Goal: Information Seeking & Learning: Learn about a topic

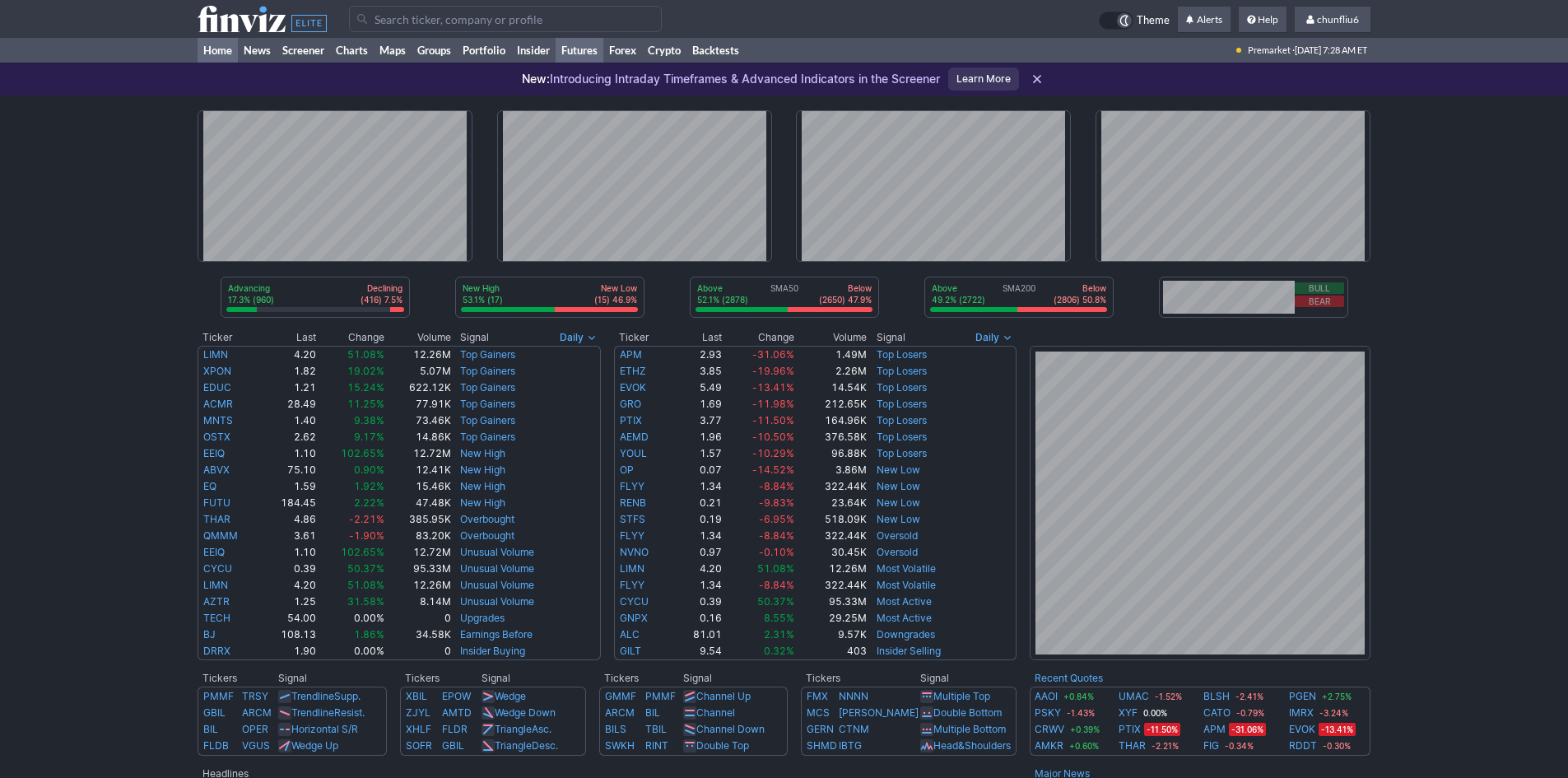
click at [581, 50] on link "Futures" at bounding box center [579, 50] width 48 height 24
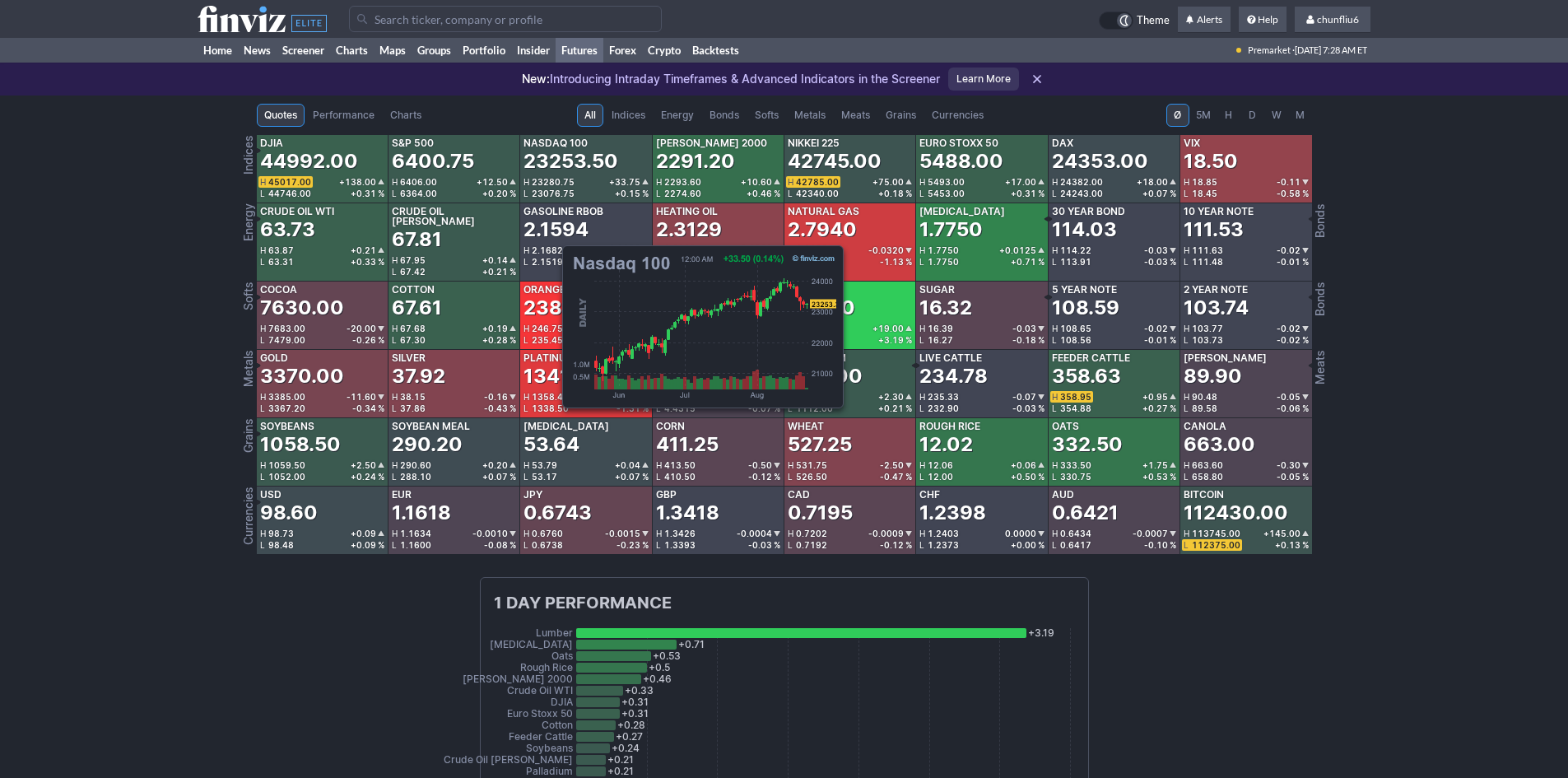
click at [554, 159] on div "23253.50" at bounding box center [571, 161] width 95 height 26
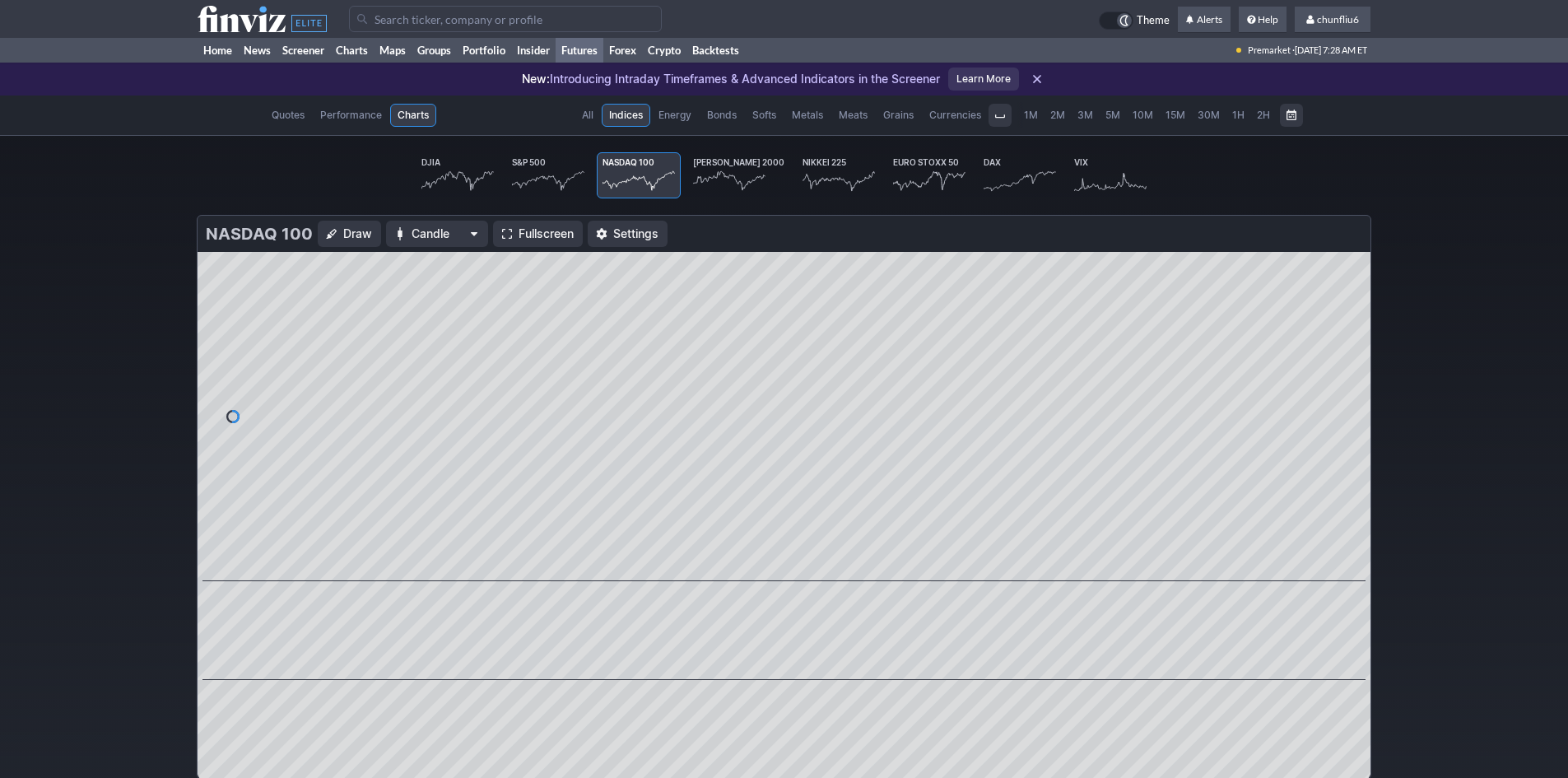
scroll to position [0, 98]
click at [545, 230] on span "Fullscreen" at bounding box center [546, 233] width 55 height 16
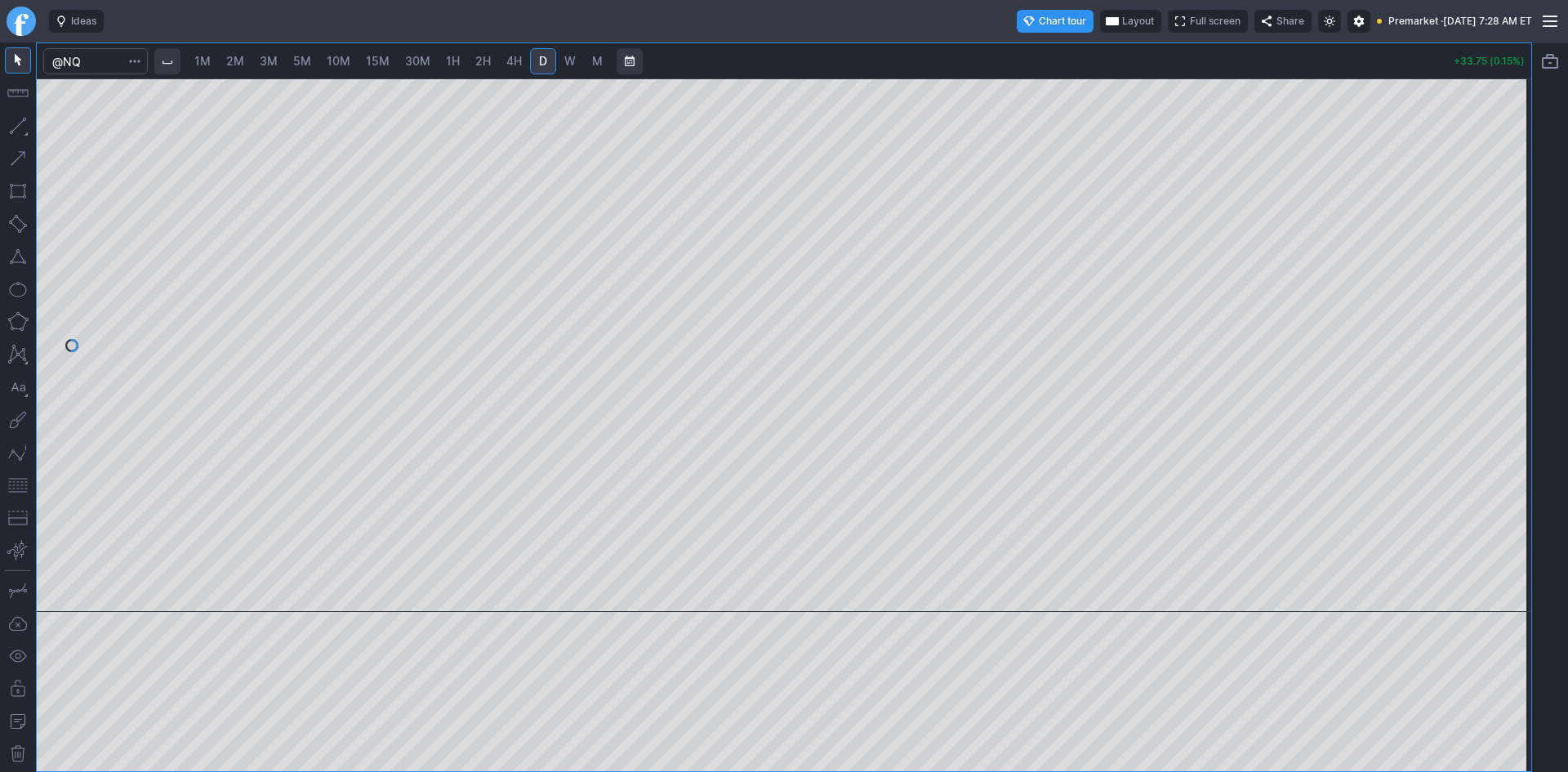
click at [346, 59] on span "10M" at bounding box center [338, 60] width 23 height 13
drag, startPoint x: 1520, startPoint y: 317, endPoint x: 1502, endPoint y: 375, distance: 60.7
click at [1514, 375] on div at bounding box center [1513, 341] width 34 height 493
click at [24, 482] on button "button" at bounding box center [17, 485] width 26 height 26
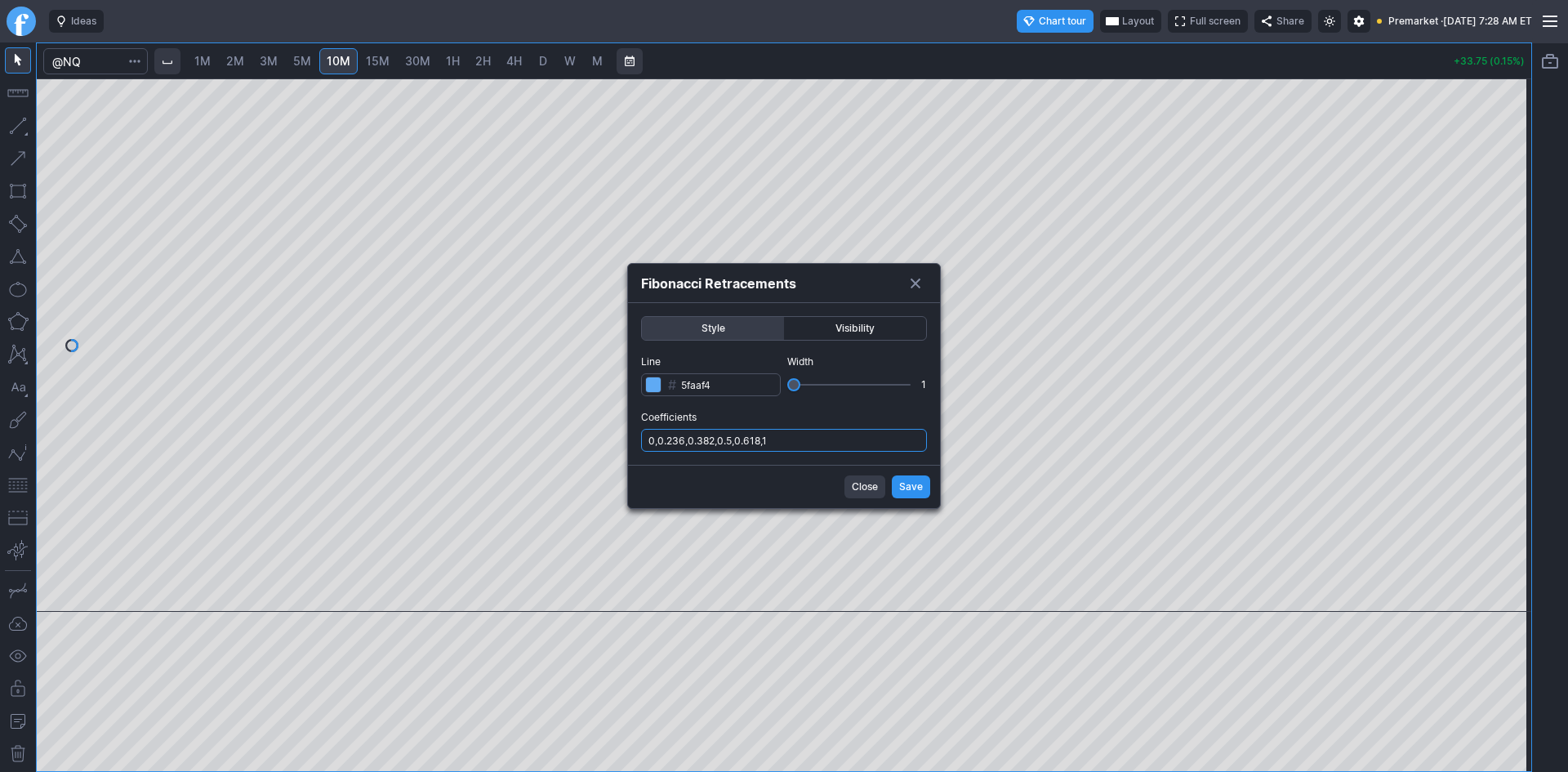
click at [809, 440] on input "0,0.236,0.382,0.5,0.618,1" at bounding box center [784, 440] width 285 height 22
type input "0,0.236,0.382,0.5,0.618,1,.786"
click at [921, 484] on span "Save" at bounding box center [911, 487] width 23 height 16
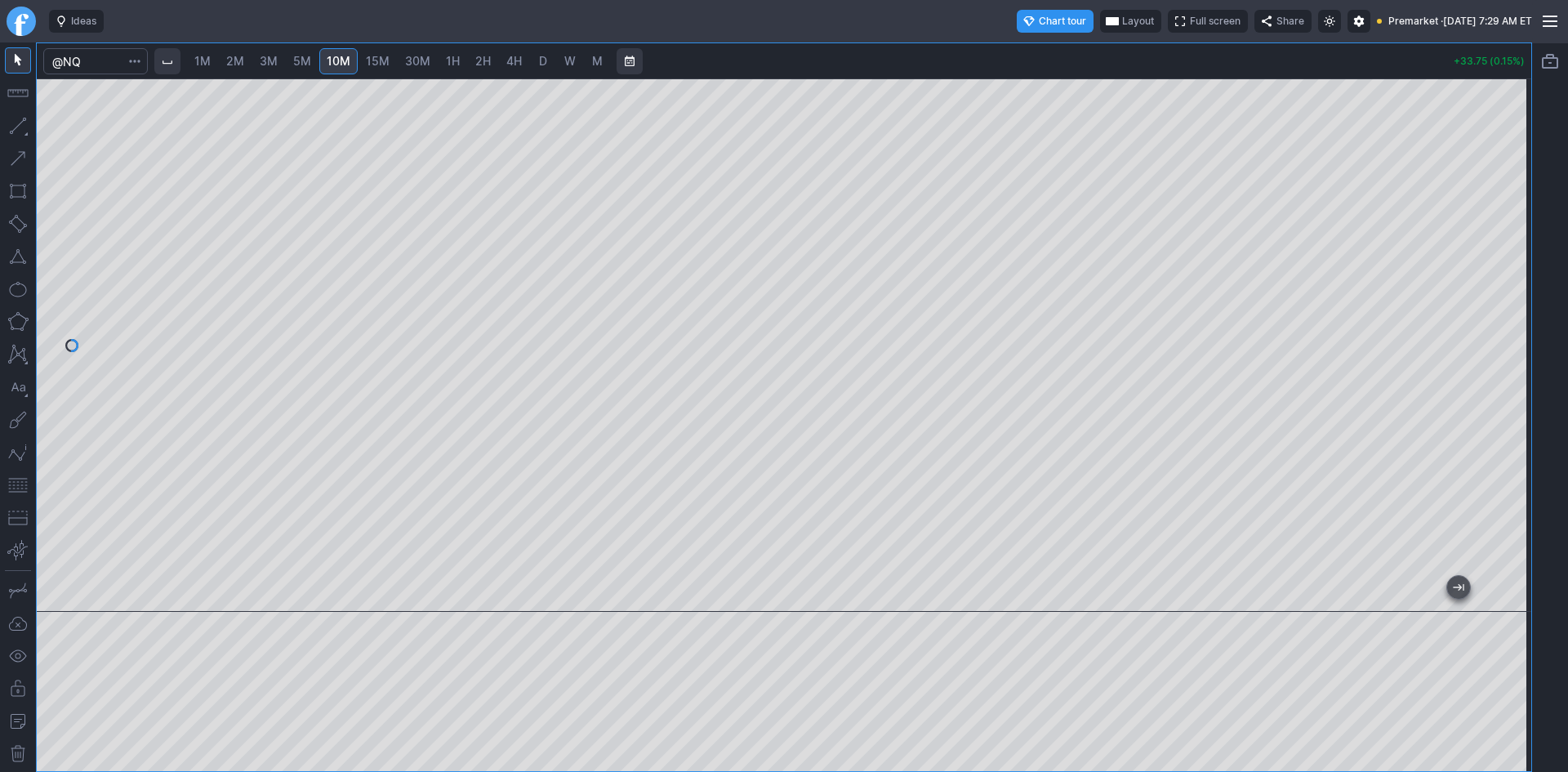
drag, startPoint x: 1501, startPoint y: 384, endPoint x: 1496, endPoint y: 361, distance: 23.5
click at [1496, 361] on div at bounding box center [1513, 341] width 34 height 493
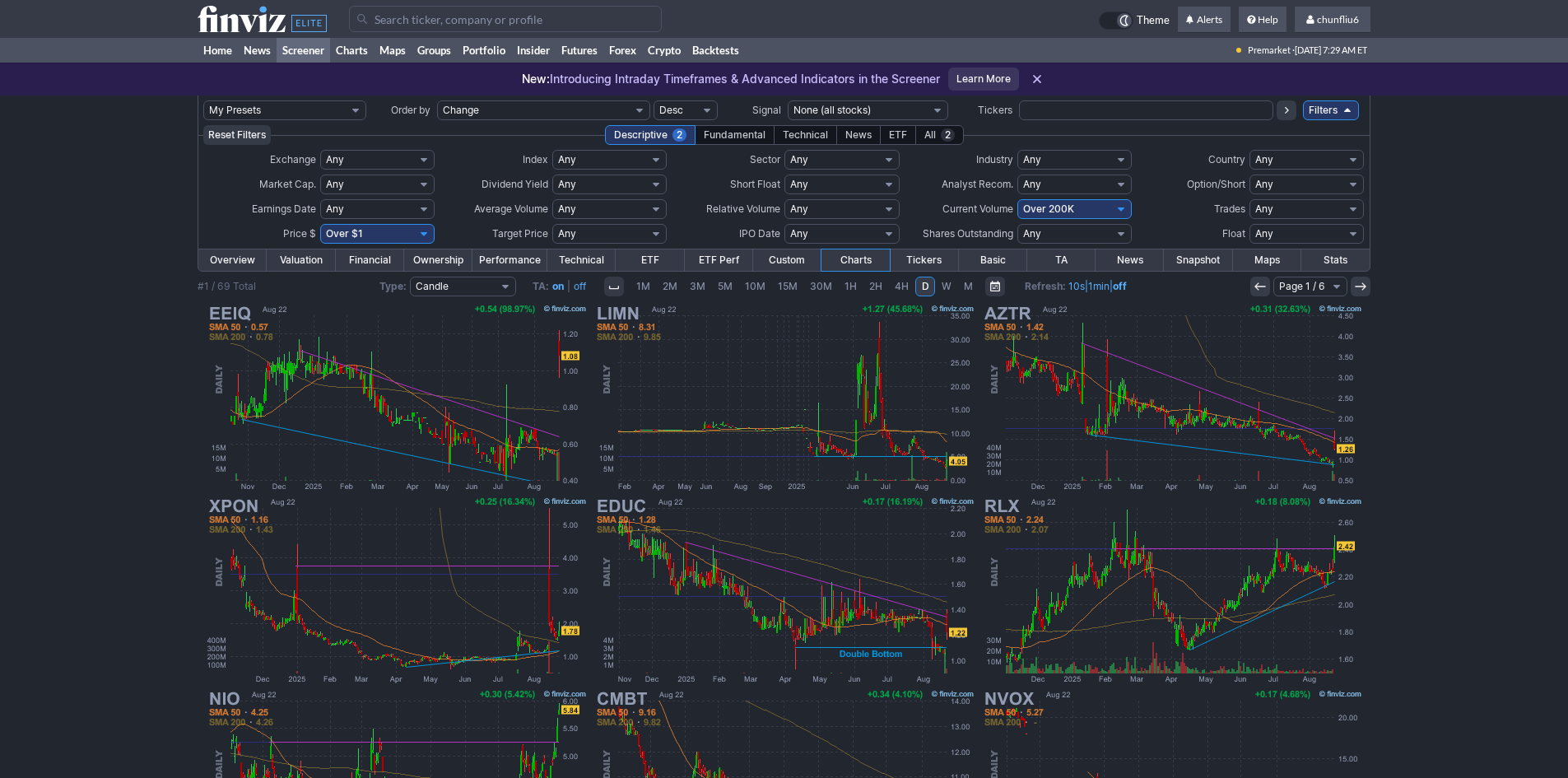
click at [404, 231] on select "Any Under $1 Under $2 Under $3 Under $4 Under $5 Under $7 Under $10 Under $15 U…" at bounding box center [377, 233] width 114 height 20
select select "o10"
click at [320, 223] on select "Any Under $1 Under $2 Under $3 Under $4 Under $5 Under $7 Under $10 Under $15 U…" at bounding box center [377, 233] width 114 height 20
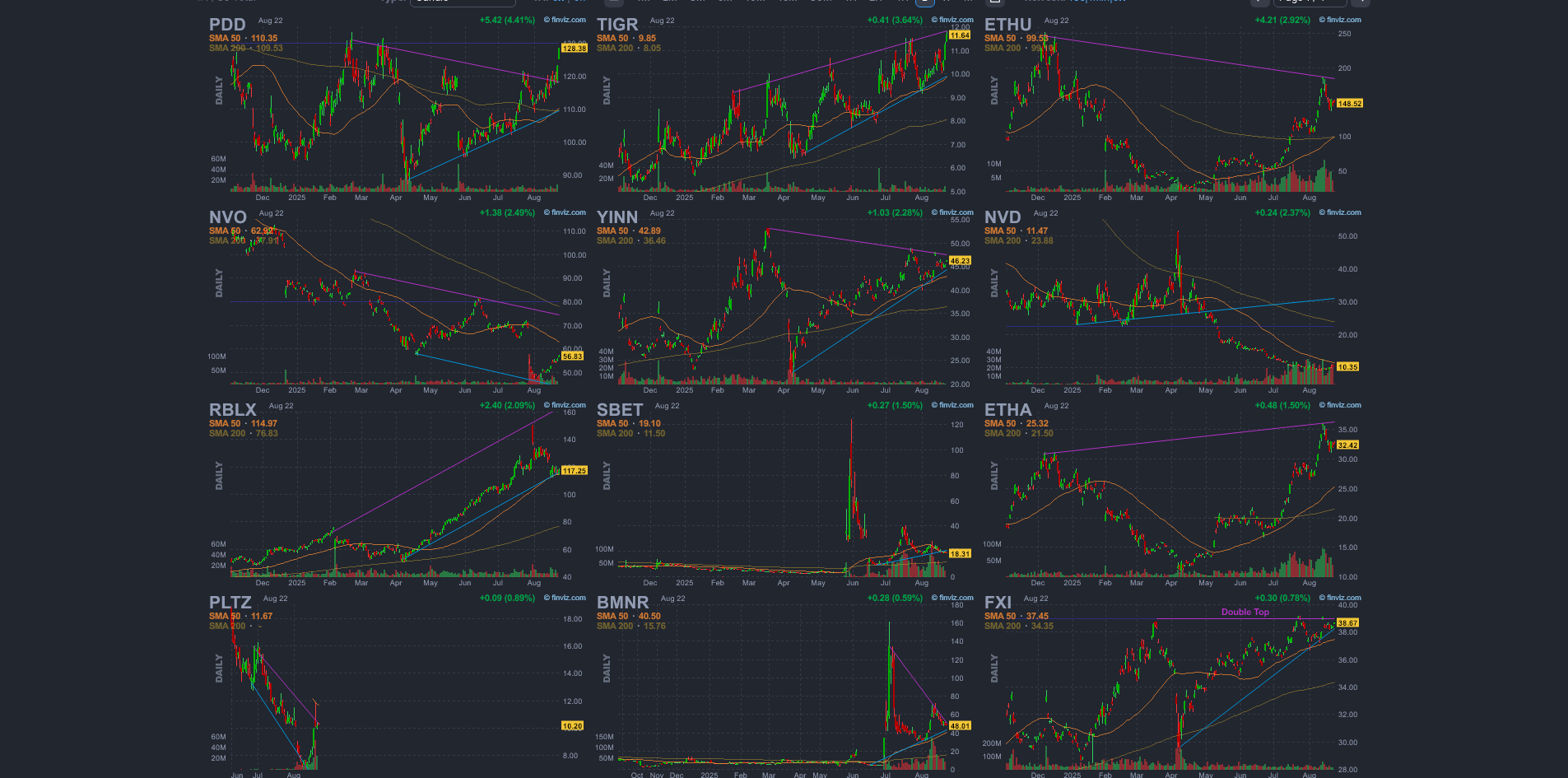
scroll to position [329, 0]
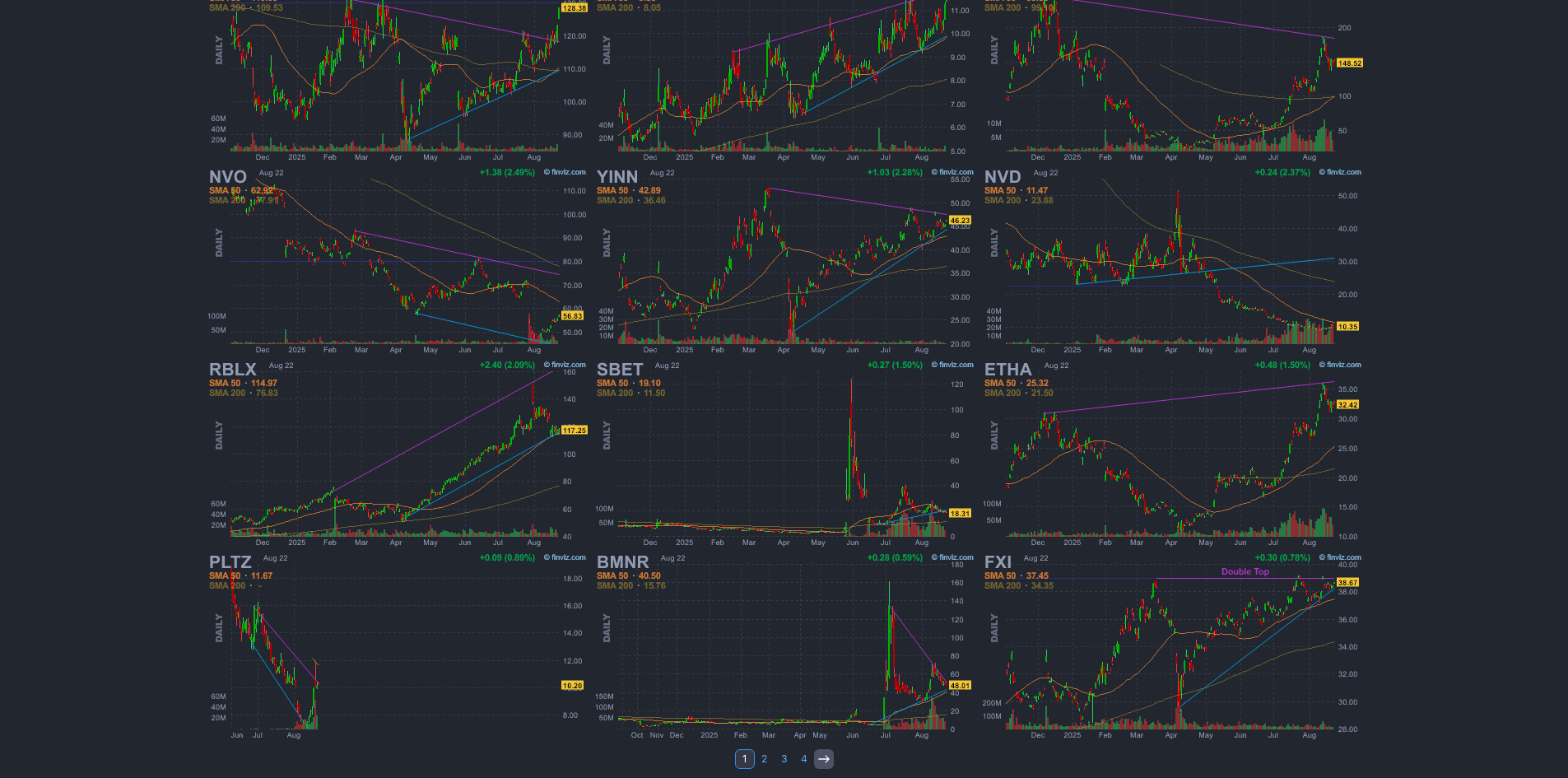
click at [821, 758] on icon at bounding box center [823, 758] width 14 height 14
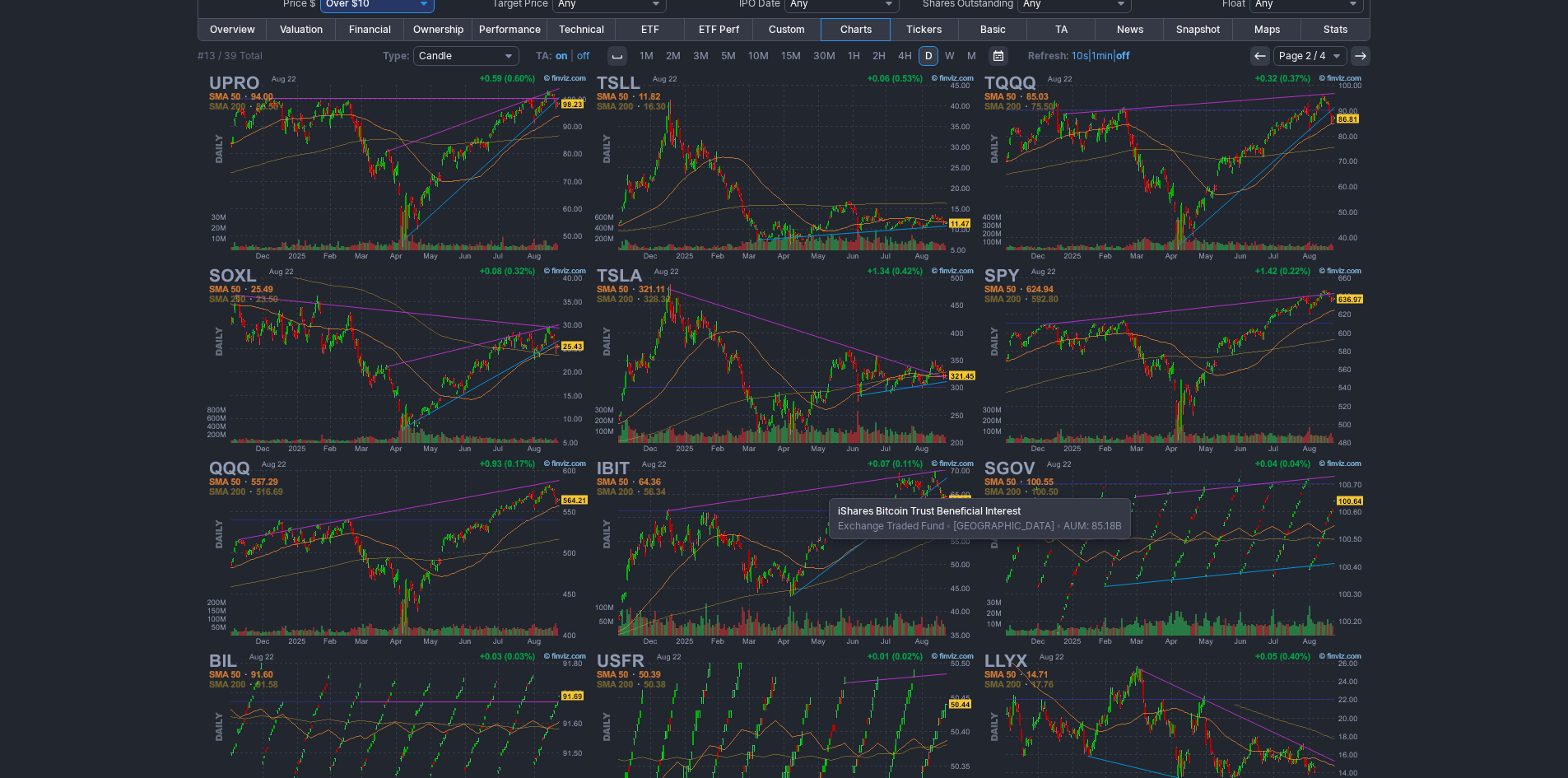
scroll to position [329, 0]
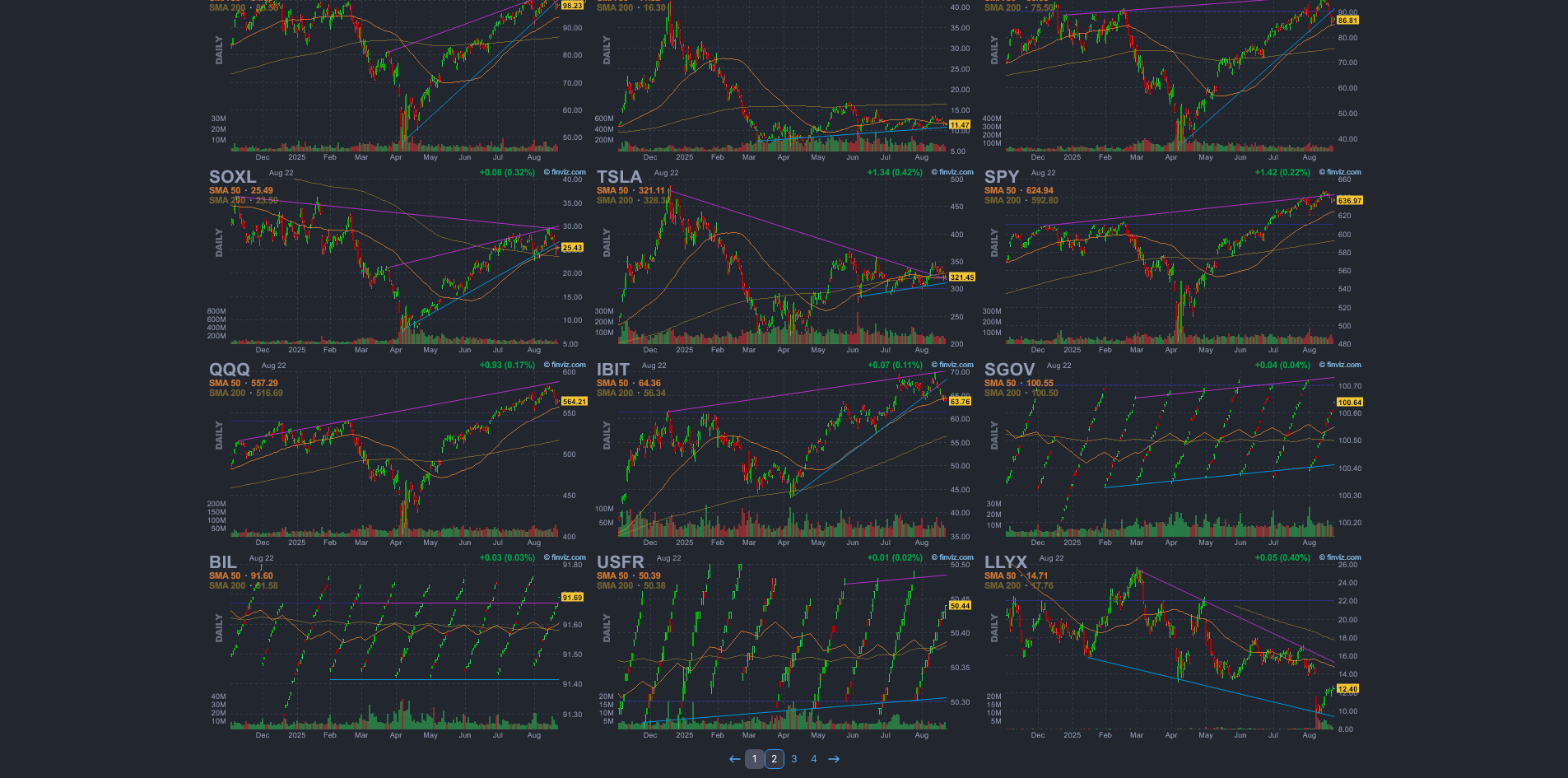
click at [760, 758] on link "1" at bounding box center [755, 759] width 20 height 20
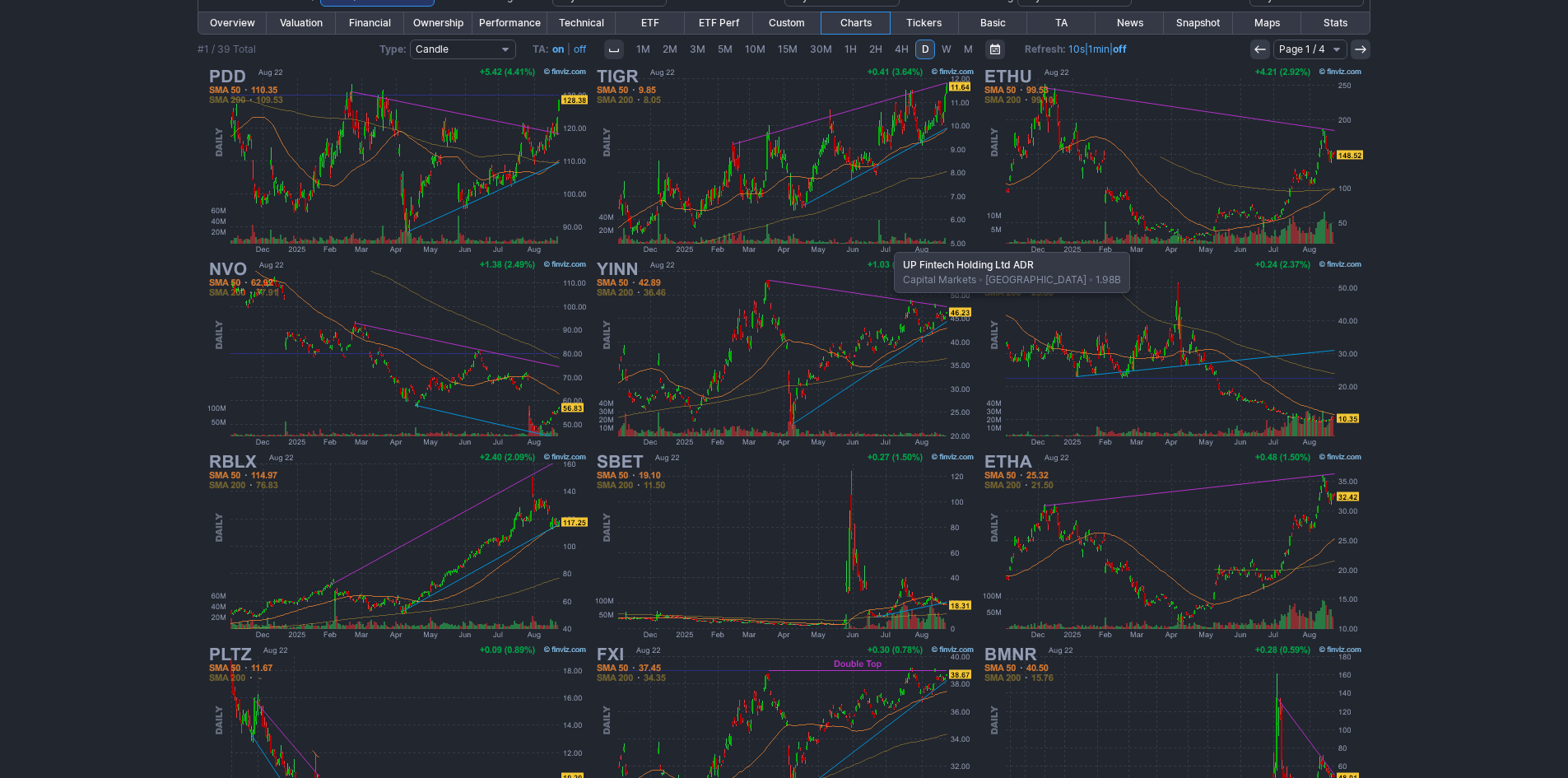
scroll to position [256, 0]
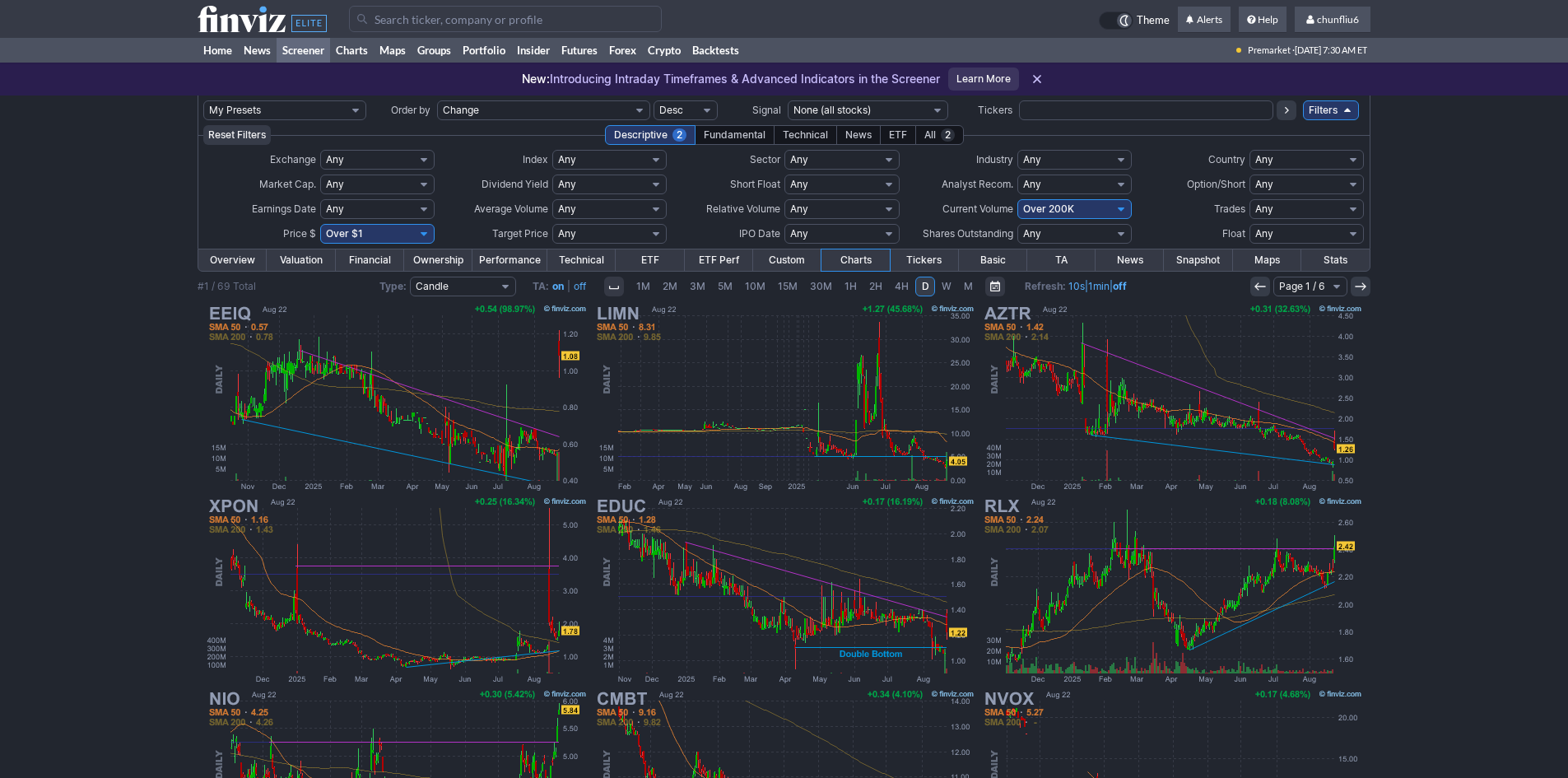
click at [391, 18] on input "Search" at bounding box center [506, 18] width 313 height 26
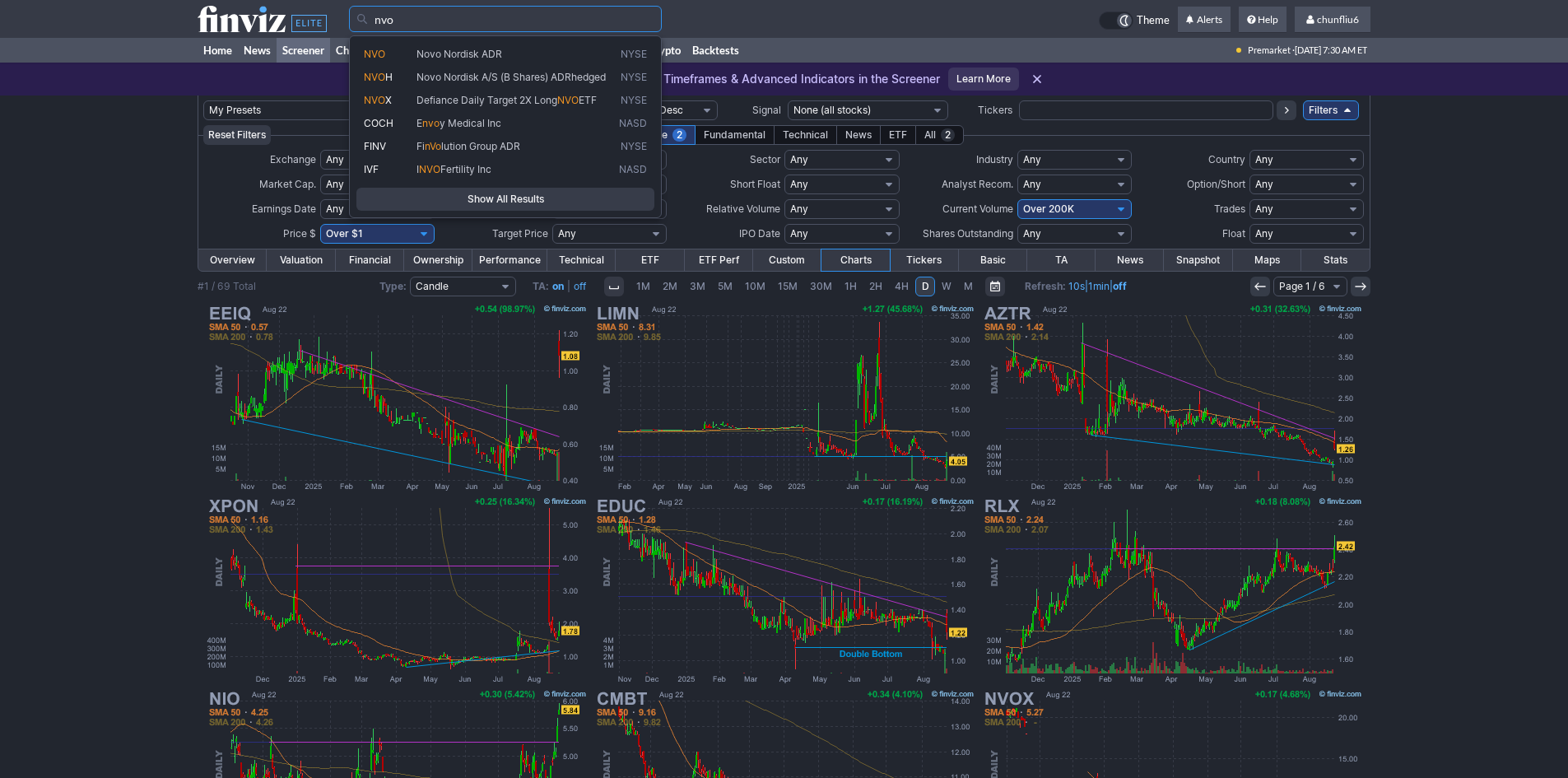
type input "nvo"
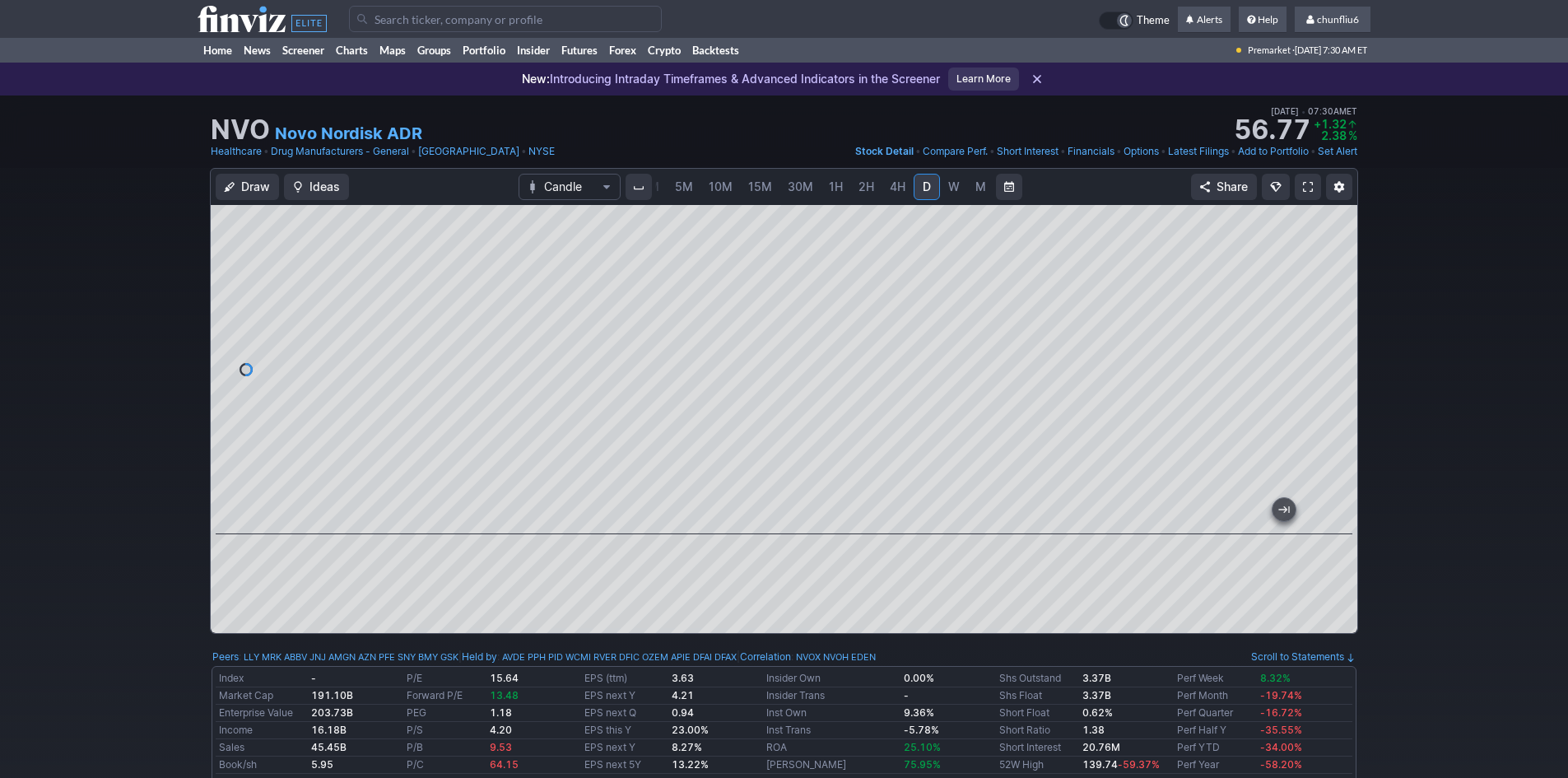
drag, startPoint x: 1331, startPoint y: 412, endPoint x: 1335, endPoint y: 359, distance: 53.2
click at [1335, 359] on div at bounding box center [1340, 365] width 34 height 288
click at [1308, 183] on span at bounding box center [1307, 186] width 10 height 14
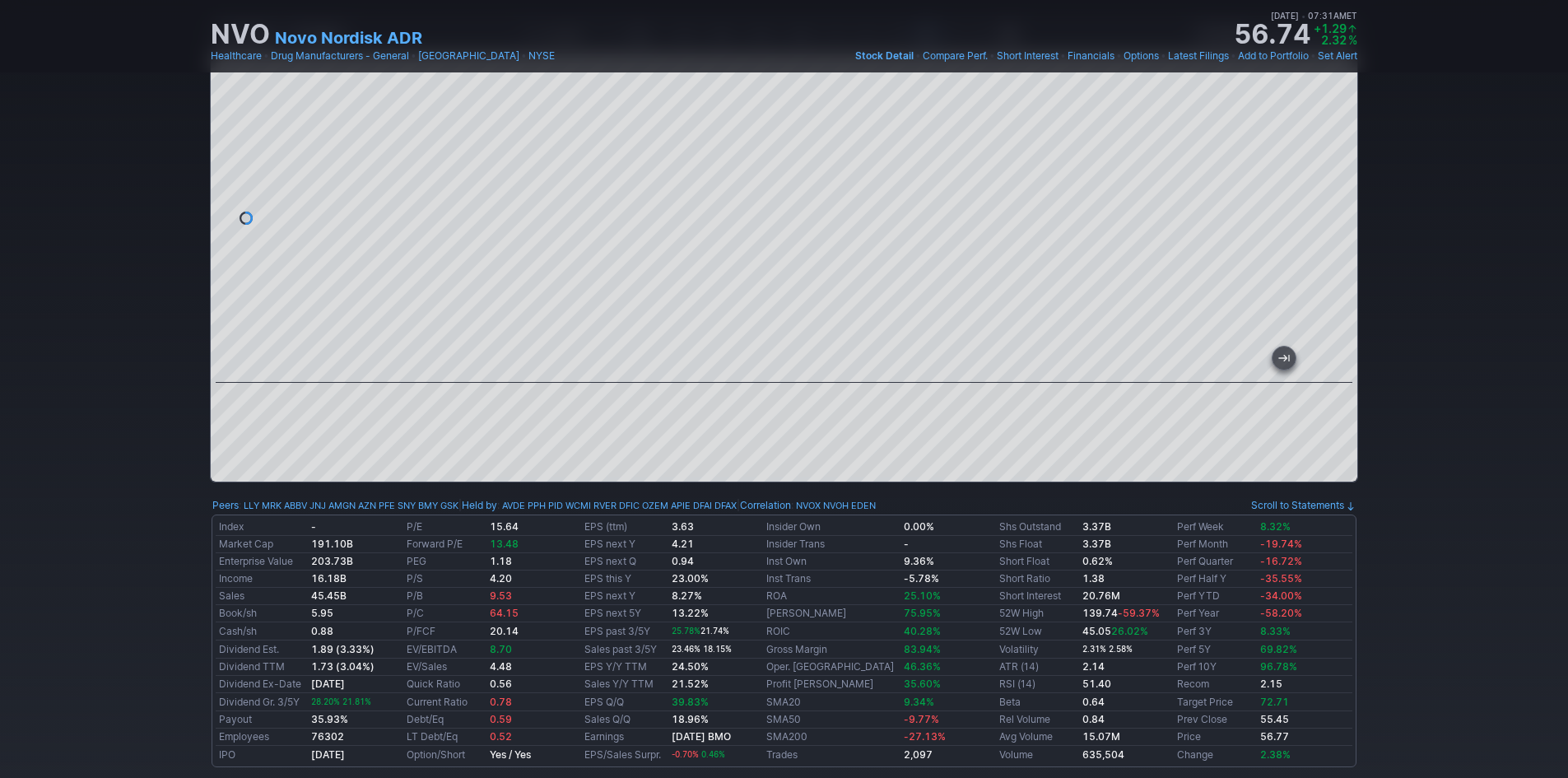
scroll to position [82, 0]
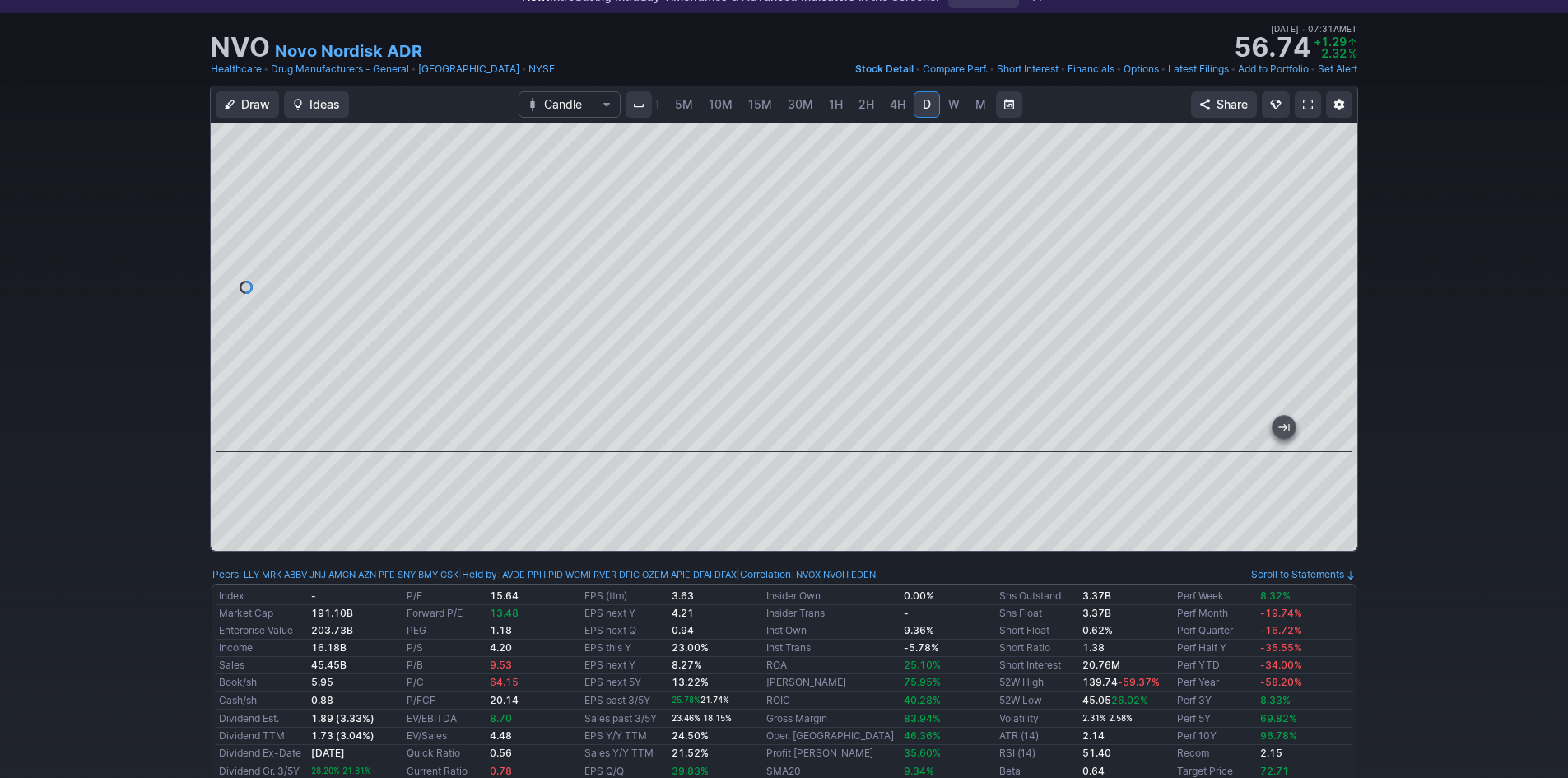
click at [1309, 109] on span at bounding box center [1307, 104] width 10 height 14
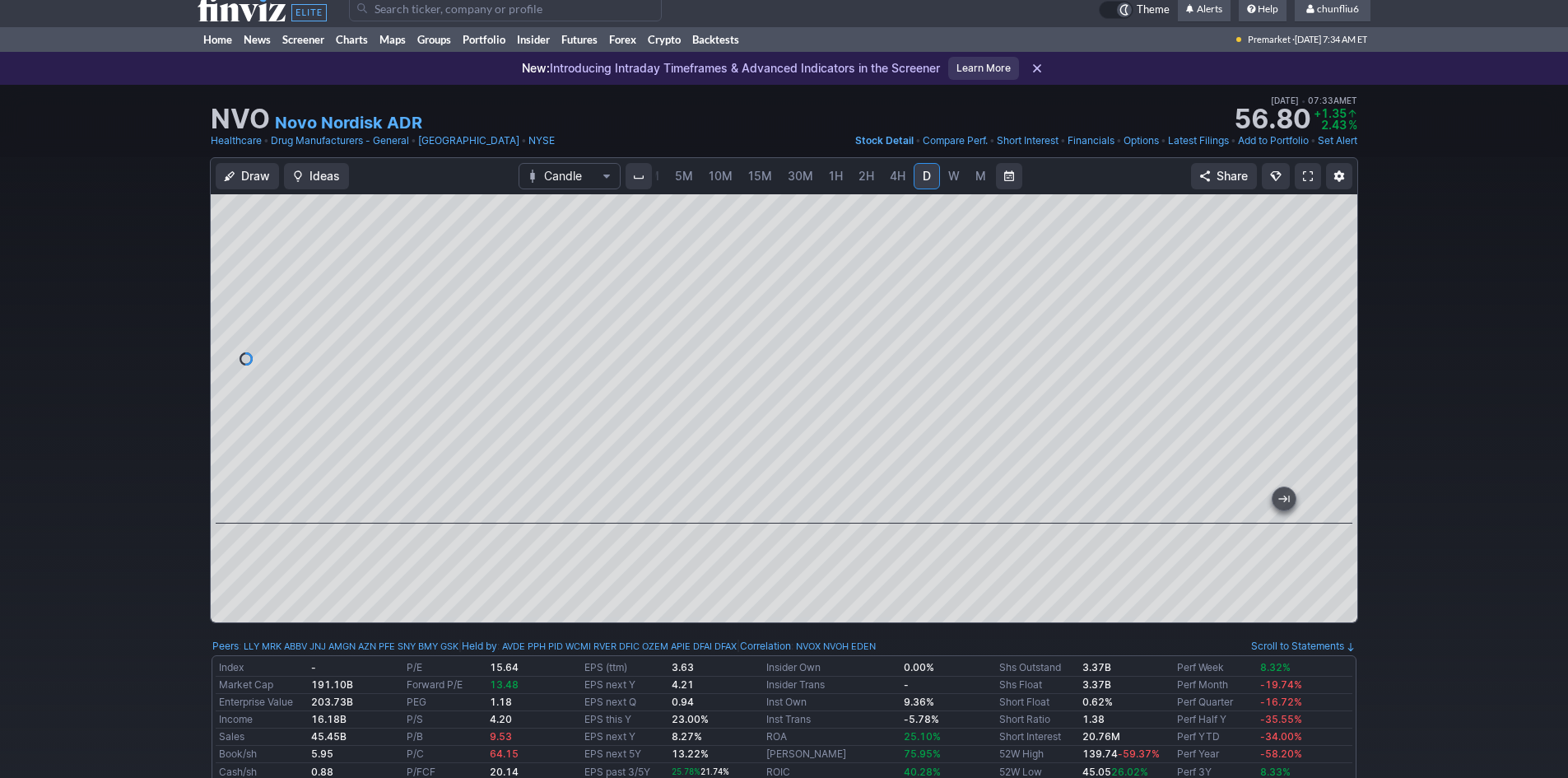
scroll to position [0, 0]
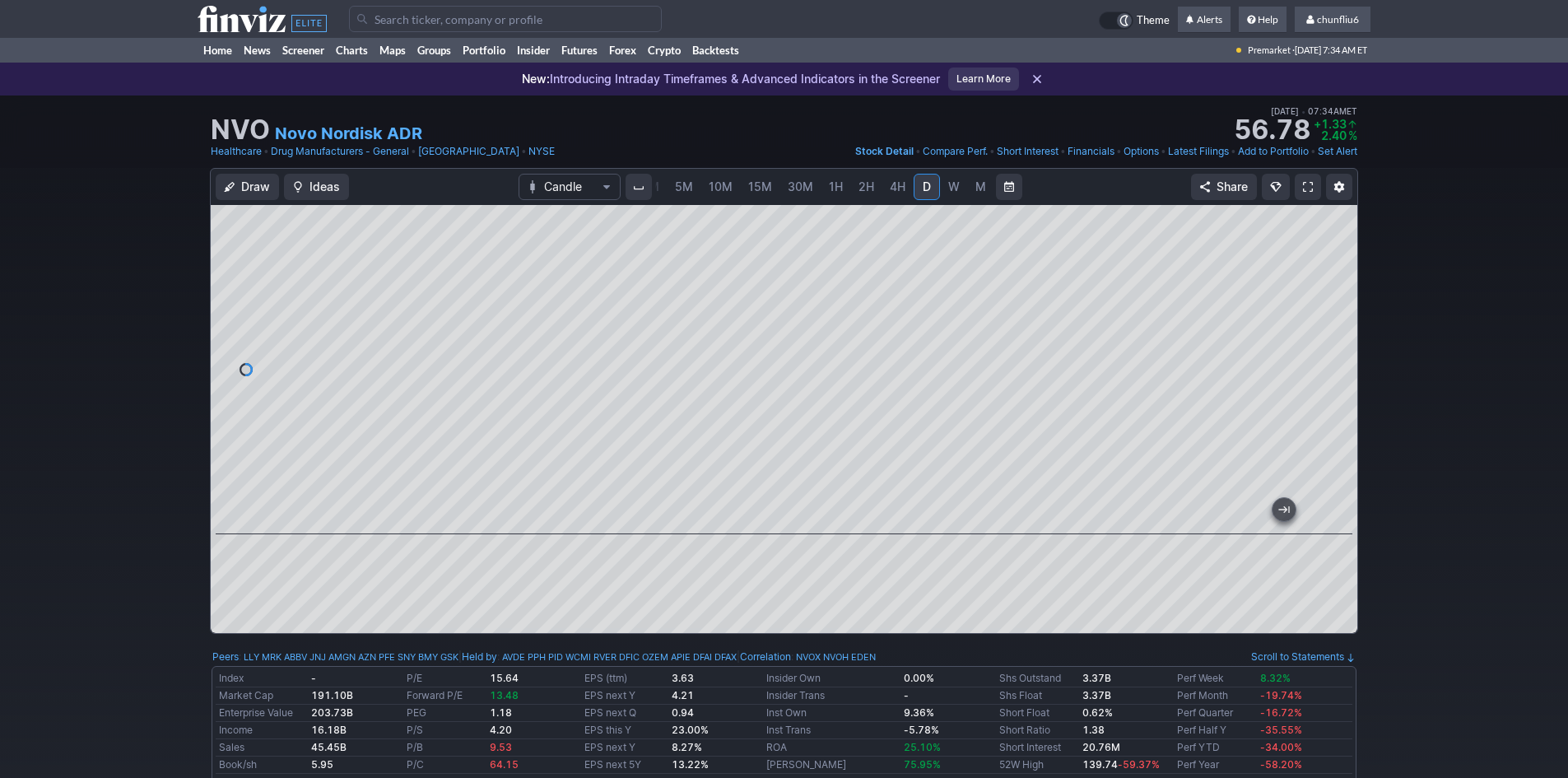
click at [400, 20] on input "Search" at bounding box center [506, 18] width 313 height 26
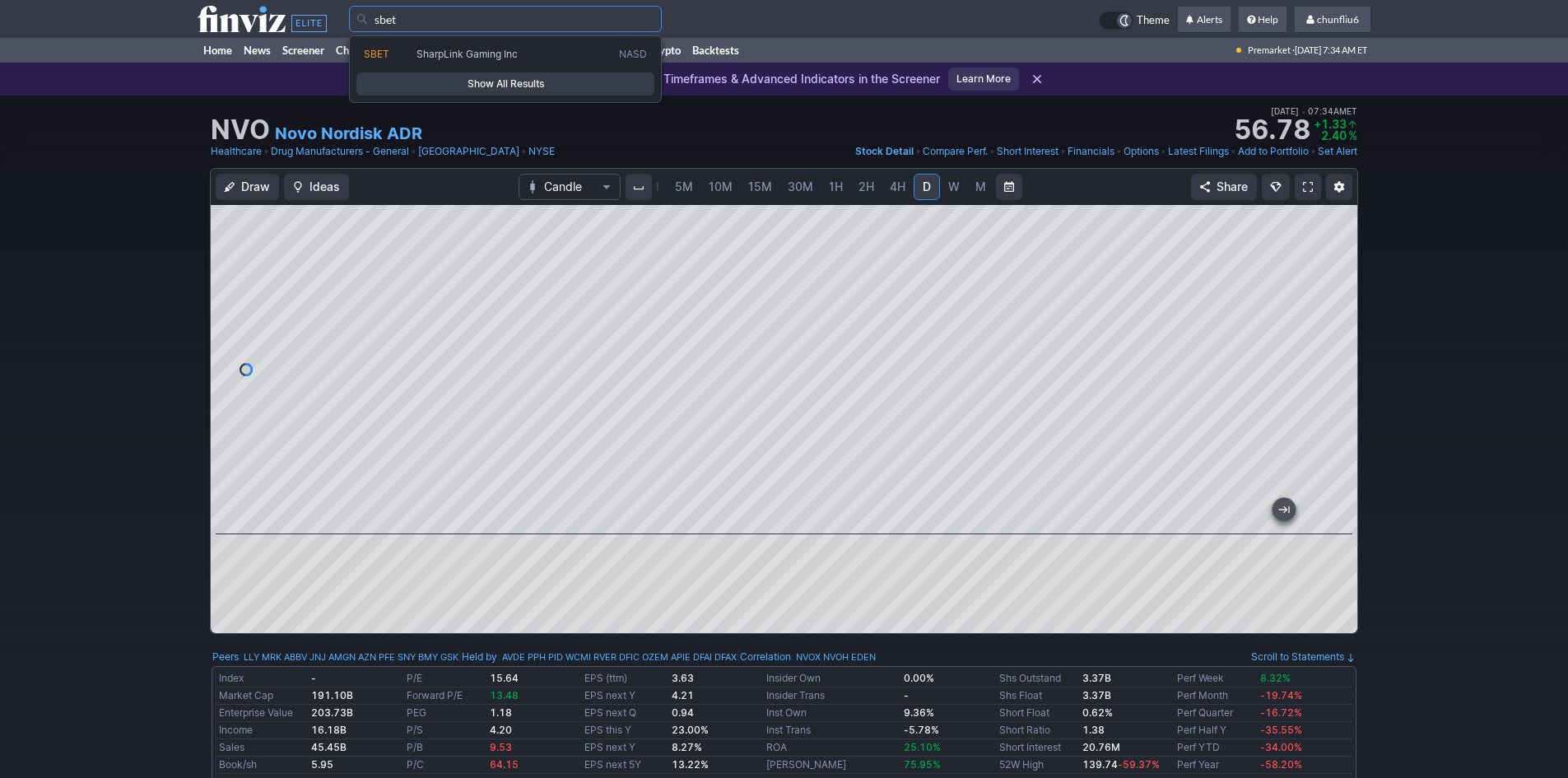
type input "sbet"
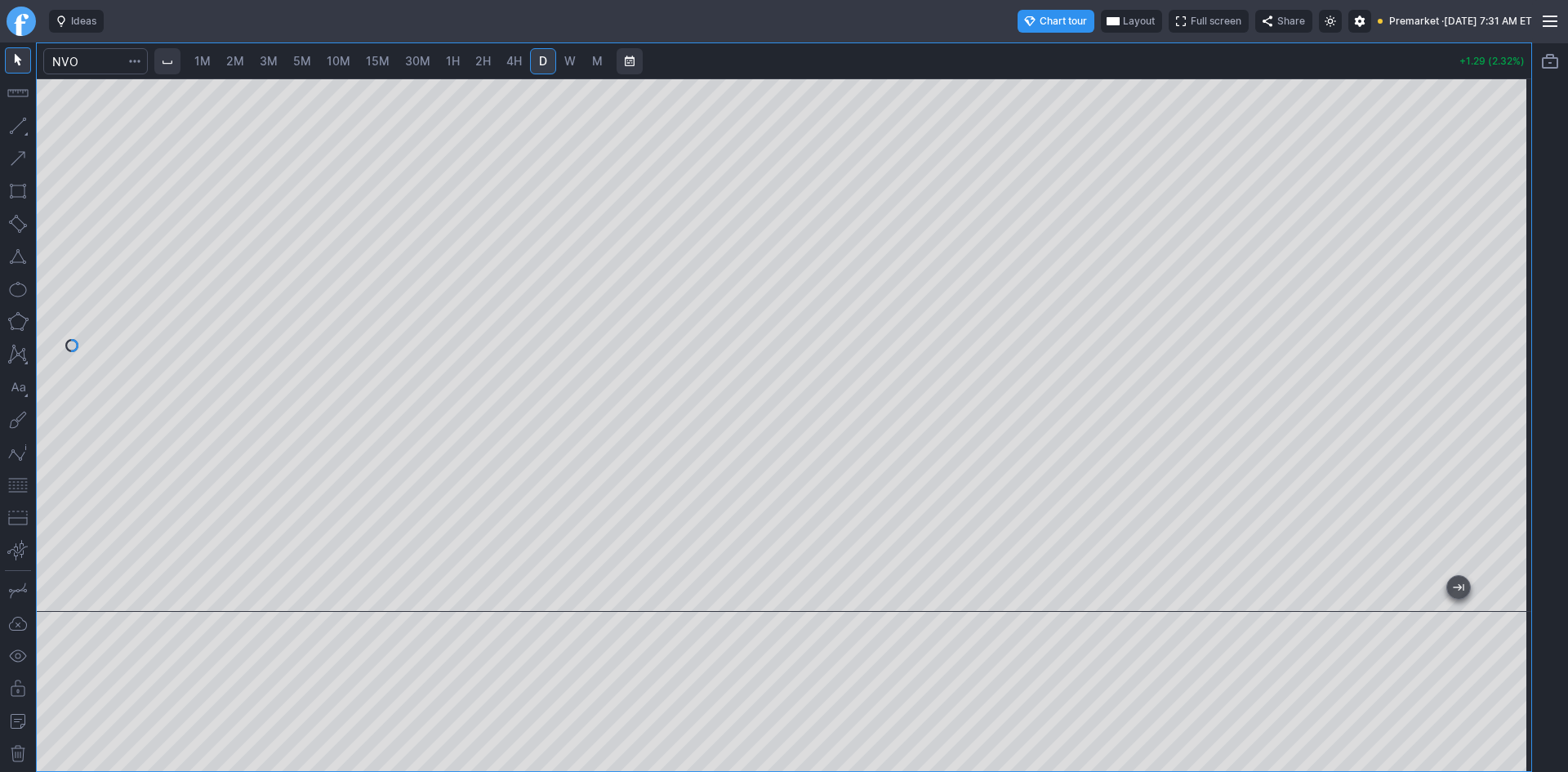
click at [231, 57] on span "2M" at bounding box center [235, 60] width 18 height 13
drag, startPoint x: 1507, startPoint y: 201, endPoint x: 1496, endPoint y: 307, distance: 106.6
click at [1505, 305] on div at bounding box center [1513, 341] width 34 height 493
click at [1123, 18] on span "Layout" at bounding box center [1138, 22] width 31 height 16
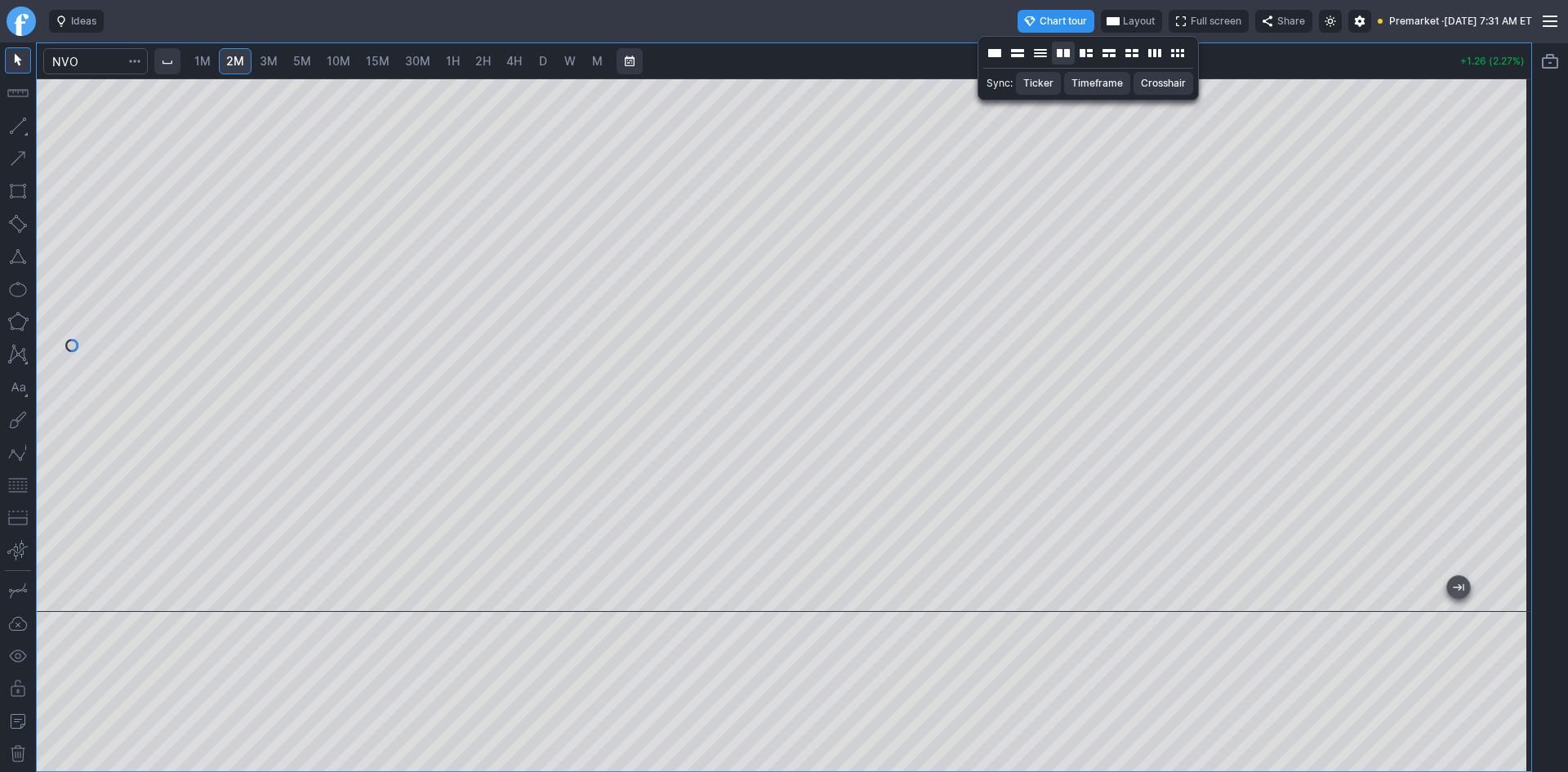
click at [1058, 52] on button "Layout" at bounding box center [1063, 52] width 22 height 22
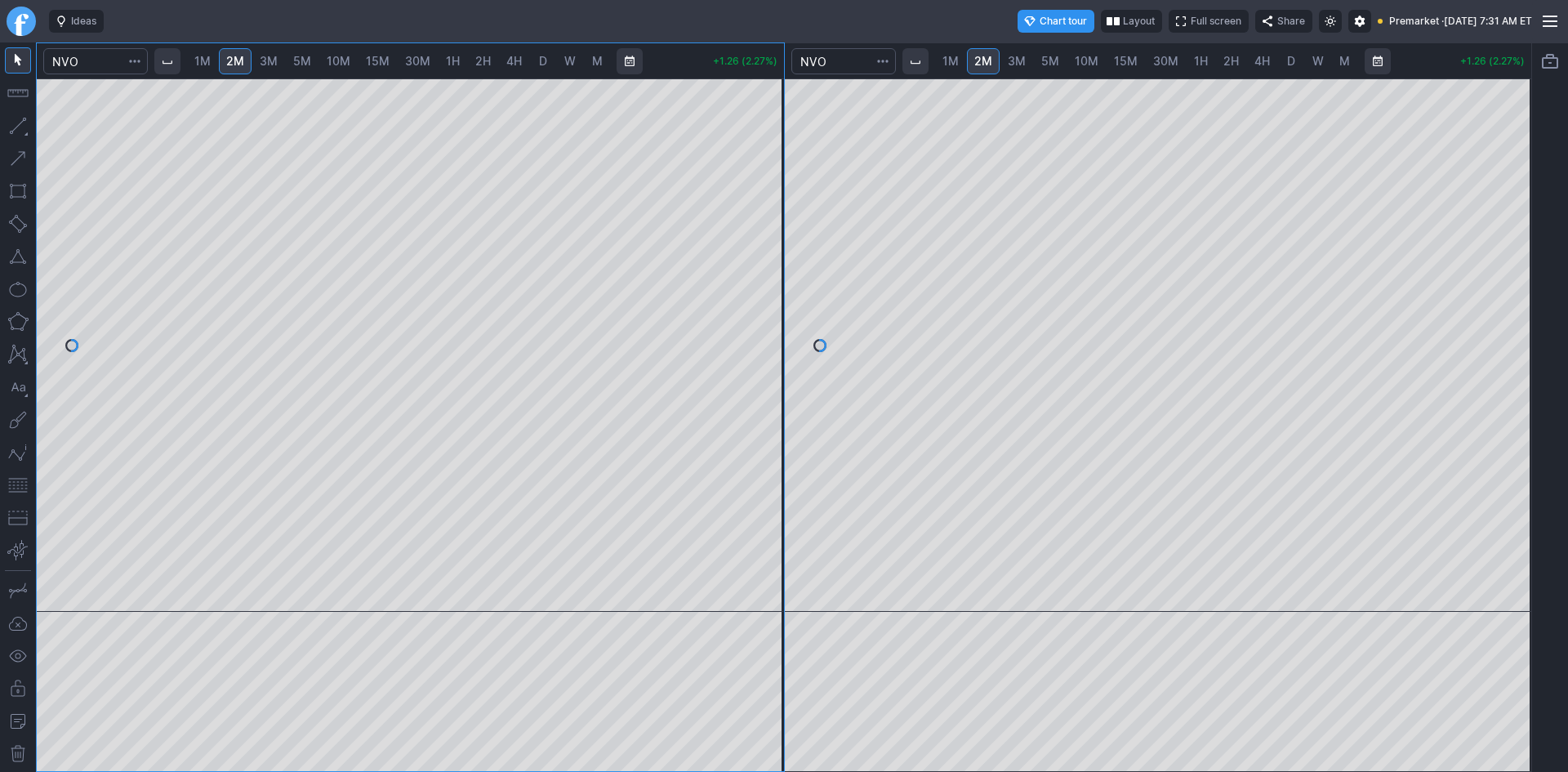
click at [1094, 59] on span "10M" at bounding box center [1086, 60] width 23 height 13
drag, startPoint x: 1257, startPoint y: 592, endPoint x: 764, endPoint y: 516, distance: 498.8
click at [759, 522] on div "1M 2M 3M 5M 10M 15M 30M 1H 2H 4H D W M +1.26 (2.27%) 1M 2M 3M 5M 10M 15M 30M 1H…" at bounding box center [784, 407] width 1496 height 729
click at [1493, 392] on div at bounding box center [1158, 345] width 747 height 533
click at [1164, 65] on span "30M" at bounding box center [1165, 60] width 25 height 13
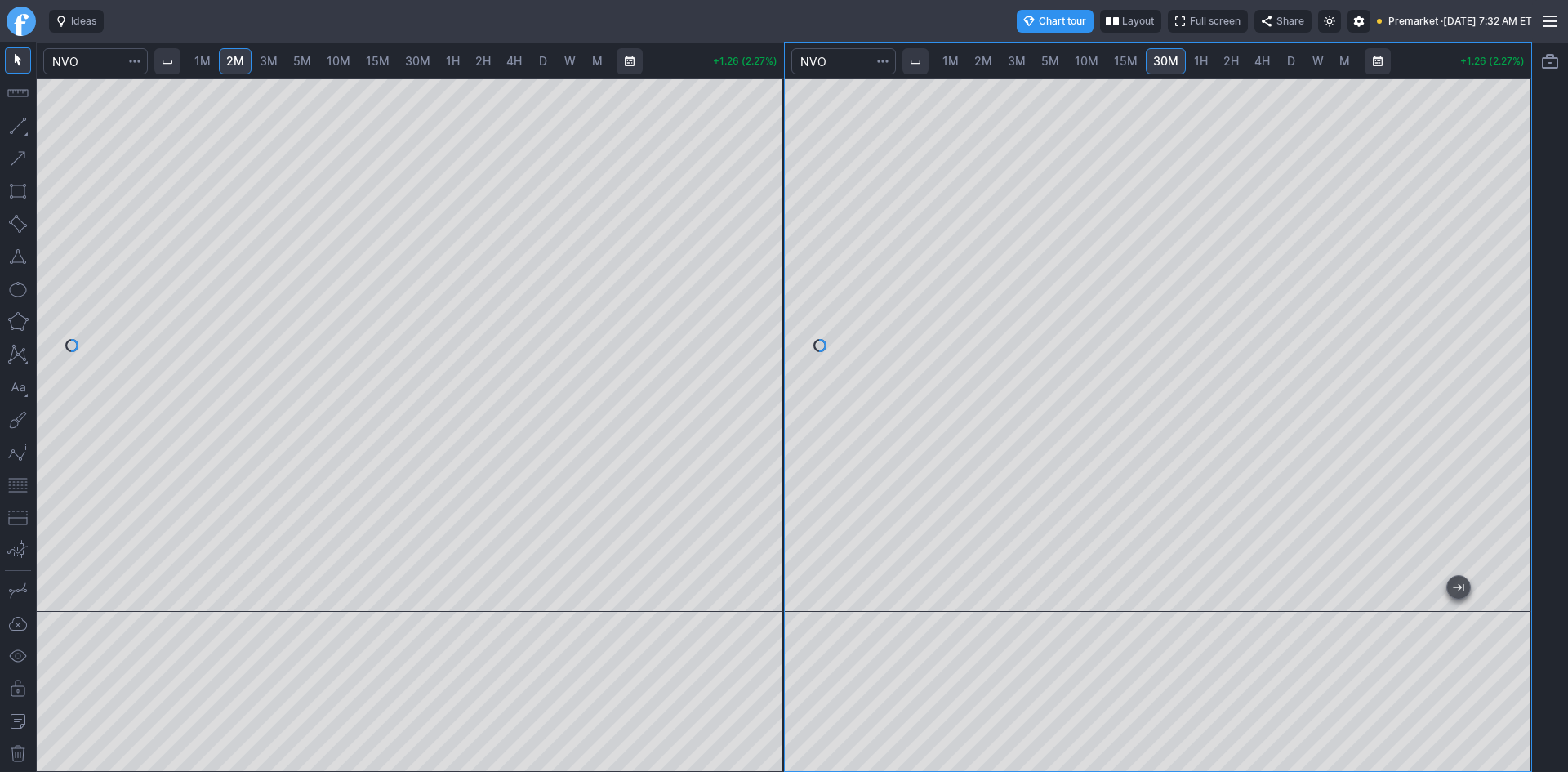
drag, startPoint x: 1502, startPoint y: 369, endPoint x: 1505, endPoint y: 332, distance: 37.1
click at [1505, 332] on div at bounding box center [1513, 341] width 34 height 493
click at [13, 485] on button "button" at bounding box center [17, 485] width 26 height 26
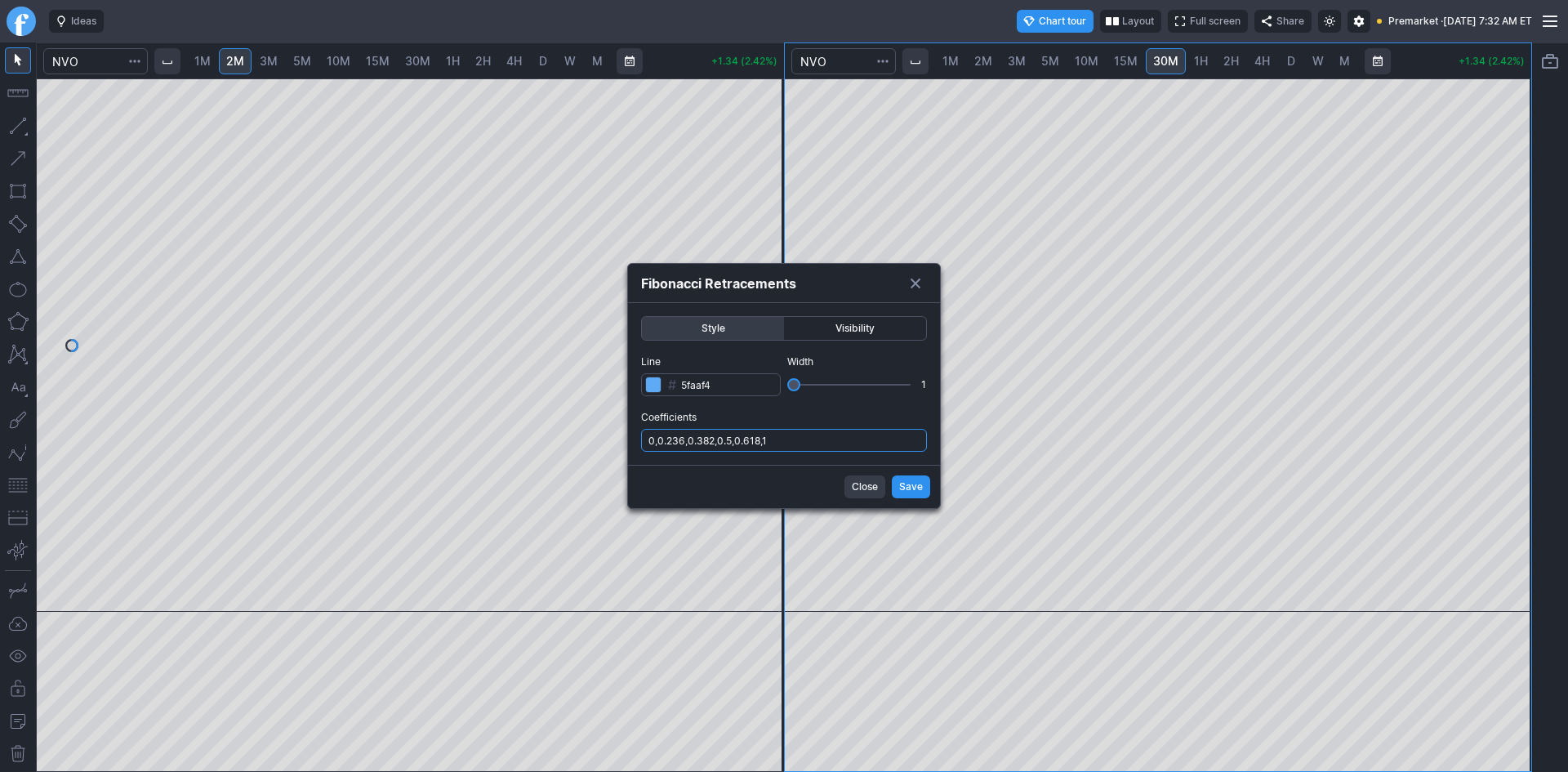
click at [851, 451] on input "0,0.236,0.382,0.5,0.618,1" at bounding box center [784, 440] width 285 height 22
type input "0,0.236,0.382,0.5,0.618,1,.786"
click at [915, 485] on span "Save" at bounding box center [911, 487] width 23 height 16
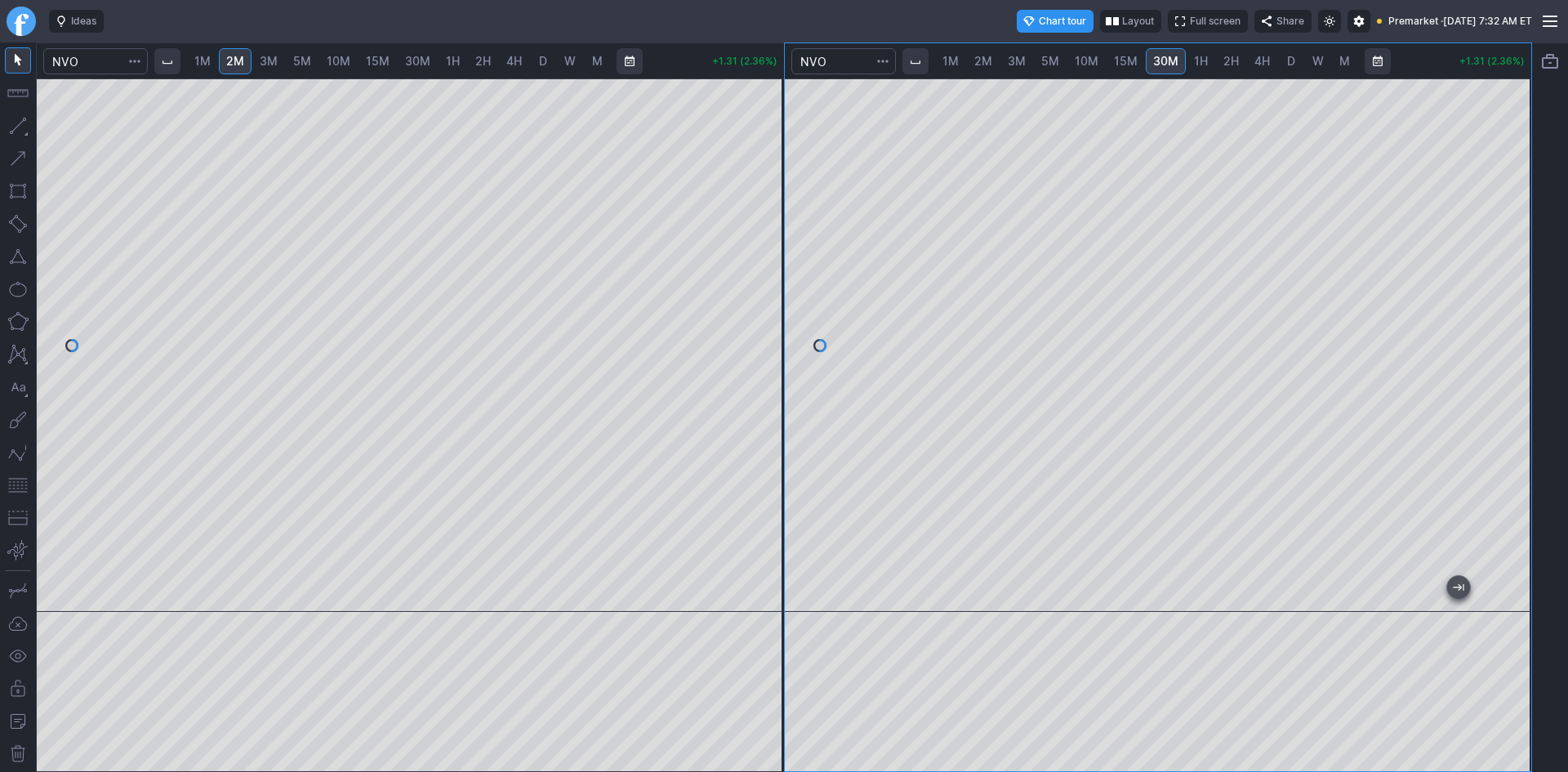
drag, startPoint x: 1505, startPoint y: 268, endPoint x: 1497, endPoint y: 390, distance: 122.3
click at [1497, 390] on div at bounding box center [1513, 341] width 34 height 493
drag, startPoint x: 1496, startPoint y: 390, endPoint x: 1512, endPoint y: 312, distance: 79.6
click at [1512, 312] on div at bounding box center [1513, 341] width 34 height 493
drag, startPoint x: 761, startPoint y: 340, endPoint x: 752, endPoint y: 396, distance: 56.7
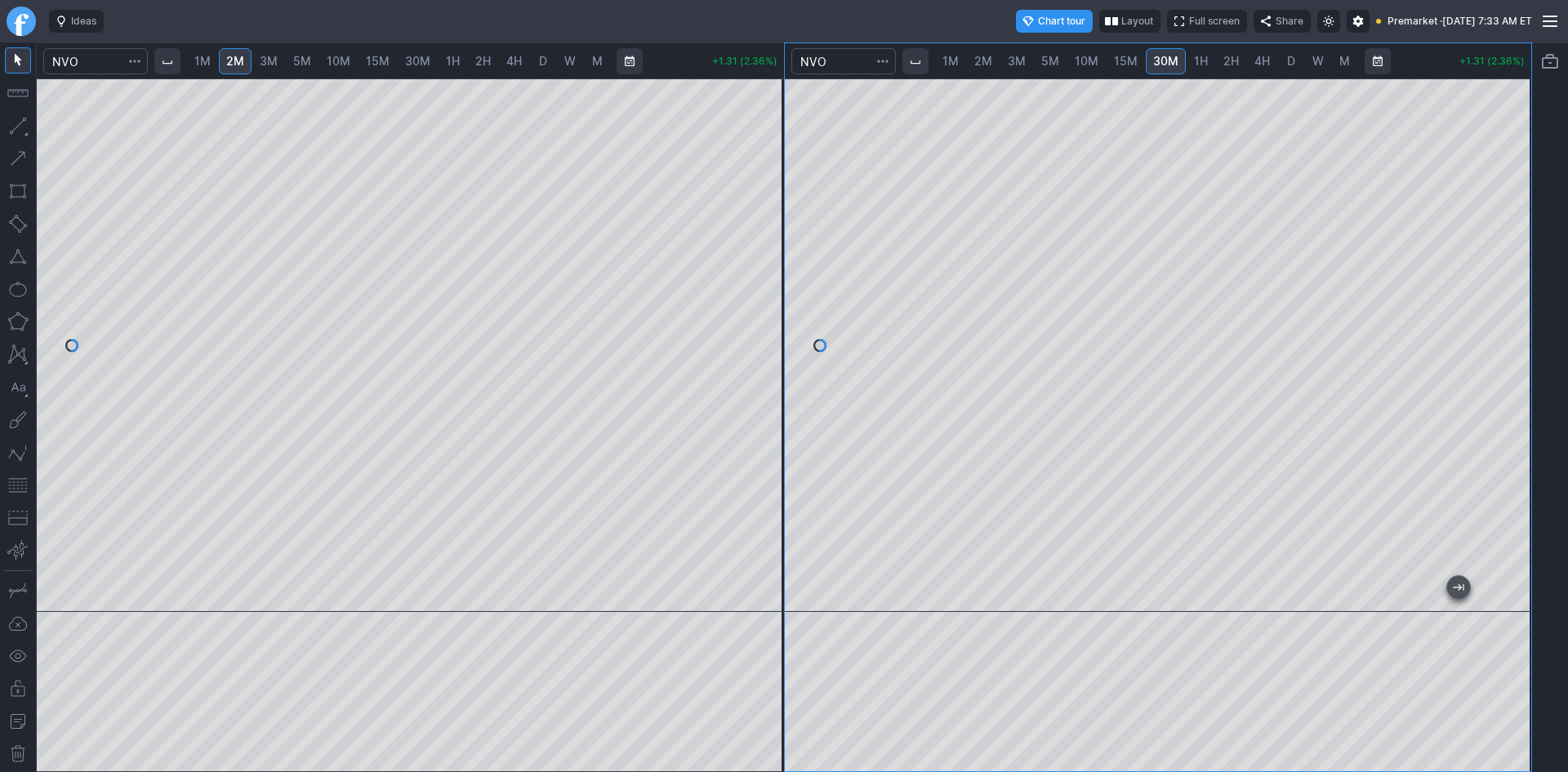
click at [752, 396] on div at bounding box center [766, 341] width 34 height 493
drag, startPoint x: 761, startPoint y: 303, endPoint x: 762, endPoint y: 370, distance: 67.0
click at [762, 370] on div at bounding box center [766, 341] width 34 height 493
drag, startPoint x: 14, startPoint y: 485, endPoint x: 39, endPoint y: 467, distance: 30.8
click at [15, 485] on button "button" at bounding box center [17, 485] width 26 height 26
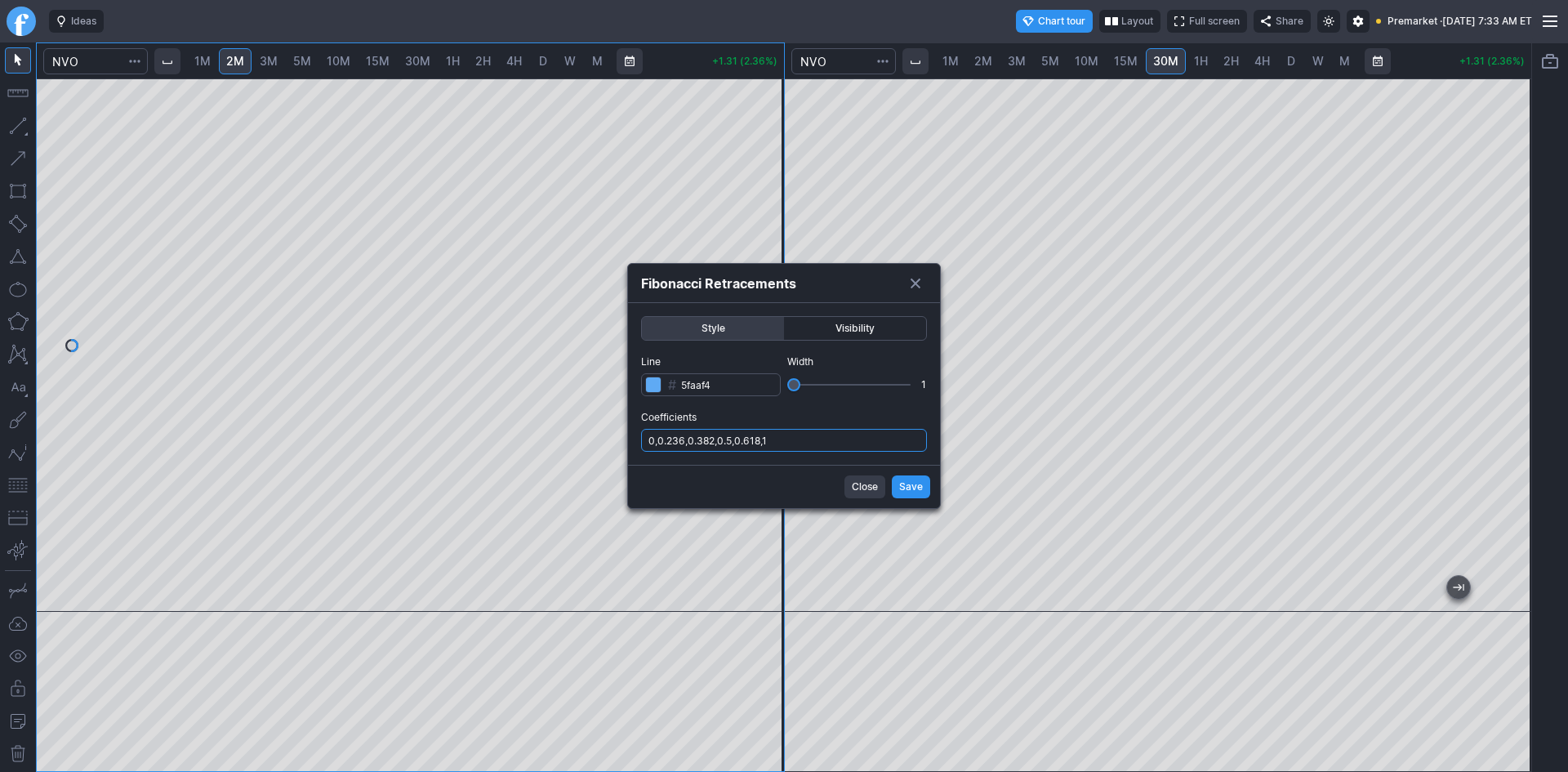
click at [851, 441] on input "0,0.236,0.382,0.5,0.618,1" at bounding box center [784, 440] width 285 height 22
type input "0,0.236,0.382,0.5,0.618,1,.786"
click at [912, 490] on span "Save" at bounding box center [911, 487] width 23 height 16
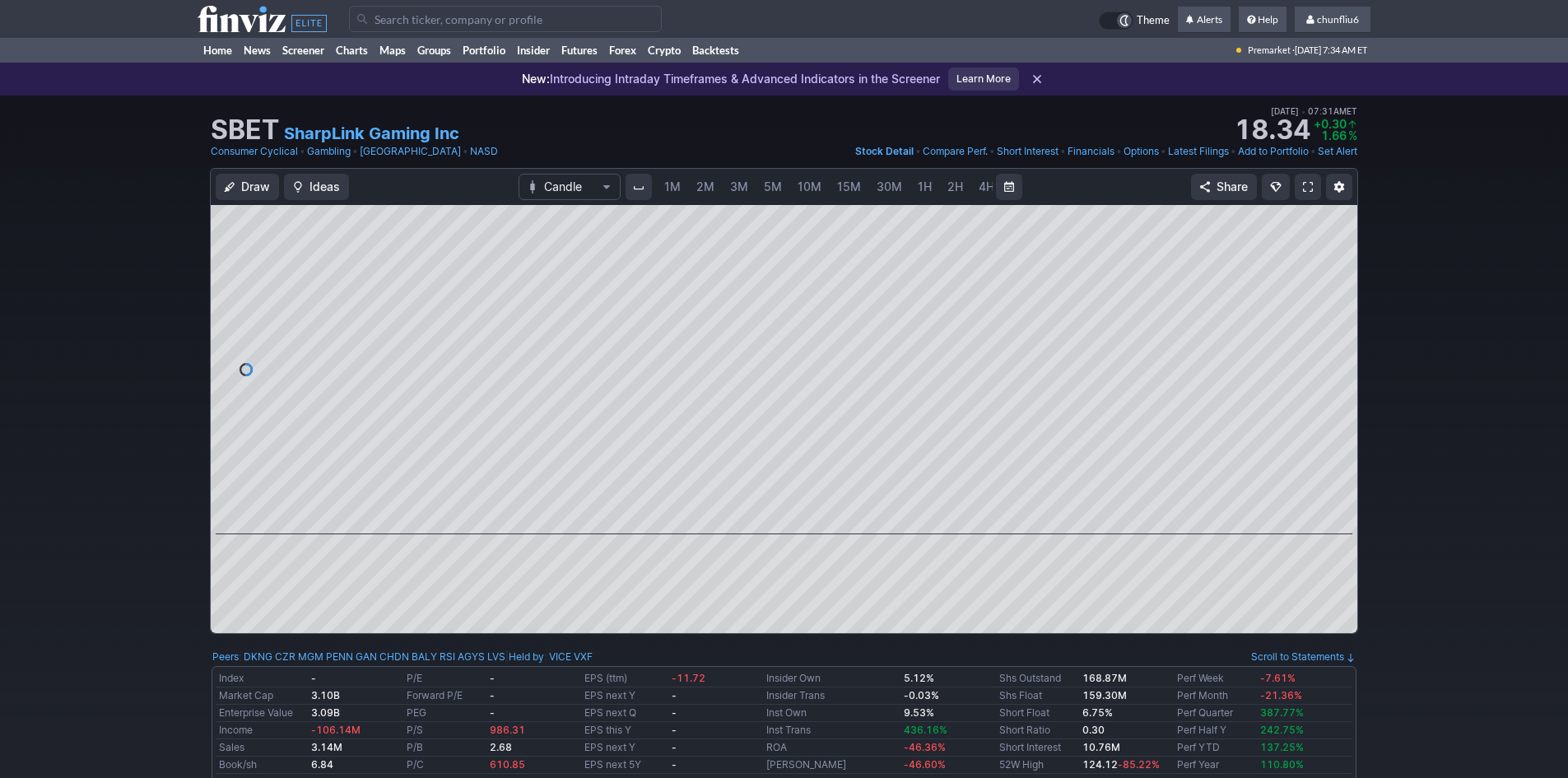
scroll to position [0, 89]
click at [1303, 182] on span at bounding box center [1307, 186] width 10 height 14
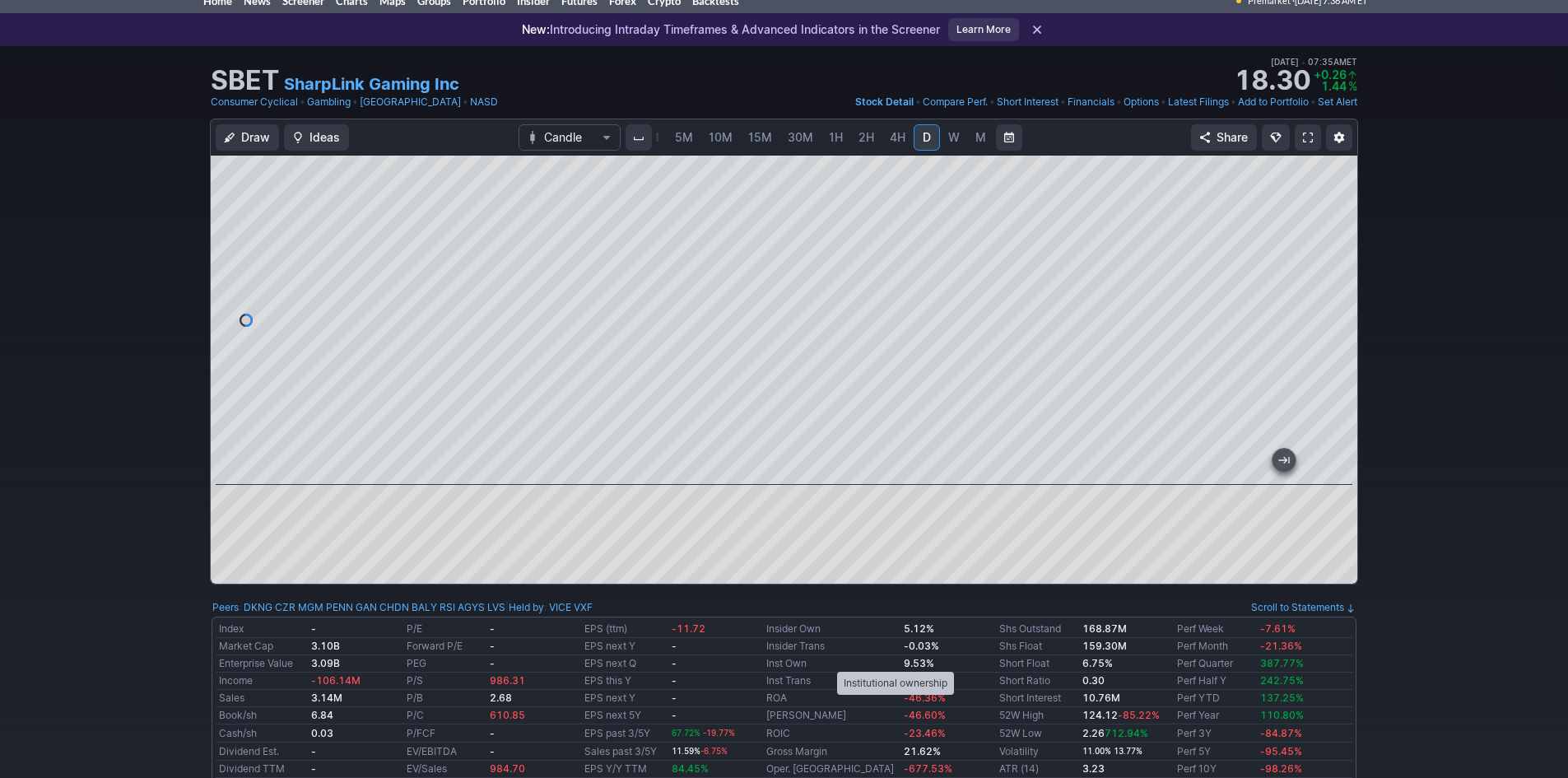
scroll to position [0, 0]
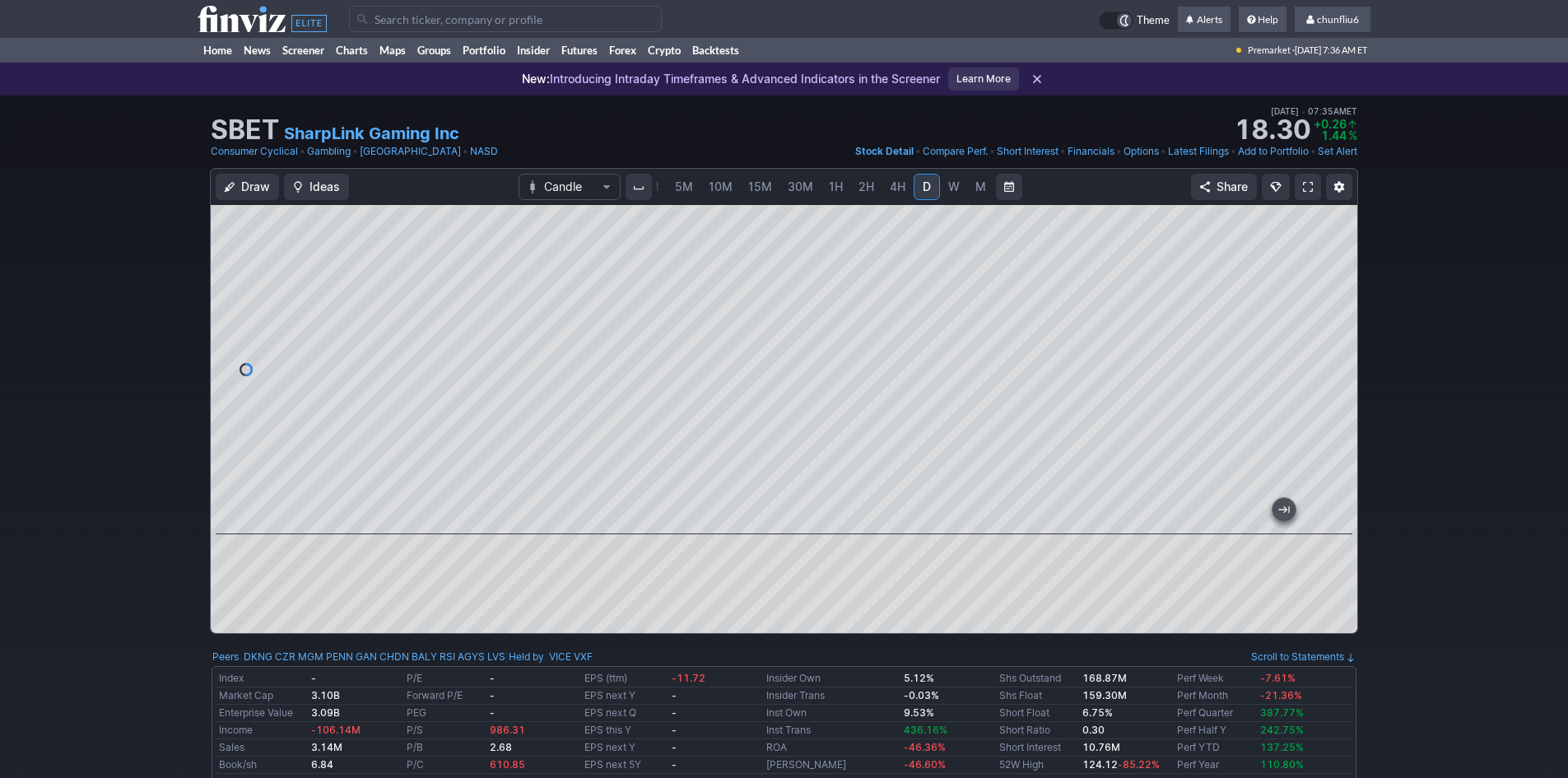
click at [411, 22] on input "Search" at bounding box center [506, 18] width 313 height 26
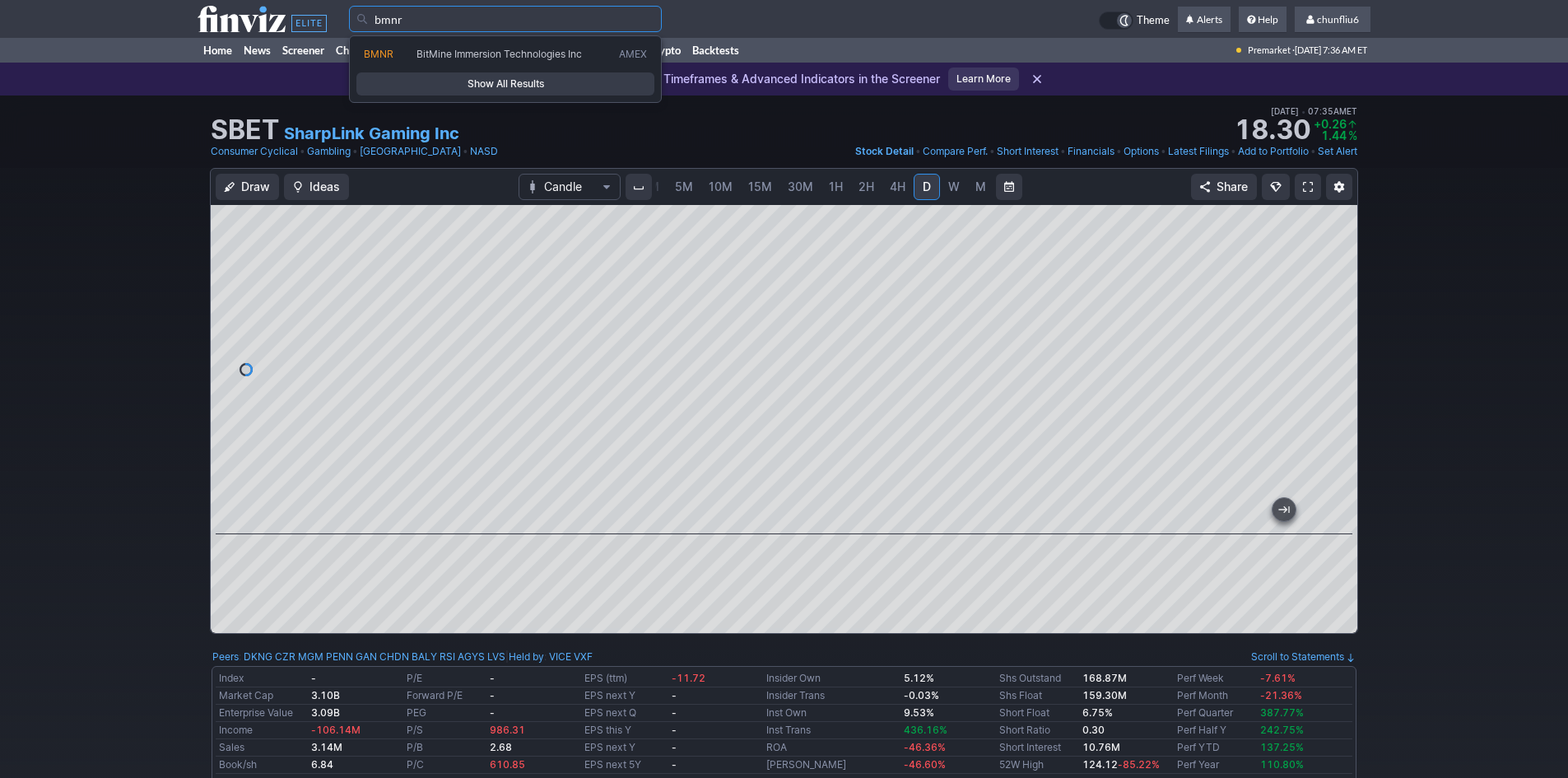
type input "bmnr"
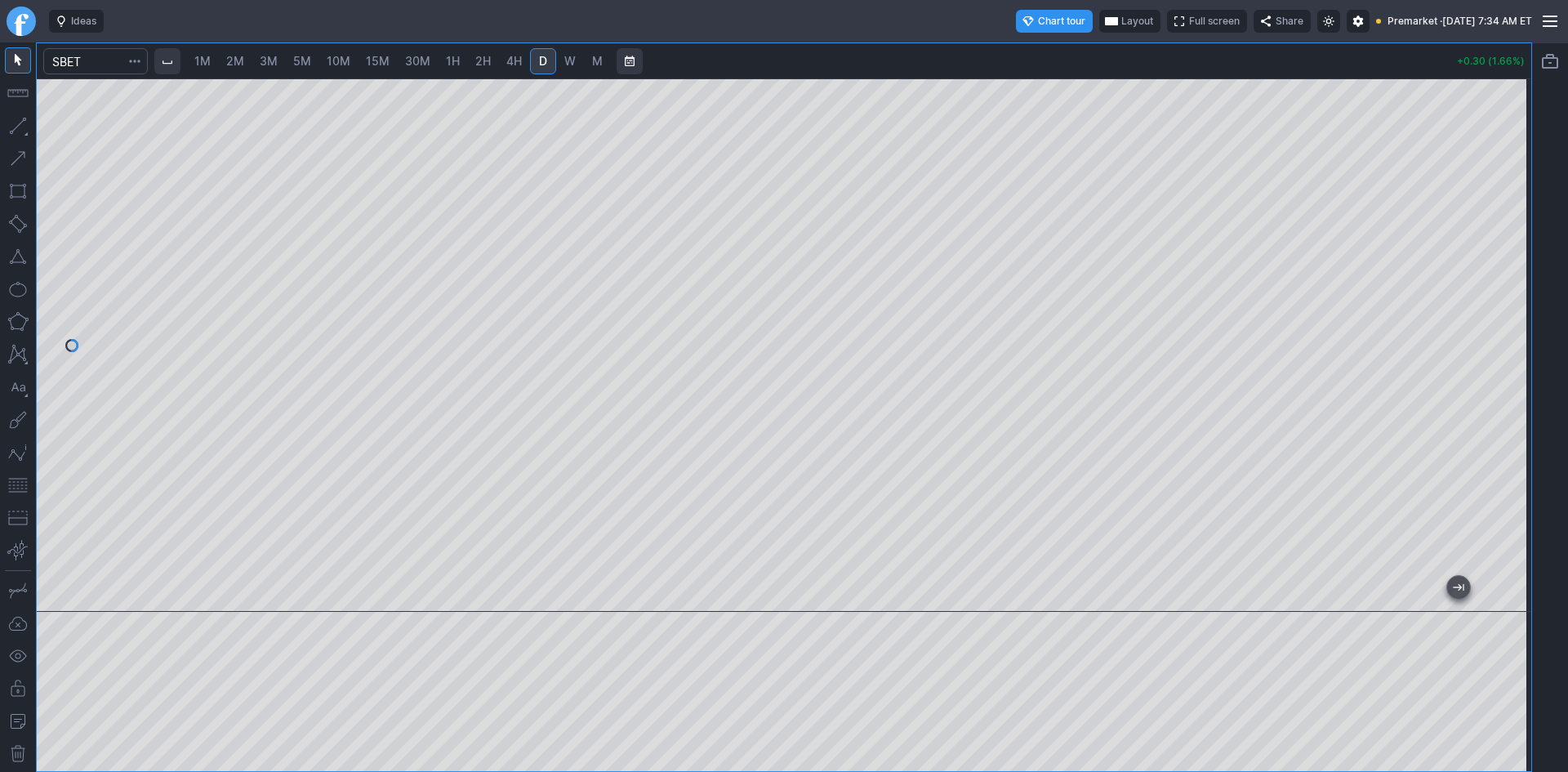
click at [231, 58] on span "2M" at bounding box center [235, 60] width 18 height 13
click at [106, 66] on input "Search" at bounding box center [95, 61] width 104 height 26
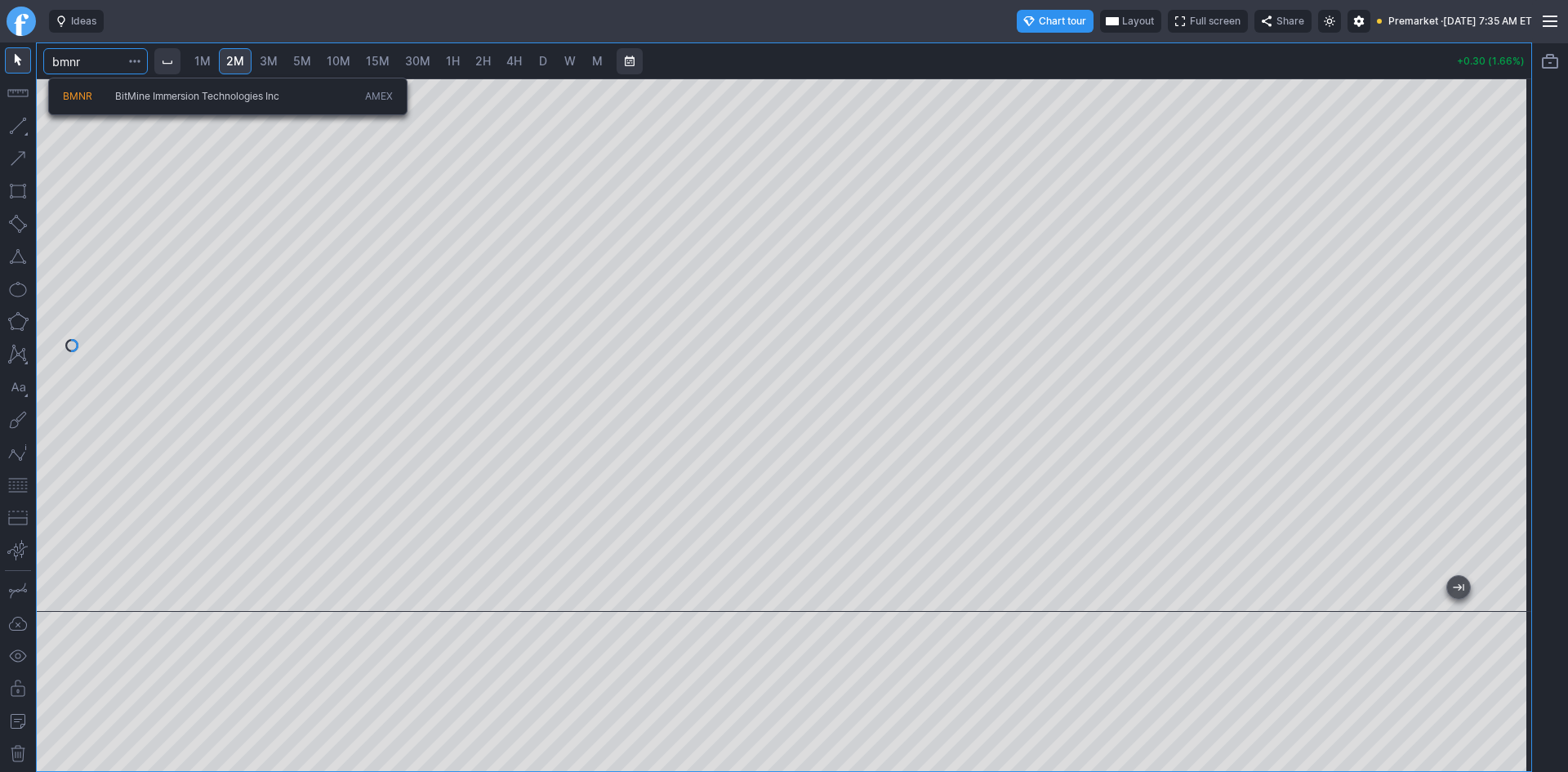
type input "bmnr"
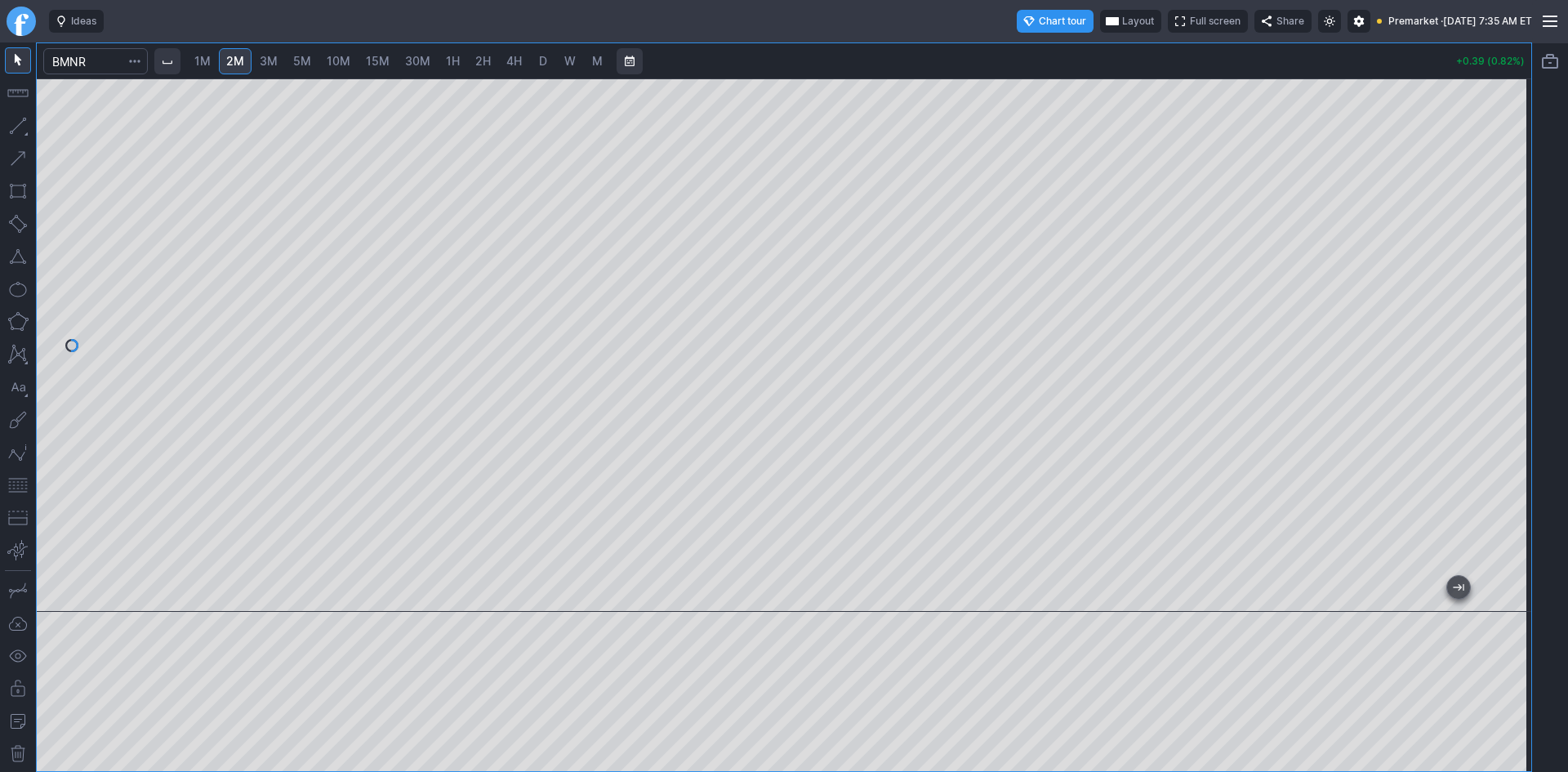
drag, startPoint x: 1516, startPoint y: 247, endPoint x: 1498, endPoint y: 336, distance: 90.8
click at [1511, 336] on div at bounding box center [1513, 341] width 34 height 493
click at [107, 62] on input "Search" at bounding box center [95, 61] width 104 height 26
drag, startPoint x: 1517, startPoint y: 257, endPoint x: 1524, endPoint y: 345, distance: 88.3
click at [1524, 345] on div at bounding box center [1513, 341] width 34 height 493
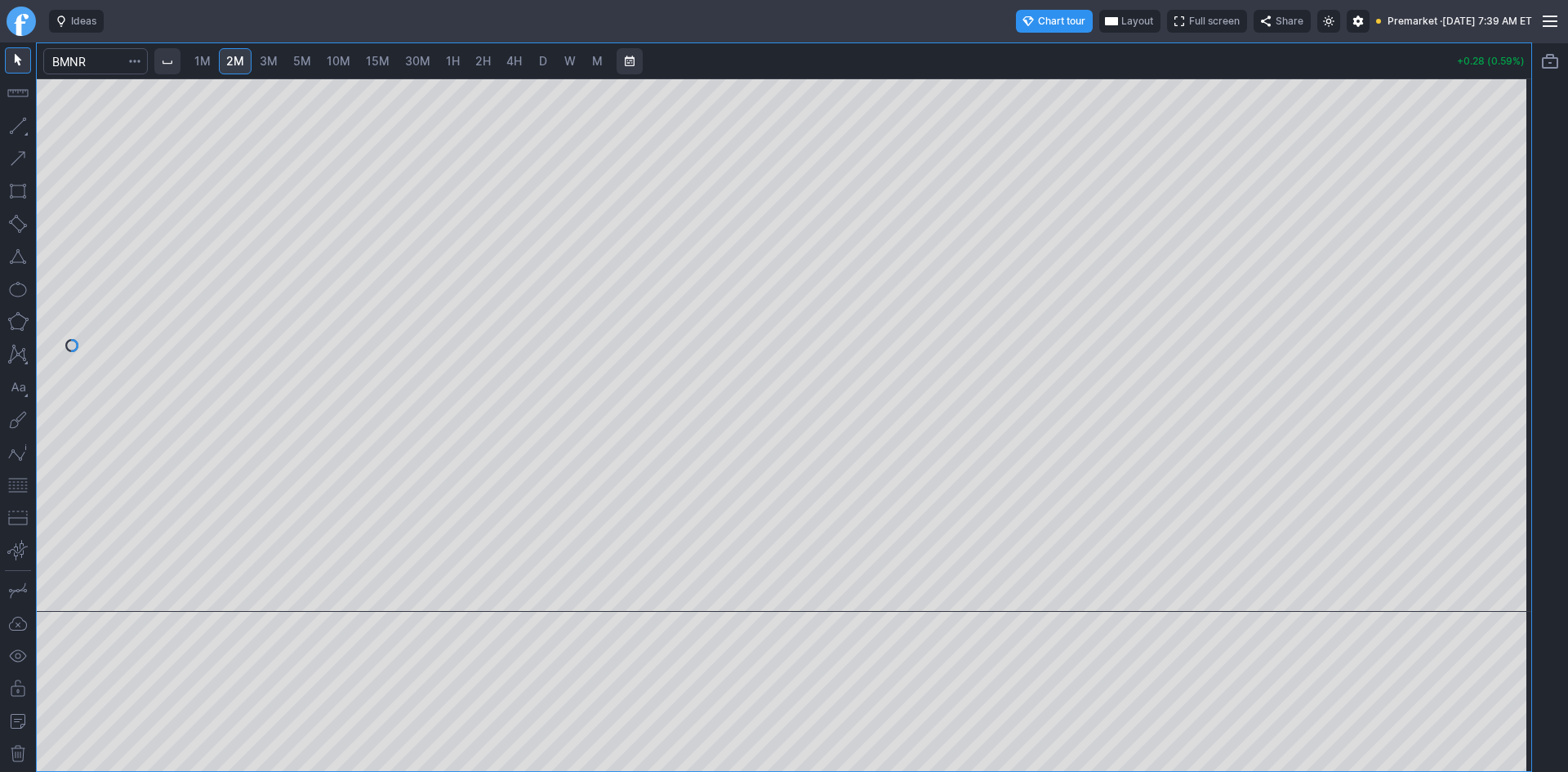
drag, startPoint x: 1515, startPoint y: 224, endPoint x: 1512, endPoint y: 350, distance: 126.0
click at [1512, 350] on div at bounding box center [1513, 341] width 34 height 493
click at [16, 484] on button "button" at bounding box center [17, 485] width 26 height 26
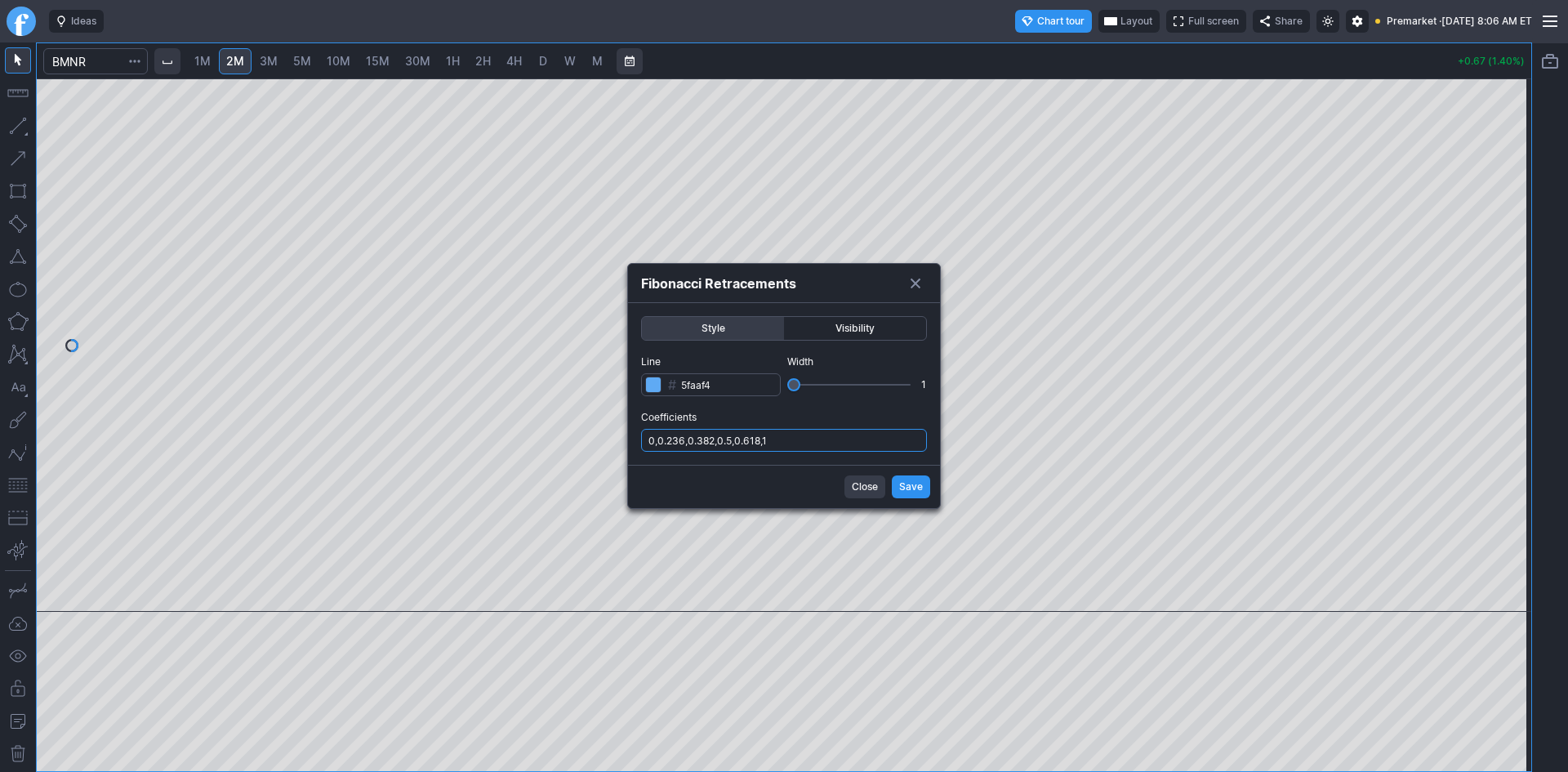
click at [861, 449] on input "0,0.236,0.382,0.5,0.618,1" at bounding box center [784, 440] width 285 height 22
type input "0,0.236,0.382,0.5,0.618,1,.786"
click at [902, 487] on span "Save" at bounding box center [911, 487] width 23 height 16
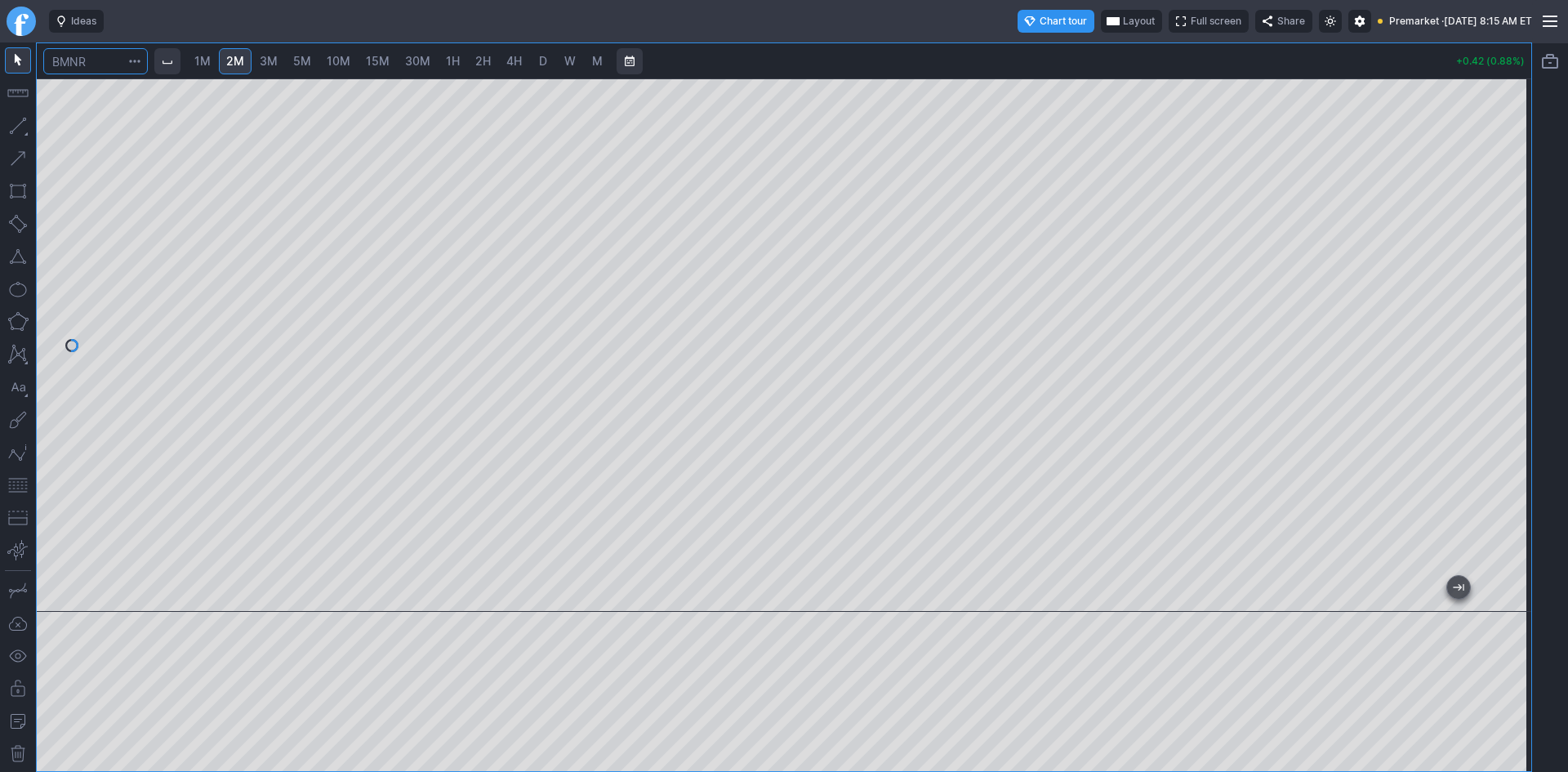
click at [93, 58] on input "Search" at bounding box center [95, 61] width 104 height 26
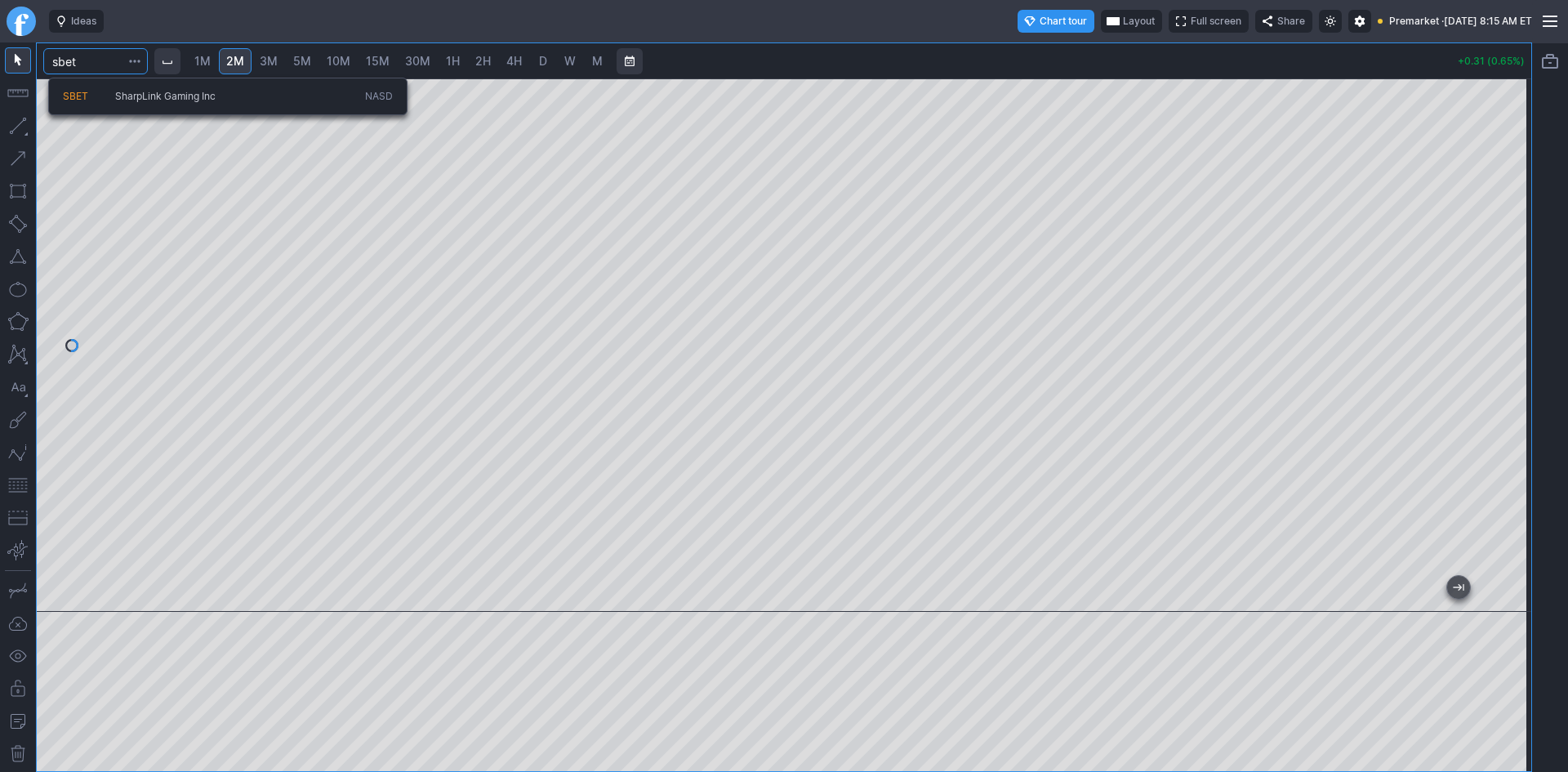
type input "sbet"
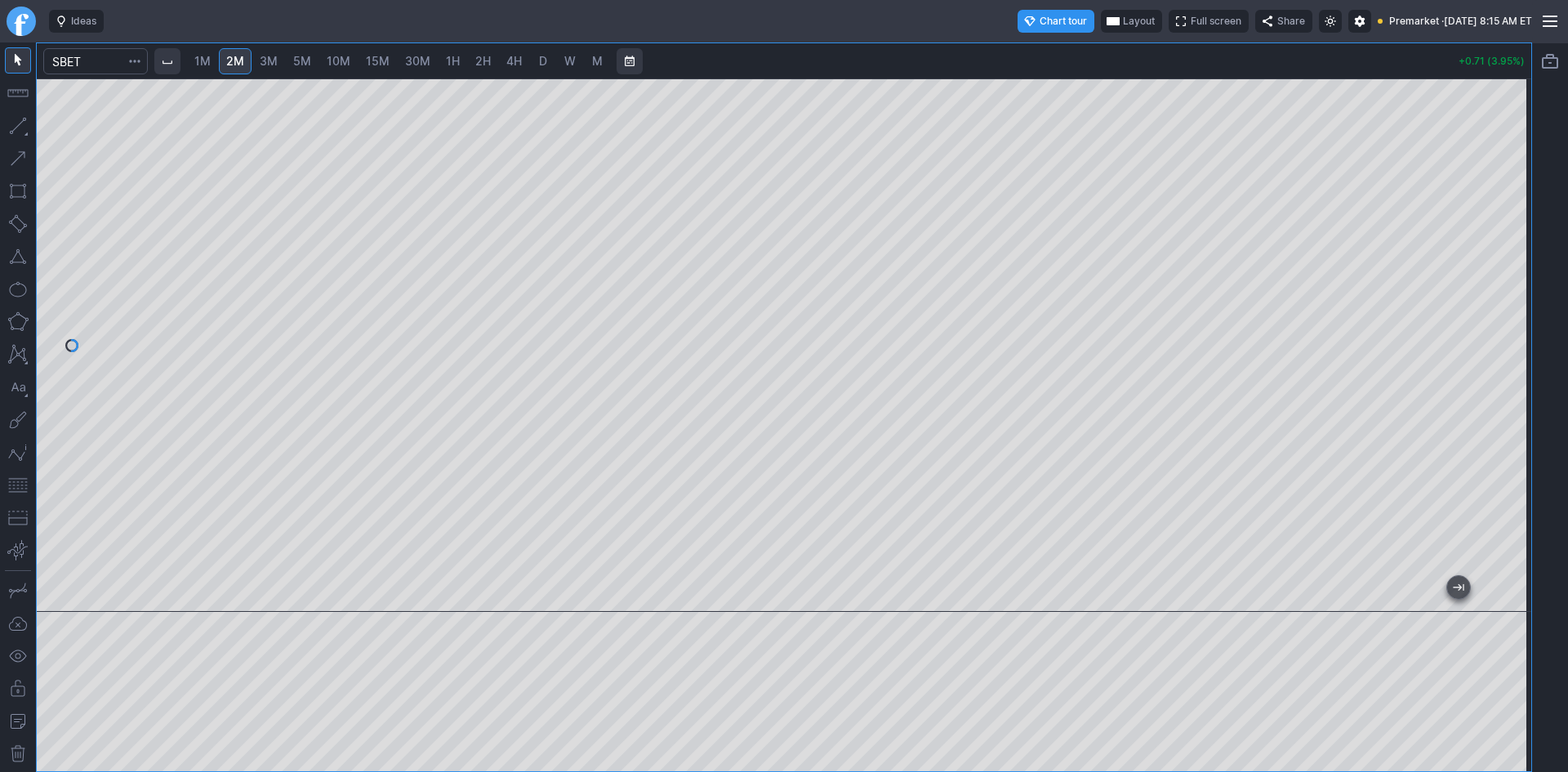
click at [1489, 337] on div at bounding box center [784, 345] width 1494 height 533
click at [16, 480] on button "button" at bounding box center [17, 485] width 26 height 26
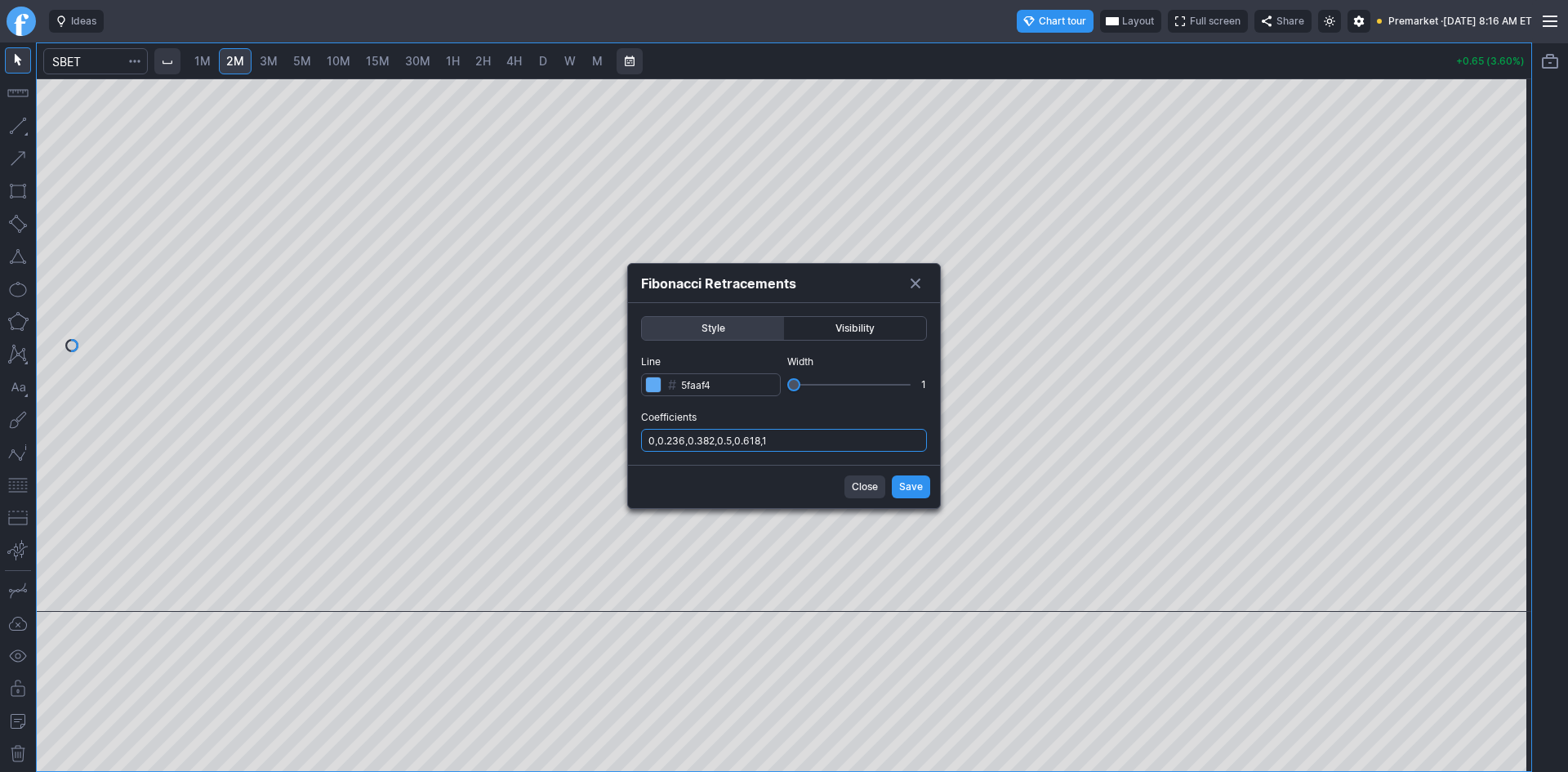
click at [844, 443] on input "0,0.236,0.382,0.5,0.618,1" at bounding box center [784, 440] width 285 height 22
type input "0,0.236,0.382,0.5,0.618,1,.786"
click at [908, 486] on span "Save" at bounding box center [911, 487] width 23 height 16
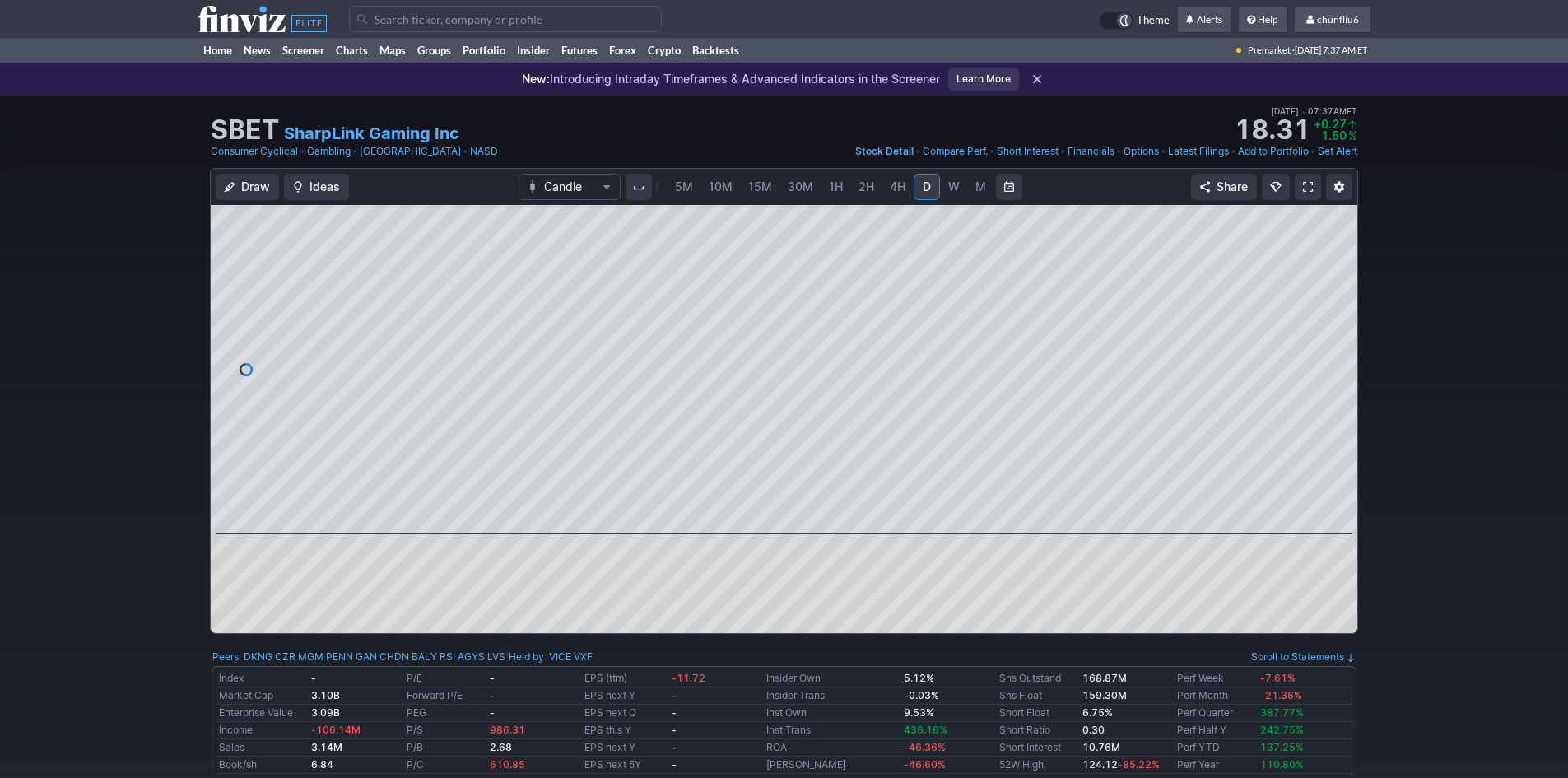
drag, startPoint x: 1329, startPoint y: 362, endPoint x: 1325, endPoint y: 336, distance: 26.3
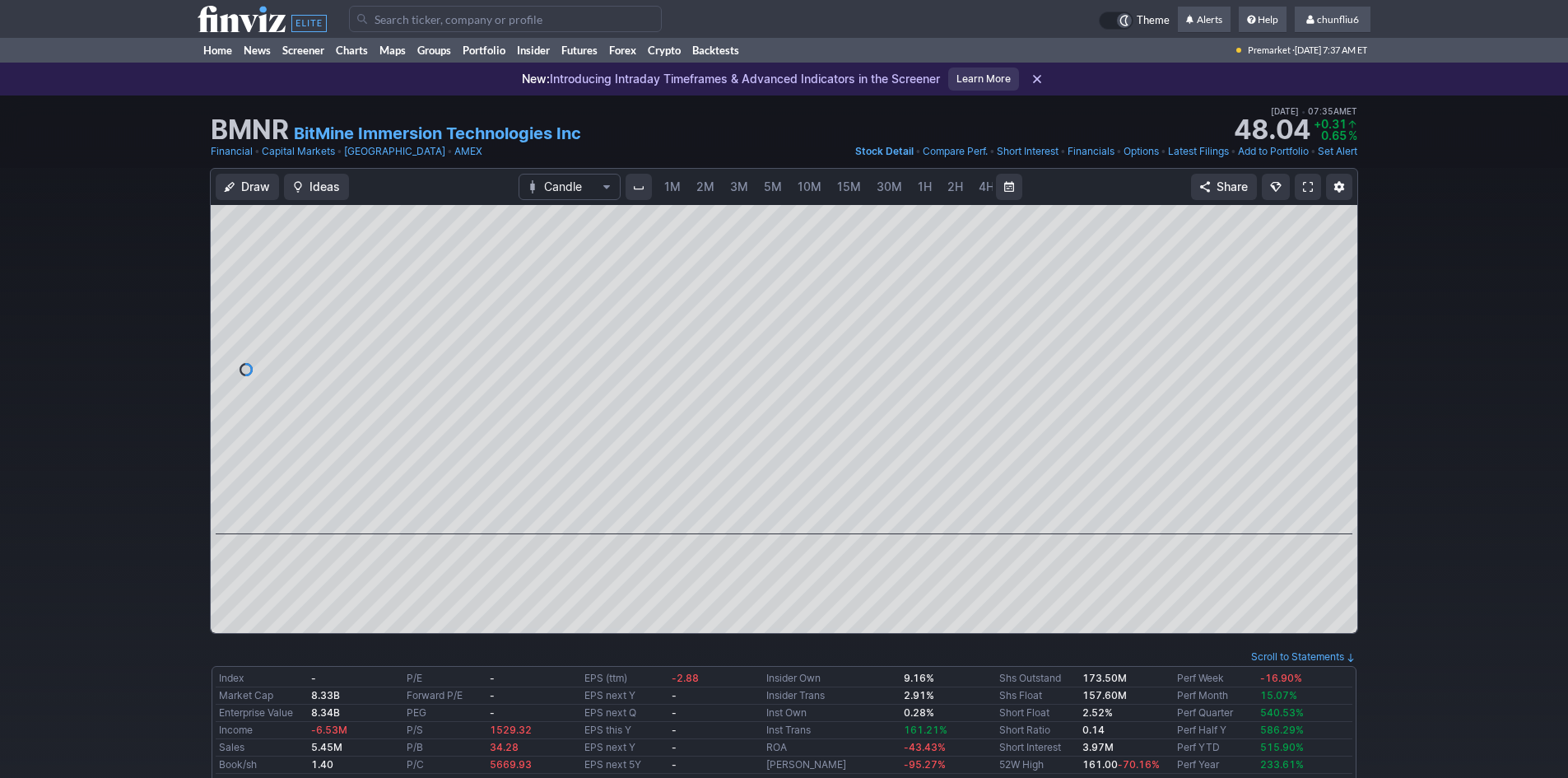
scroll to position [0, 89]
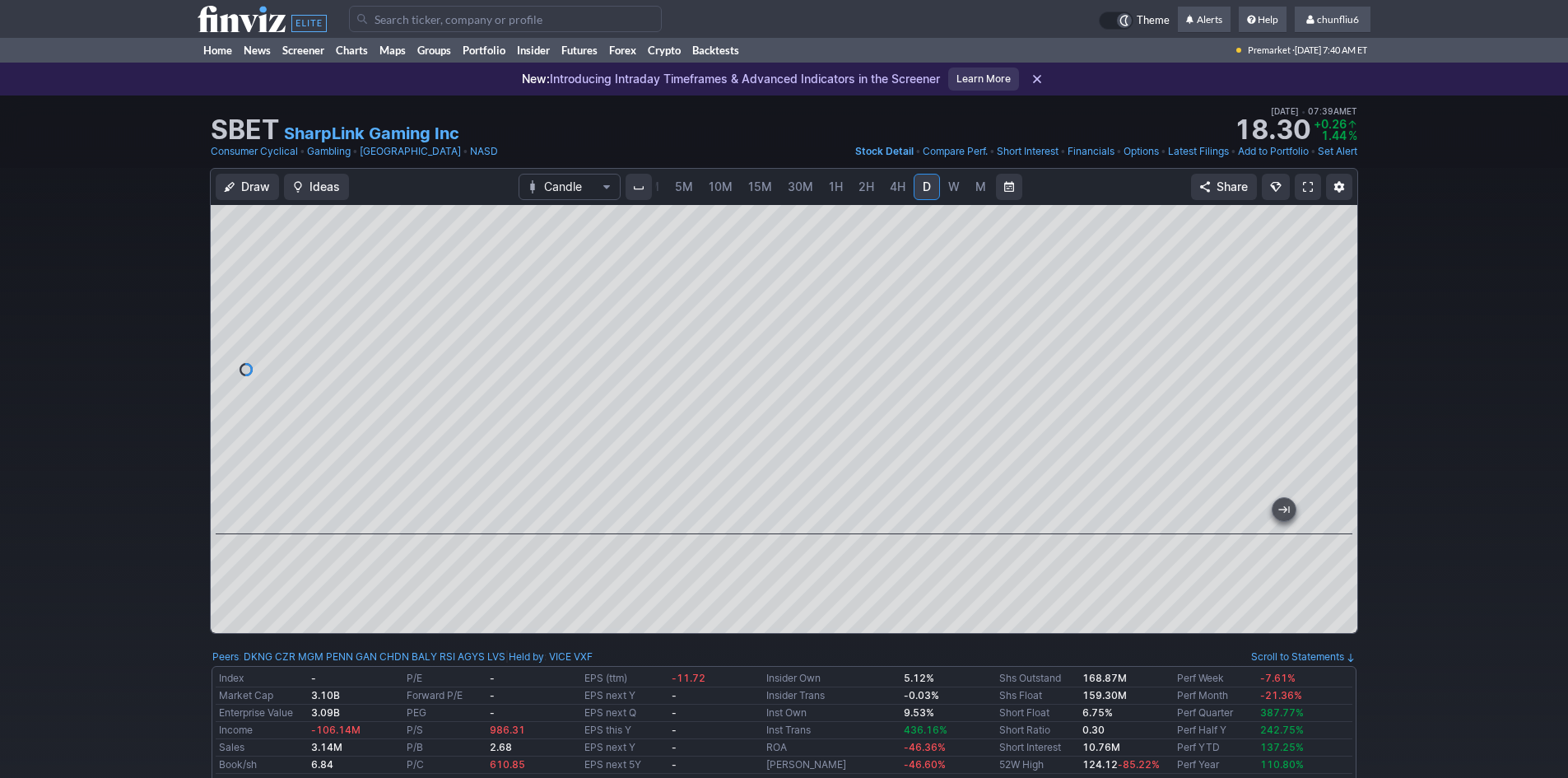
scroll to position [0, 85]
click at [388, 16] on input "Search" at bounding box center [506, 18] width 313 height 26
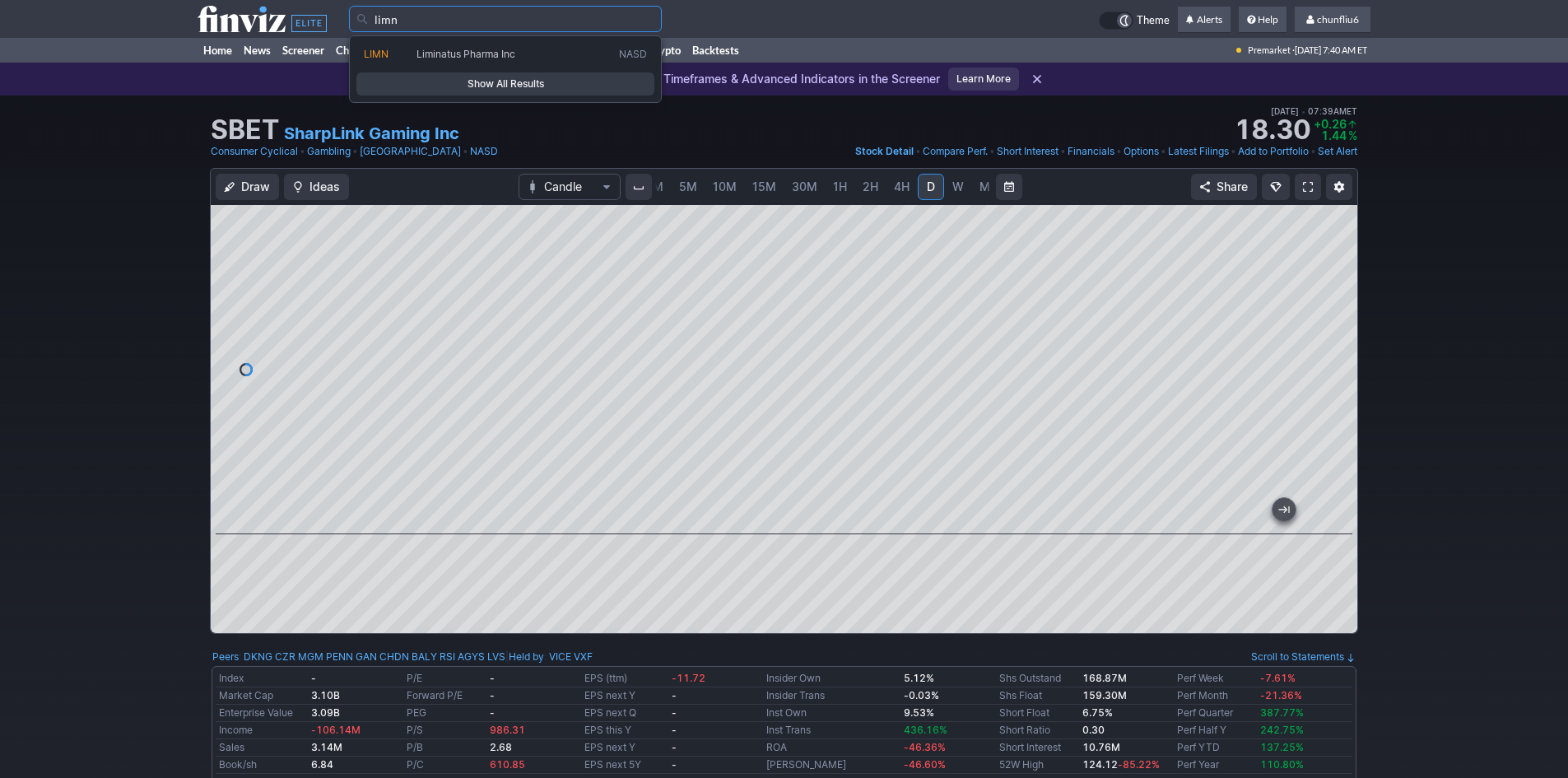
type input "limn"
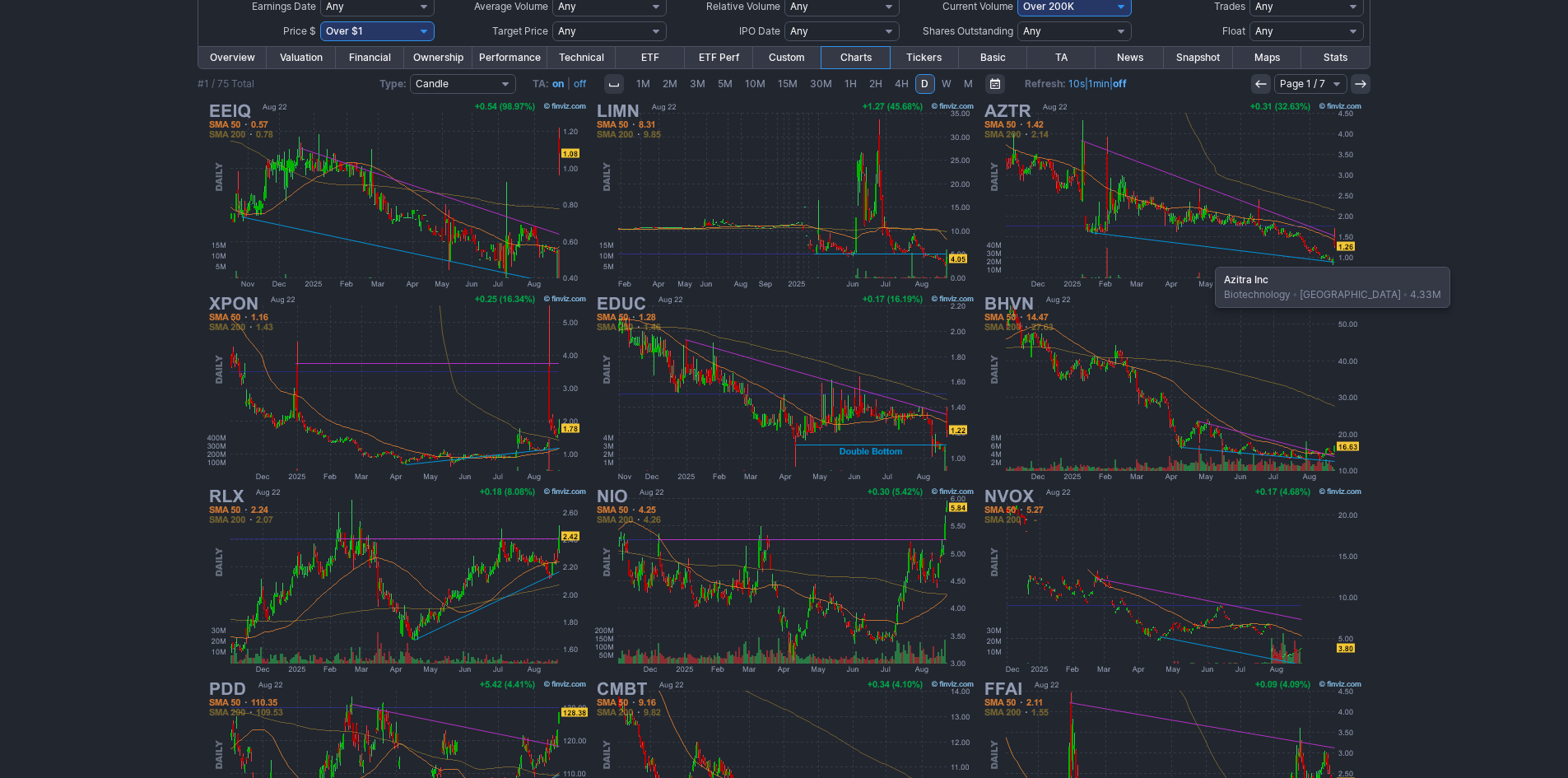
scroll to position [174, 0]
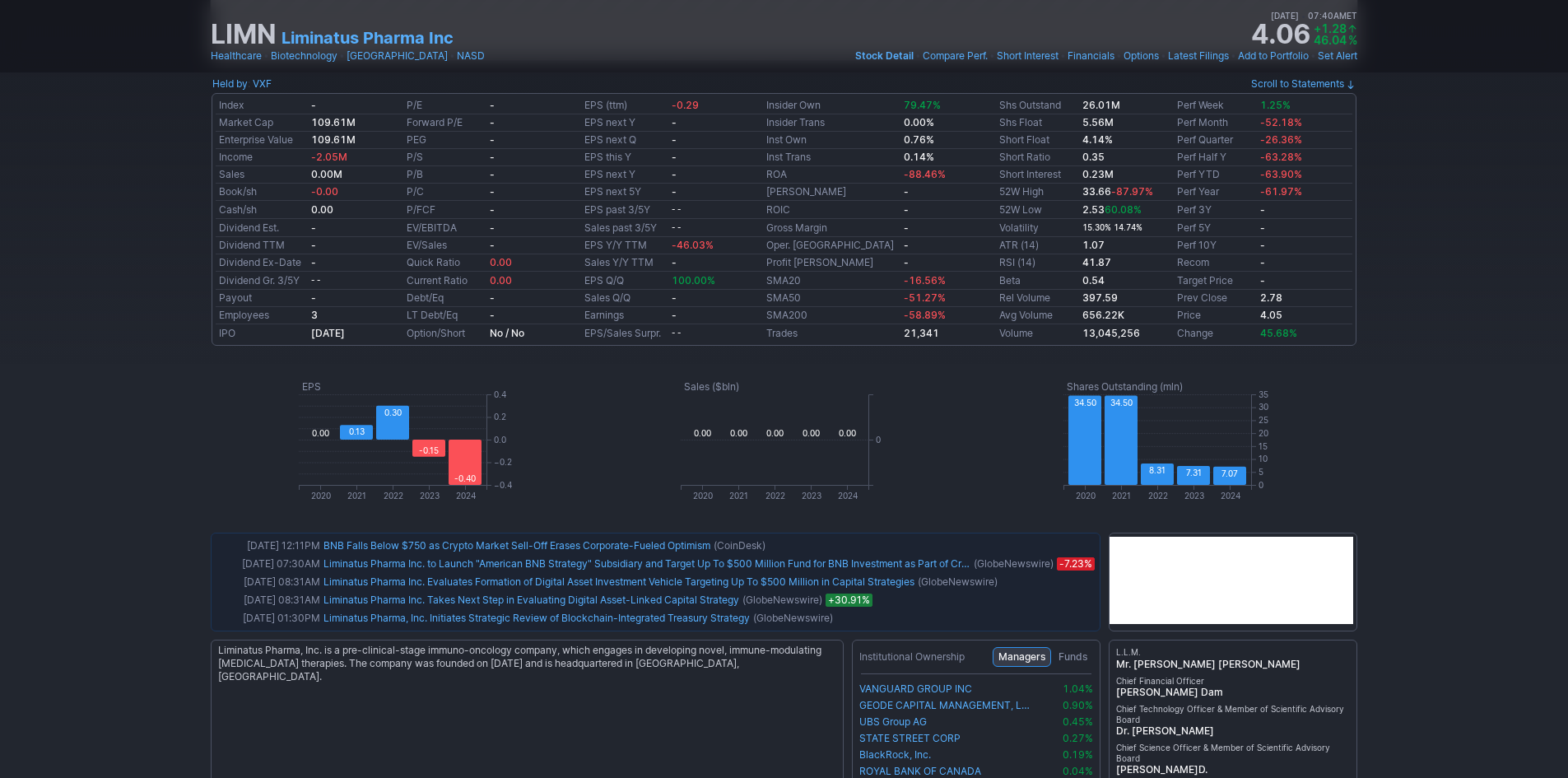
scroll to position [576, 0]
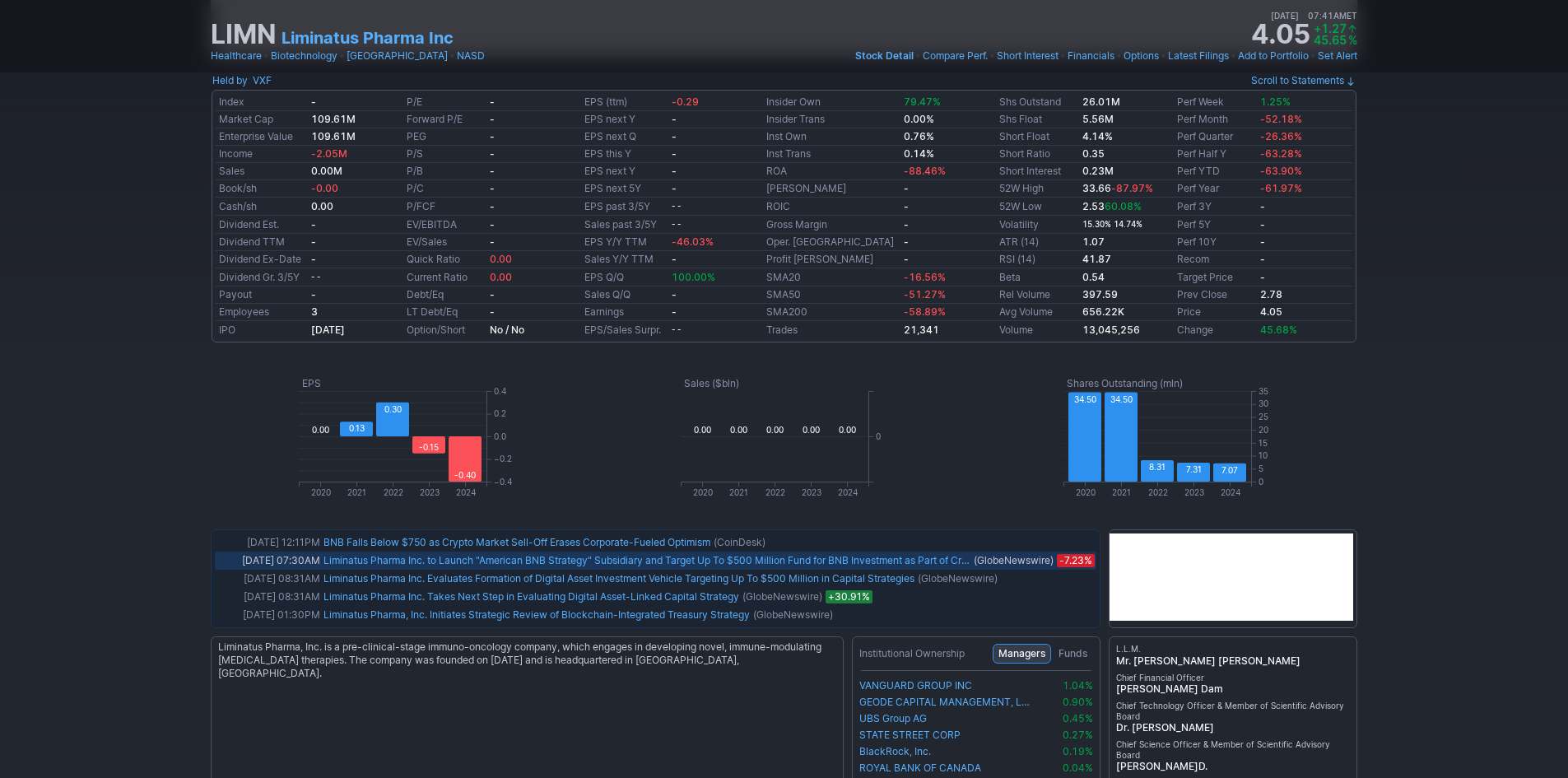
click at [415, 560] on link "Liminatus Pharma Inc. to Launch "American BNB Strategy" Subsidiary and Target U…" at bounding box center [691, 560] width 736 height 13
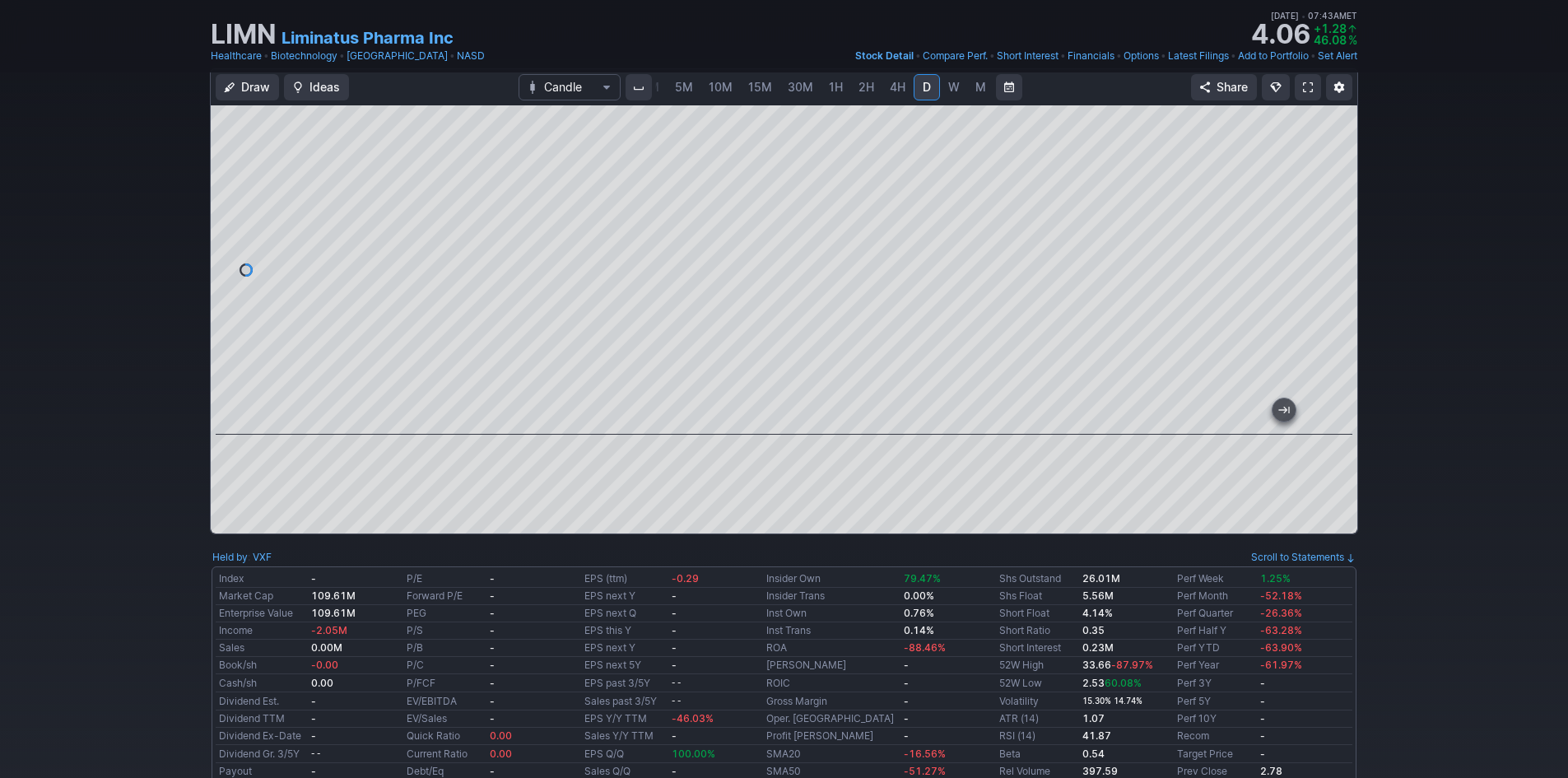
scroll to position [82, 0]
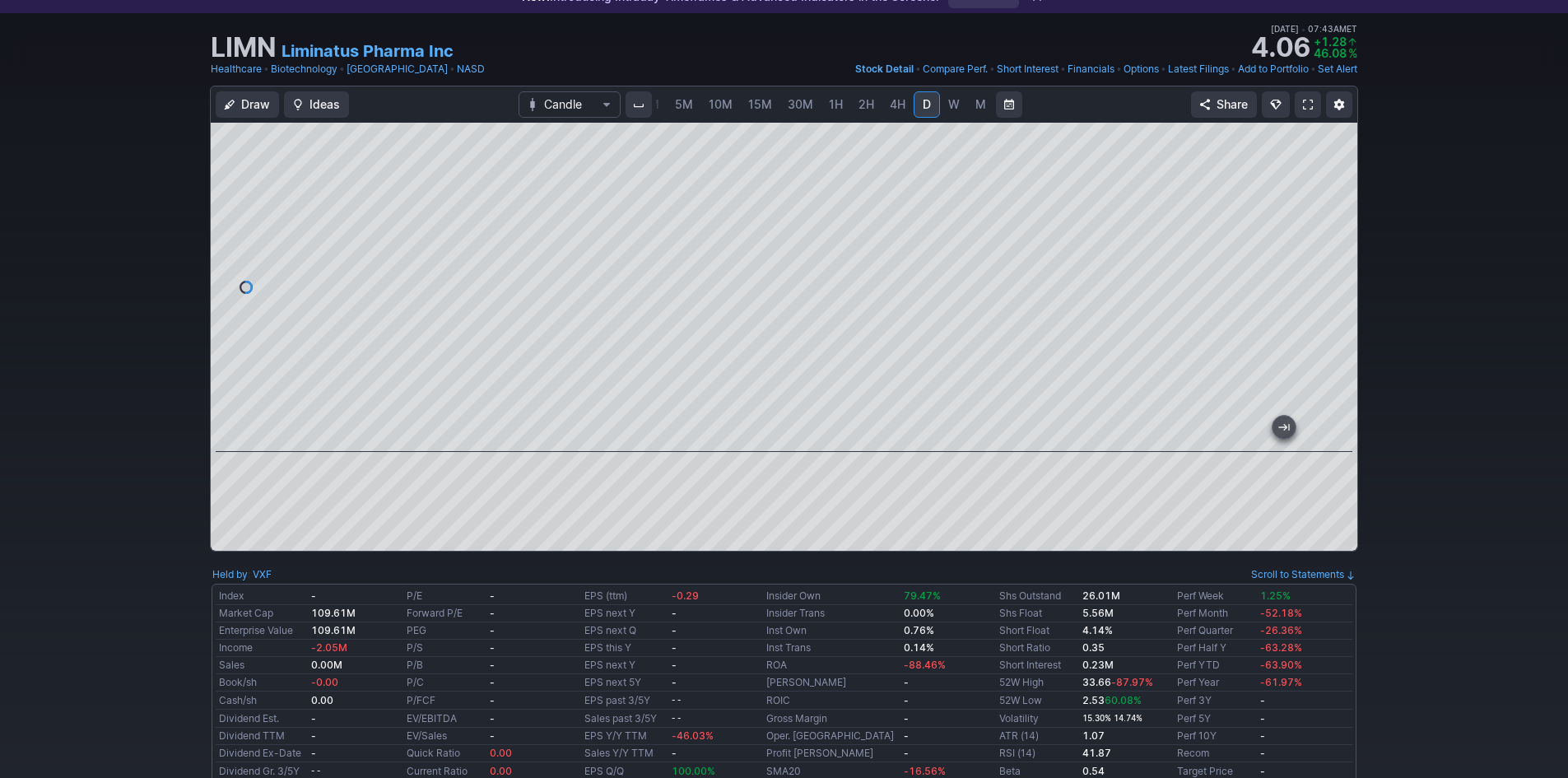
click at [1307, 104] on span at bounding box center [1307, 104] width 10 height 14
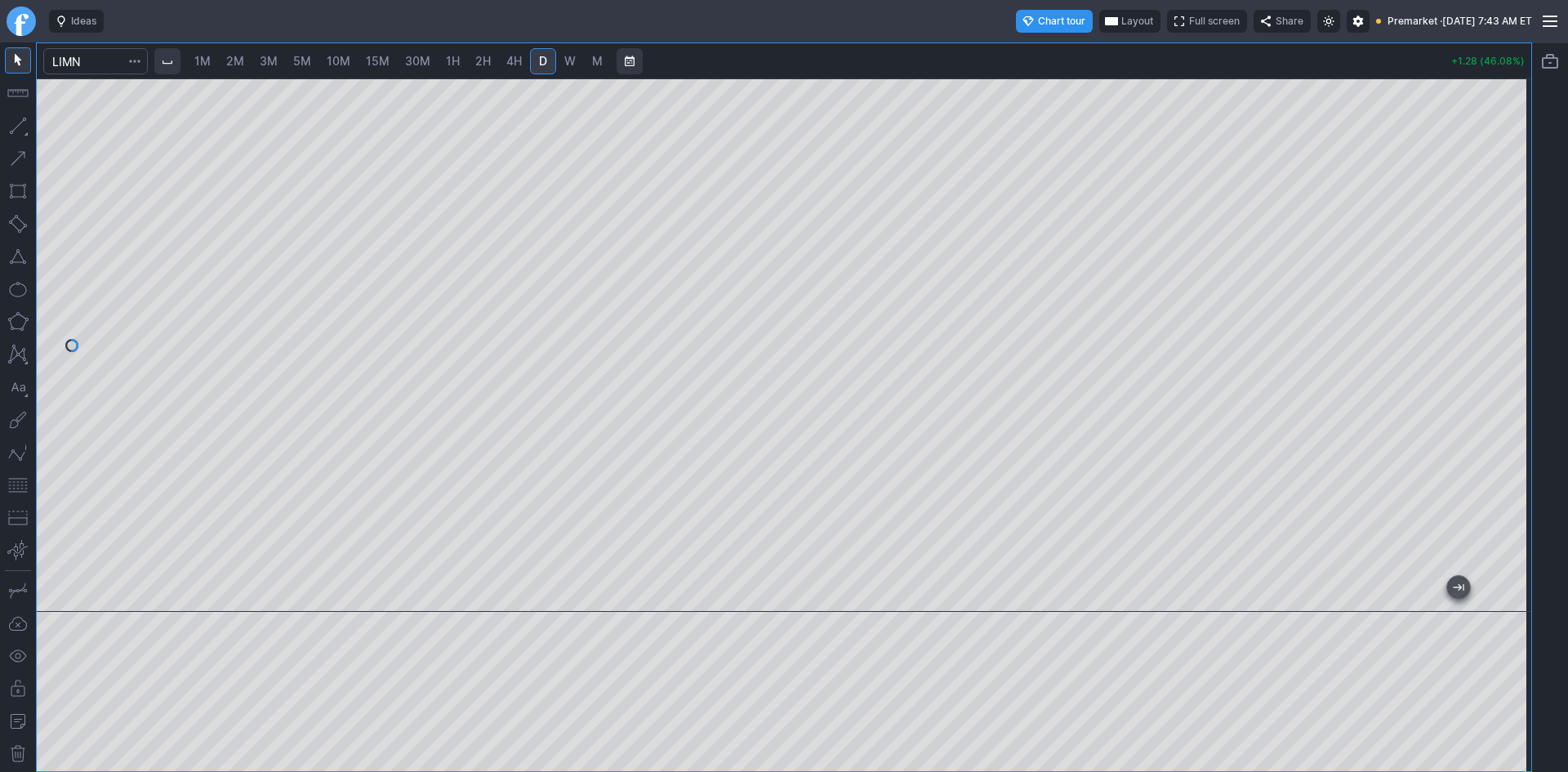
drag, startPoint x: 1514, startPoint y: 383, endPoint x: 1500, endPoint y: 265, distance: 118.8
click at [1501, 265] on div at bounding box center [1513, 341] width 34 height 493
click at [1121, 22] on span "Layout" at bounding box center [1136, 22] width 31 height 16
click at [1056, 55] on button "Layout" at bounding box center [1061, 52] width 22 height 22
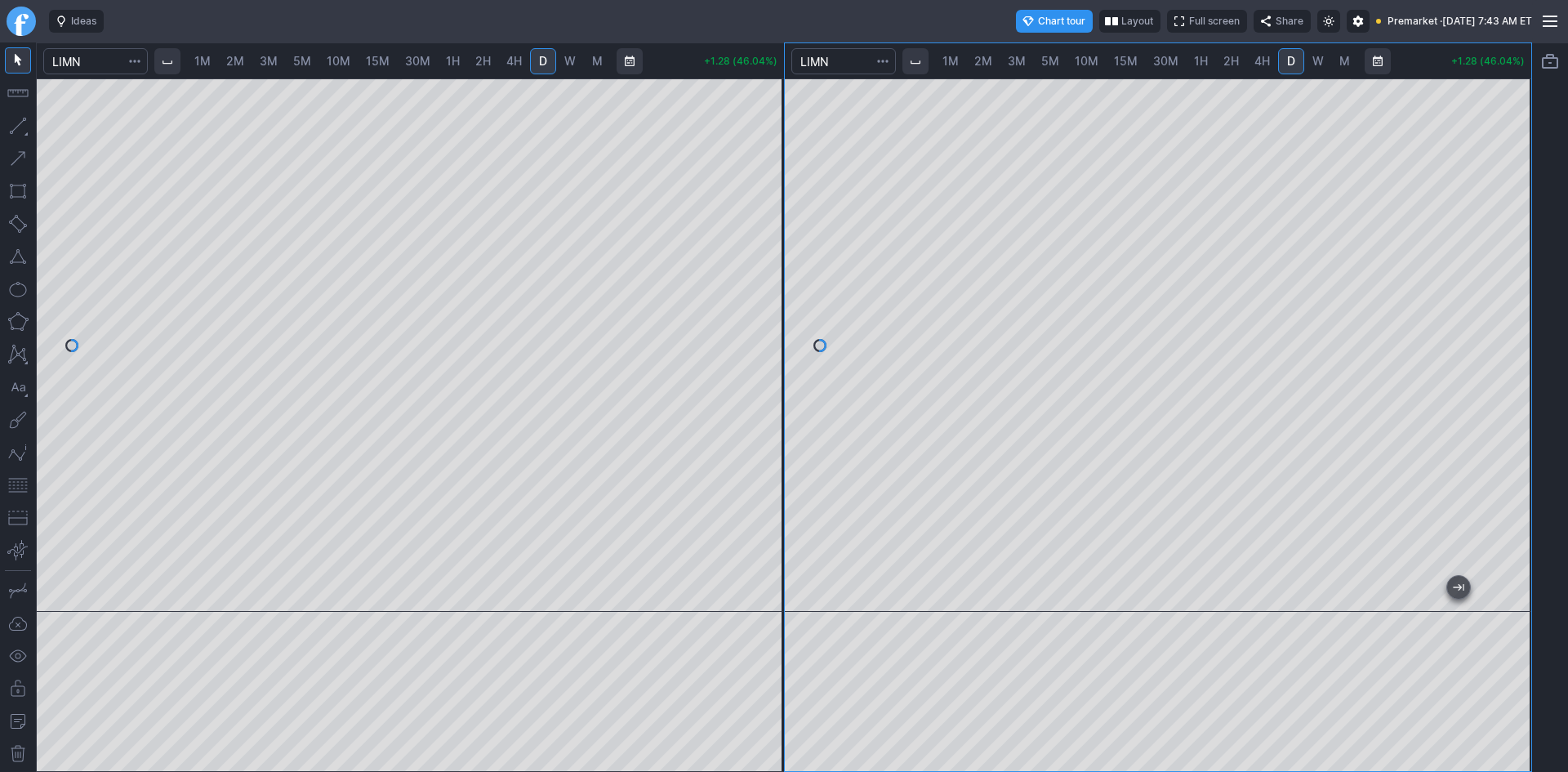
drag, startPoint x: 1522, startPoint y: 420, endPoint x: 1511, endPoint y: 351, distance: 69.9
click at [1511, 351] on div at bounding box center [1513, 341] width 34 height 493
click at [204, 60] on span "1M" at bounding box center [203, 60] width 16 height 13
click at [243, 59] on span "2M" at bounding box center [235, 60] width 18 height 13
drag, startPoint x: 765, startPoint y: 208, endPoint x: 756, endPoint y: 341, distance: 133.3
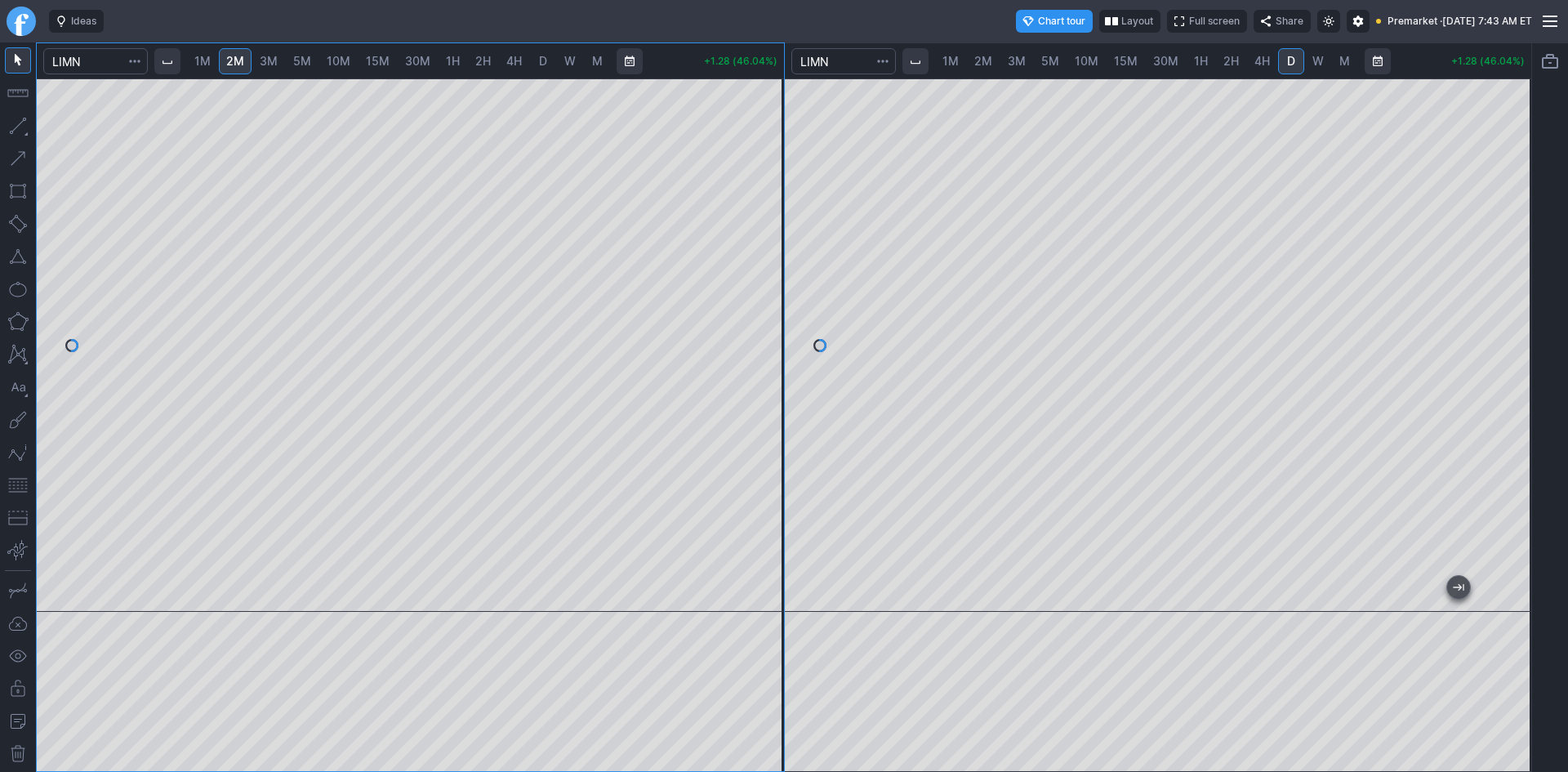
click at [766, 335] on div at bounding box center [766, 341] width 34 height 493
click at [11, 483] on button "button" at bounding box center [17, 485] width 26 height 26
drag, startPoint x: 772, startPoint y: 219, endPoint x: 765, endPoint y: 294, distance: 75.3
click at [765, 294] on div at bounding box center [766, 341] width 34 height 493
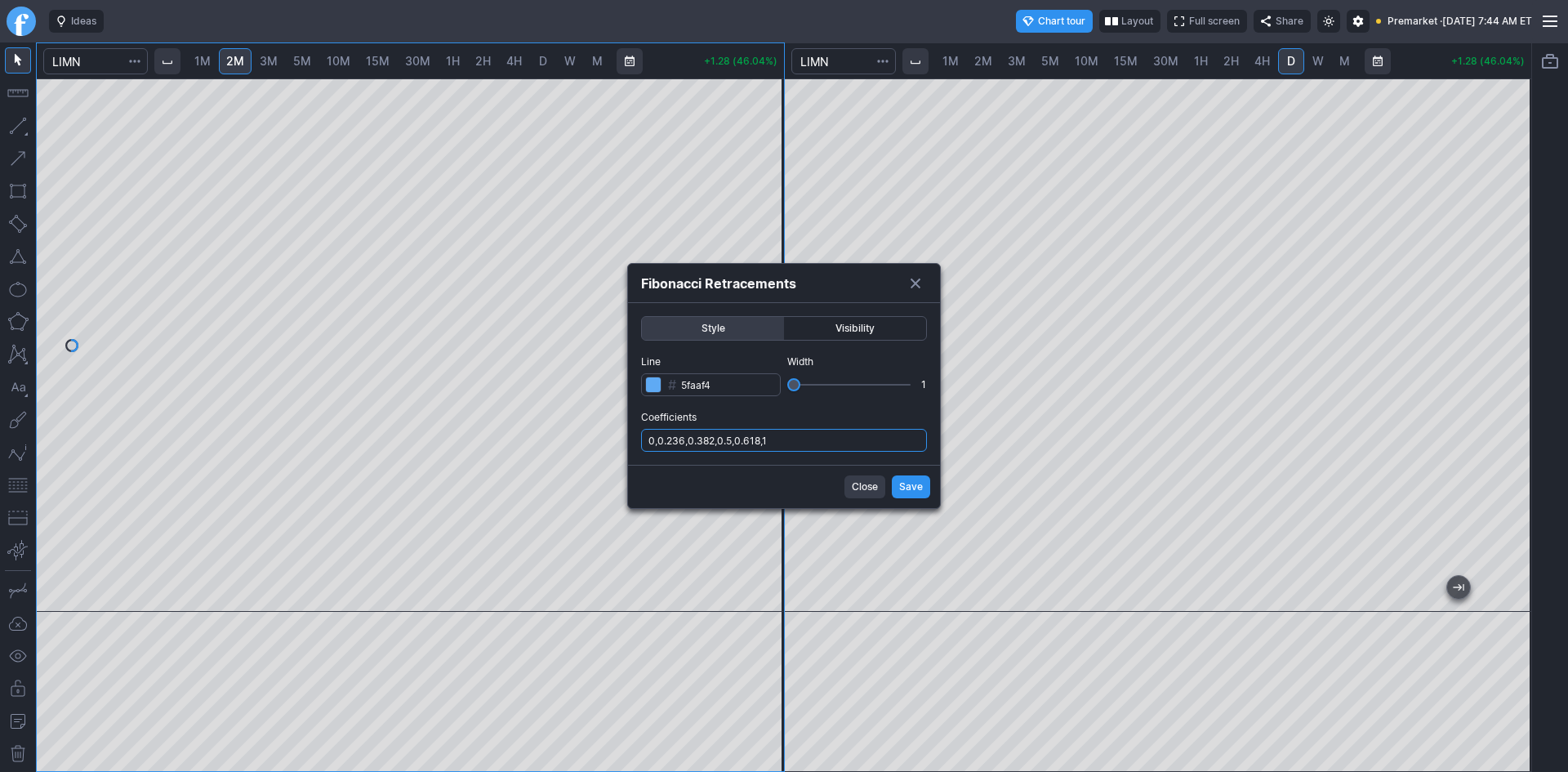
click at [794, 438] on input "0,0.236,0.382,0.5,0.618,1" at bounding box center [784, 440] width 285 height 22
type input "0,0.236,0.382,0.5,0.618,1,.786"
click at [899, 484] on button "Save" at bounding box center [910, 486] width 39 height 22
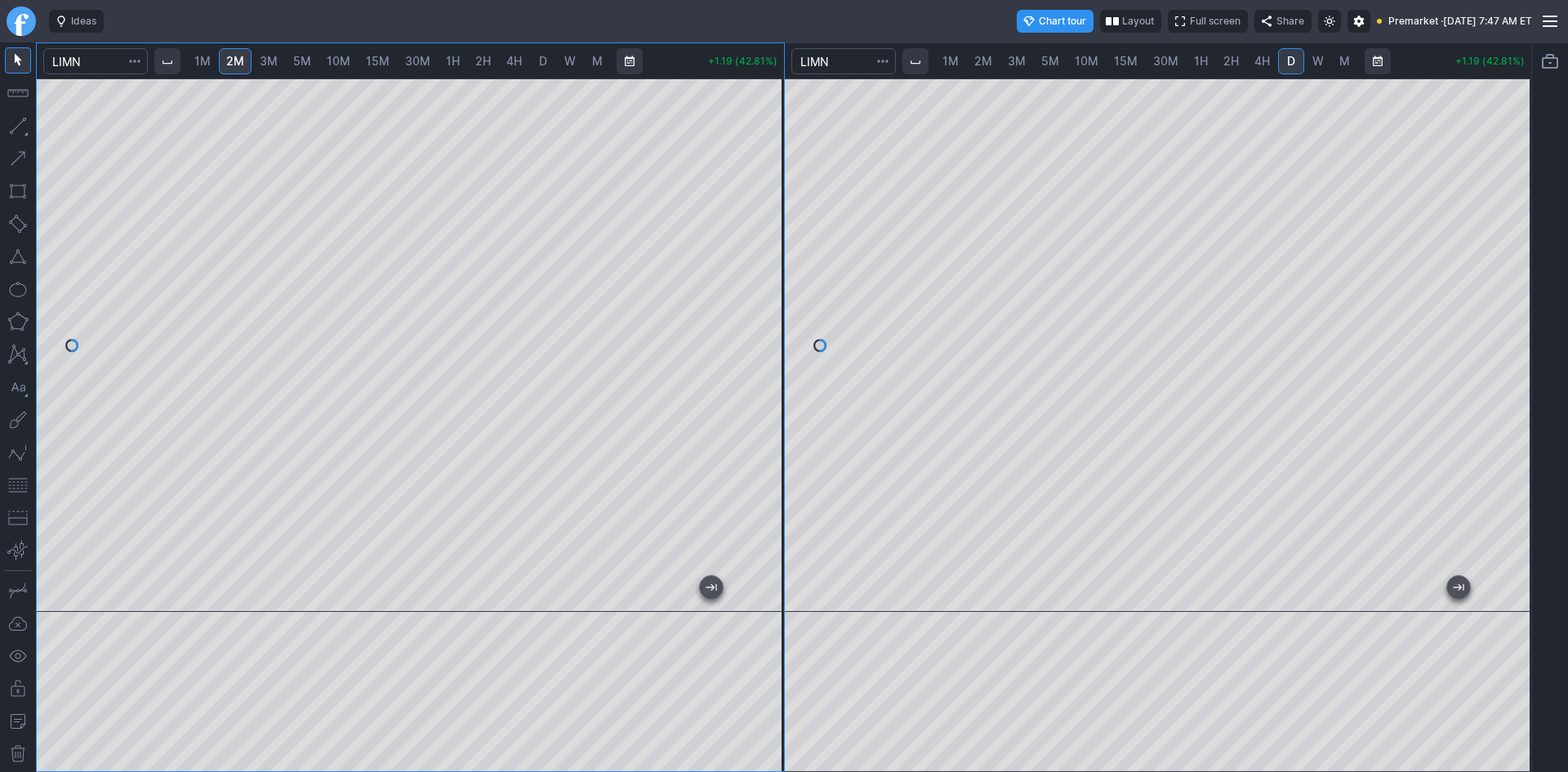
click at [1449, 186] on div at bounding box center [1158, 345] width 747 height 533
drag, startPoint x: 1512, startPoint y: 458, endPoint x: 1225, endPoint y: 39, distance: 507.9
click at [1257, 18] on div "Ideas Chart tour Layout Full screen Share Premarket · Fri AUG 22 2025 7:47 AM E…" at bounding box center [784, 386] width 1568 height 772
click at [1195, 57] on span "1H" at bounding box center [1200, 60] width 13 height 13
click at [1491, 277] on div at bounding box center [1158, 345] width 747 height 533
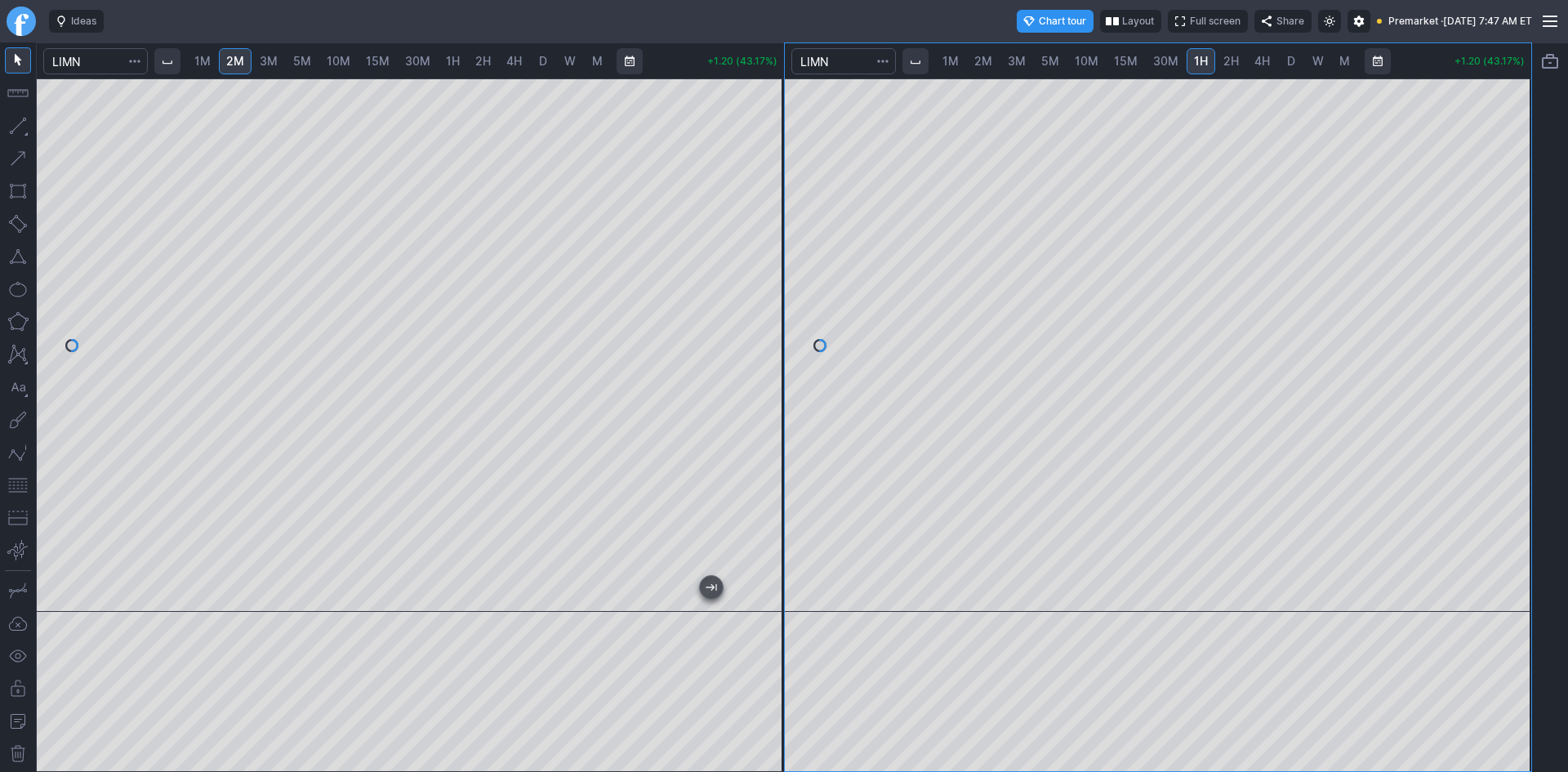
drag, startPoint x: 1510, startPoint y: 254, endPoint x: 1510, endPoint y: 276, distance: 22.0
click at [1510, 276] on div at bounding box center [1513, 341] width 34 height 493
drag, startPoint x: 1510, startPoint y: 259, endPoint x: 1510, endPoint y: 302, distance: 43.0
click at [1510, 302] on div at bounding box center [1513, 341] width 34 height 493
click at [12, 483] on button "button" at bounding box center [17, 485] width 26 height 26
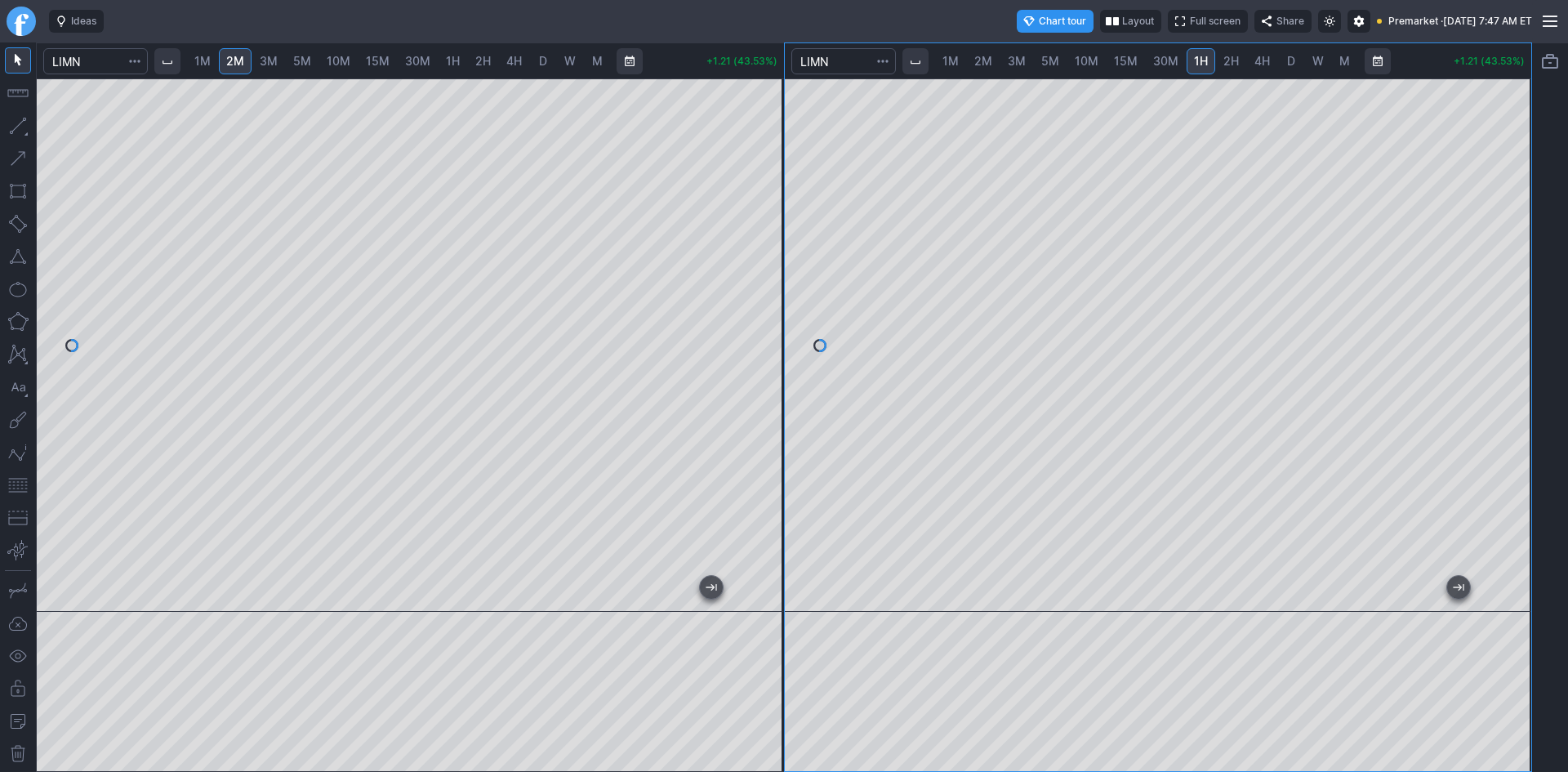
click at [1163, 59] on span "30M" at bounding box center [1165, 60] width 25 height 13
click at [1121, 64] on span "15M" at bounding box center [1126, 60] width 23 height 13
click at [1161, 60] on span "30M" at bounding box center [1165, 60] width 25 height 13
click at [21, 485] on button "button" at bounding box center [17, 485] width 26 height 26
drag, startPoint x: 1515, startPoint y: 240, endPoint x: 1511, endPoint y: 297, distance: 57.1
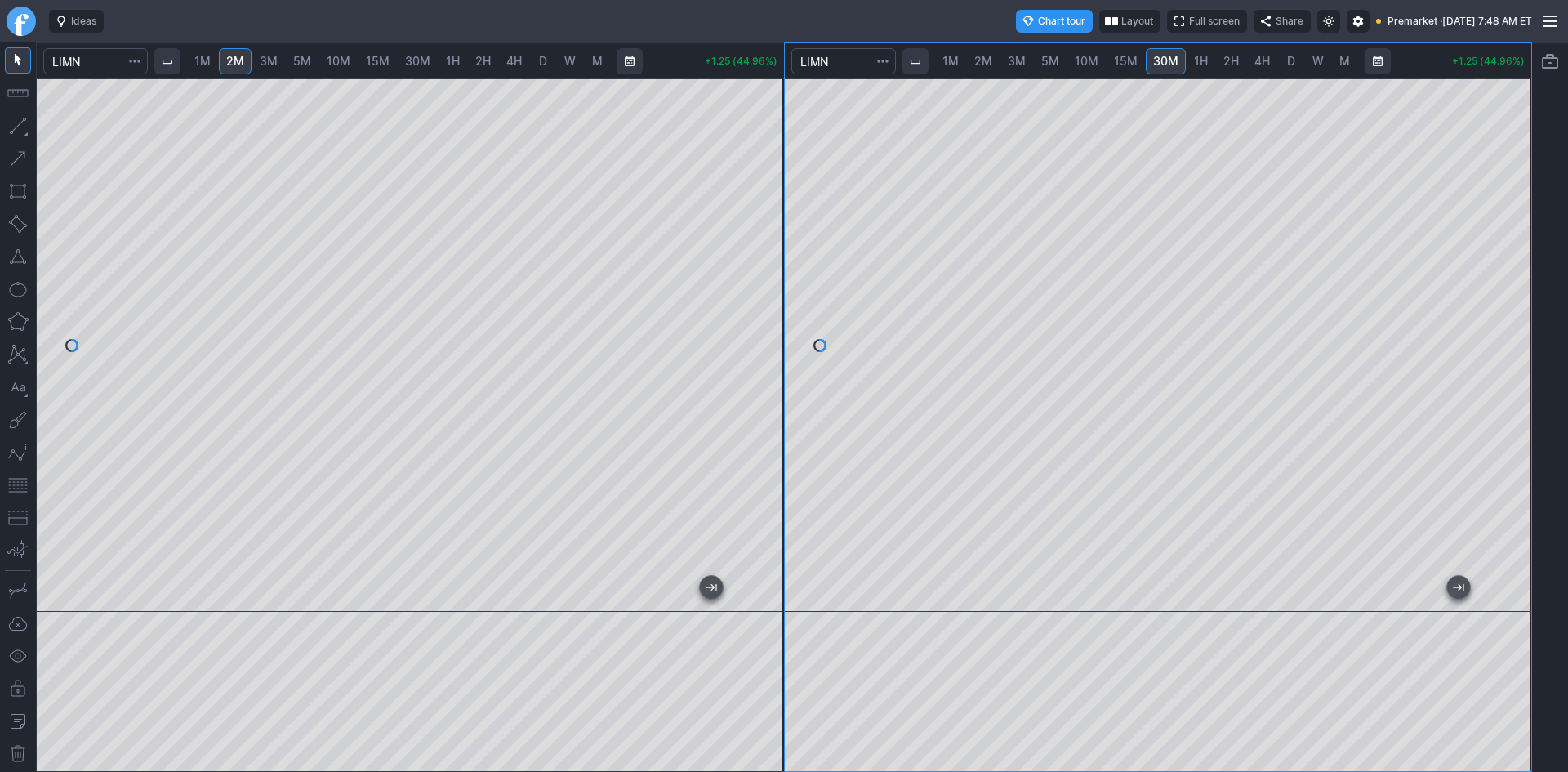
click at [1511, 297] on div at bounding box center [1513, 341] width 34 height 493
drag, startPoint x: 1512, startPoint y: 197, endPoint x: 1511, endPoint y: 208, distance: 11.0
click at [1511, 208] on div at bounding box center [1513, 341] width 34 height 493
drag, startPoint x: 1514, startPoint y: 176, endPoint x: 1514, endPoint y: 213, distance: 37.0
click at [1514, 213] on div at bounding box center [1513, 341] width 34 height 493
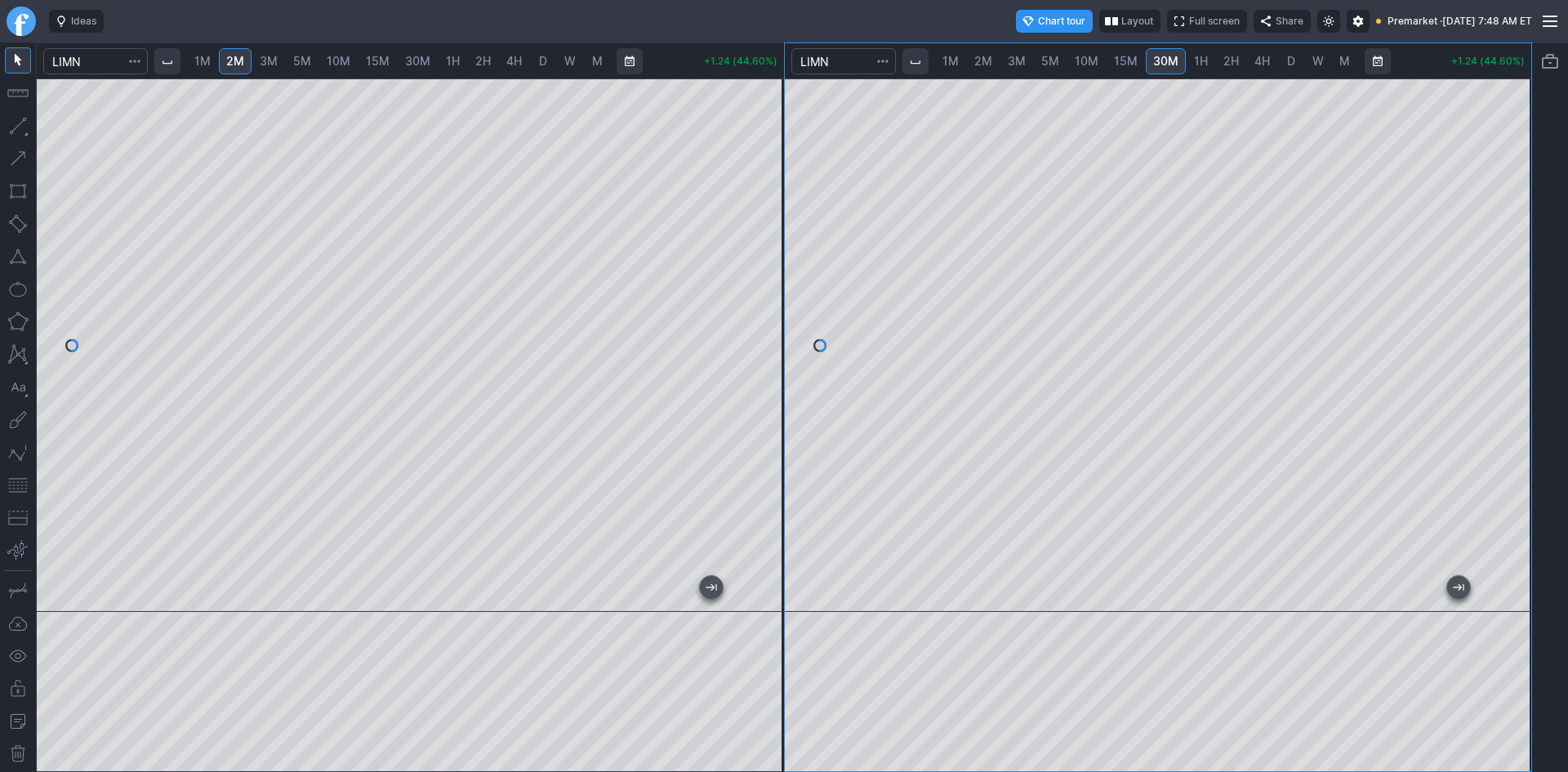
drag, startPoint x: 1515, startPoint y: 185, endPoint x: 1520, endPoint y: 220, distance: 35.4
click at [1520, 220] on div at bounding box center [1513, 341] width 34 height 493
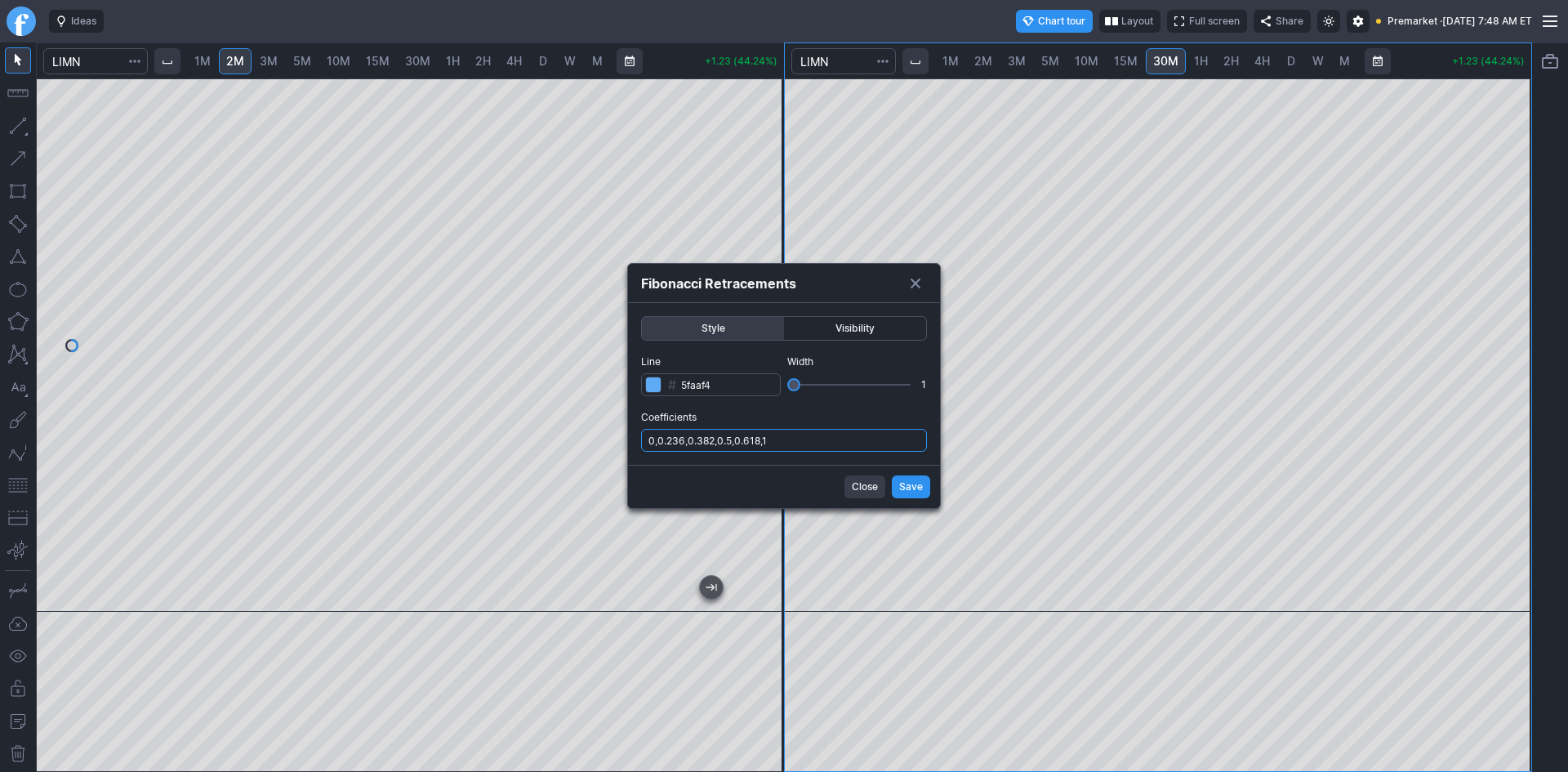
click at [792, 441] on input "0,0.236,0.382,0.5,0.618,1" at bounding box center [784, 440] width 285 height 22
type input "0,0.236,0.382,0.5,0.618,1,.786"
click at [922, 485] on span "Save" at bounding box center [911, 487] width 23 height 16
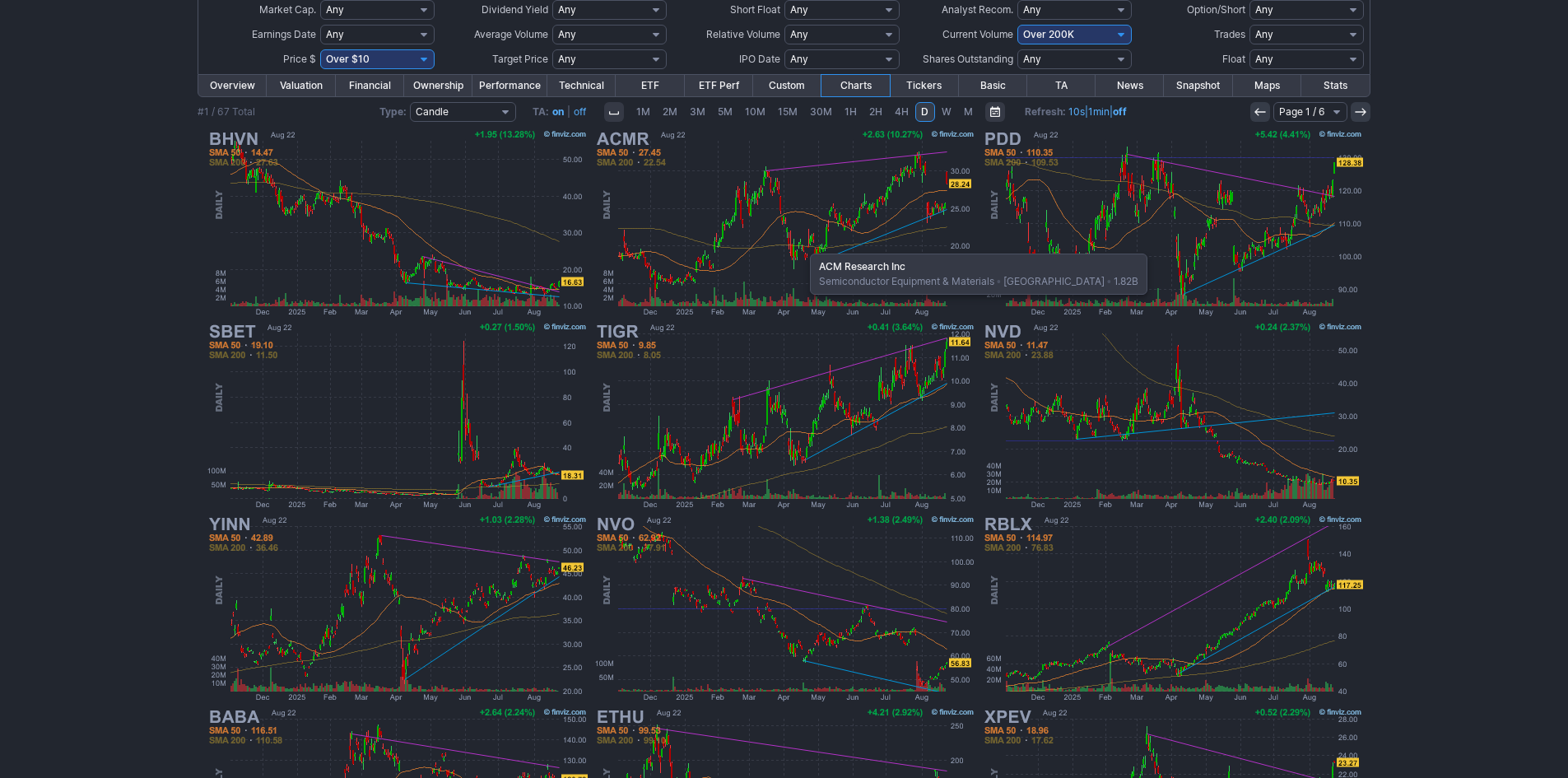
scroll to position [174, 0]
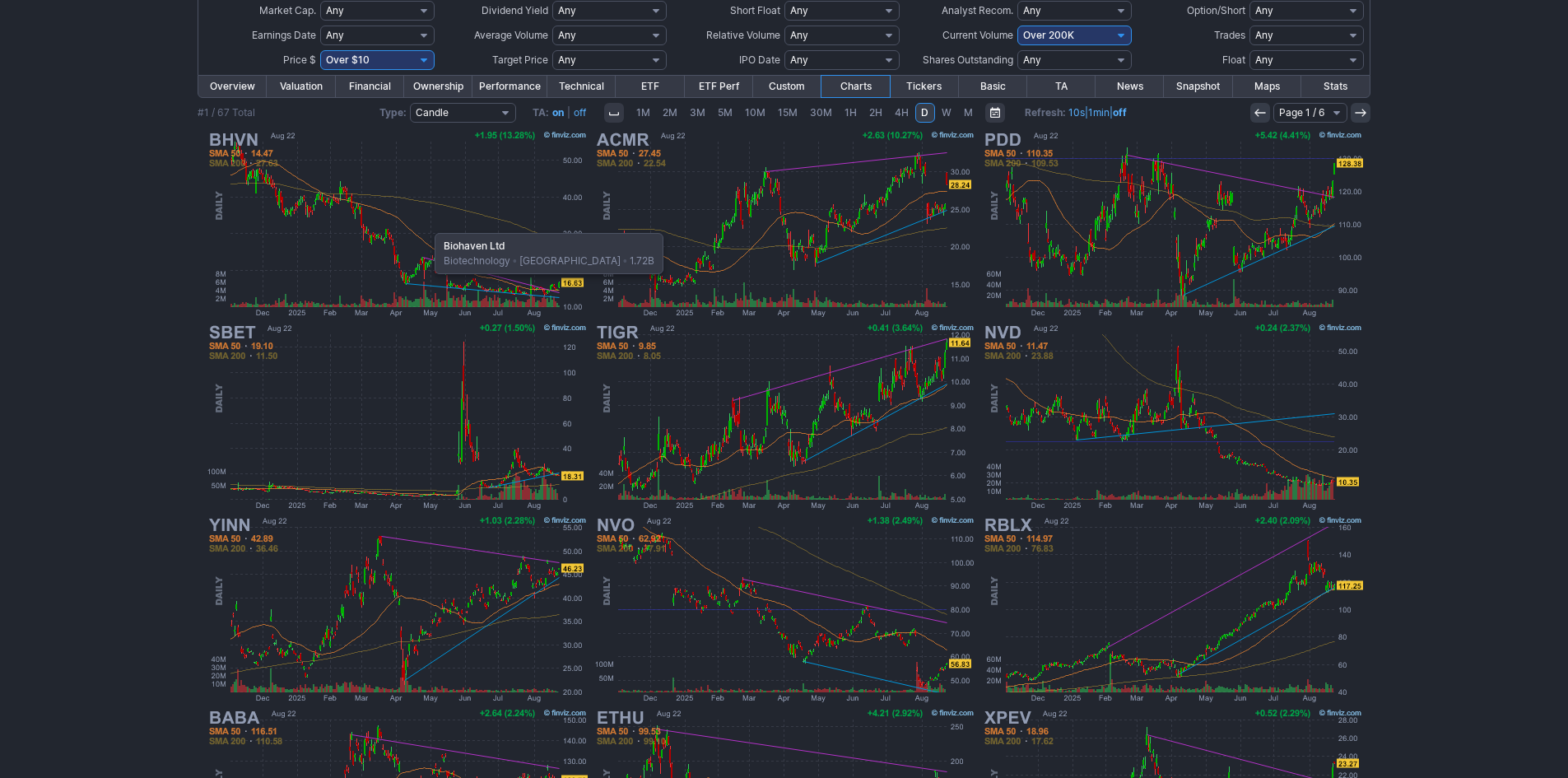
click at [426, 224] on img at bounding box center [397, 223] width 385 height 193
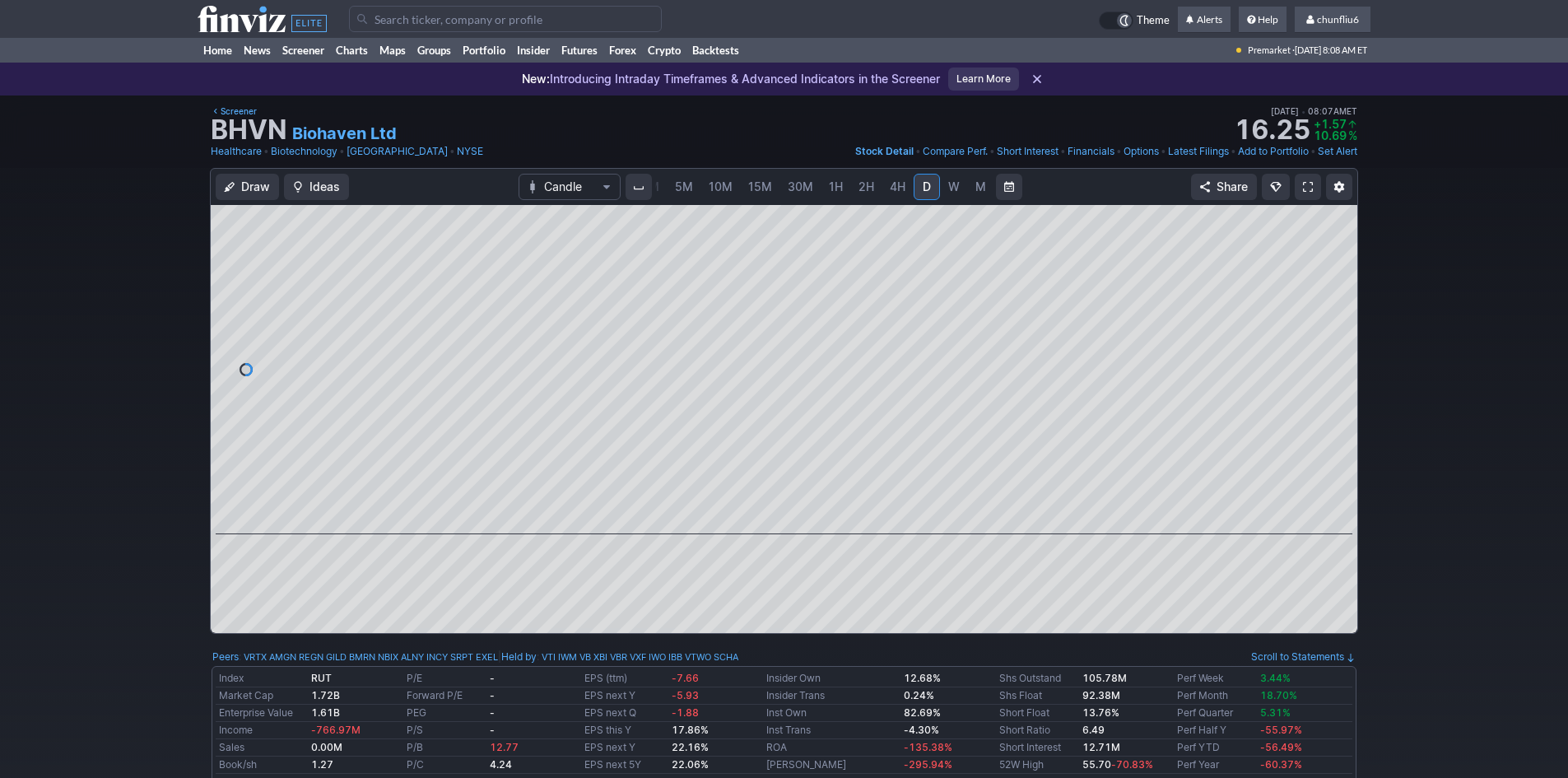
click at [1304, 183] on span at bounding box center [1307, 186] width 10 height 14
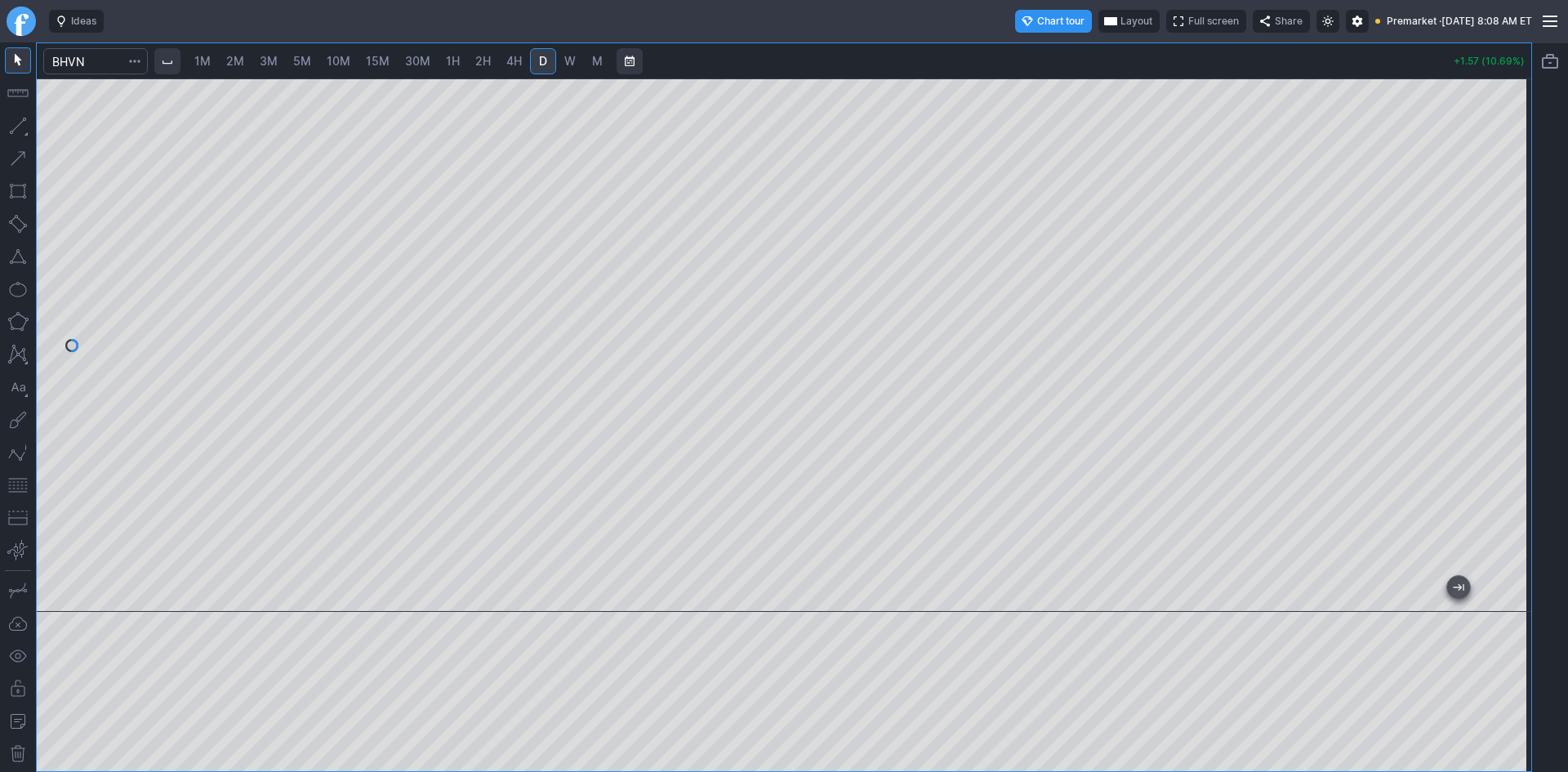
drag, startPoint x: 1514, startPoint y: 412, endPoint x: 1514, endPoint y: 347, distance: 65.0
click at [1514, 347] on div at bounding box center [1513, 341] width 34 height 493
click at [1120, 15] on span "Layout" at bounding box center [1135, 22] width 31 height 16
click at [1056, 54] on button "Layout" at bounding box center [1060, 52] width 22 height 22
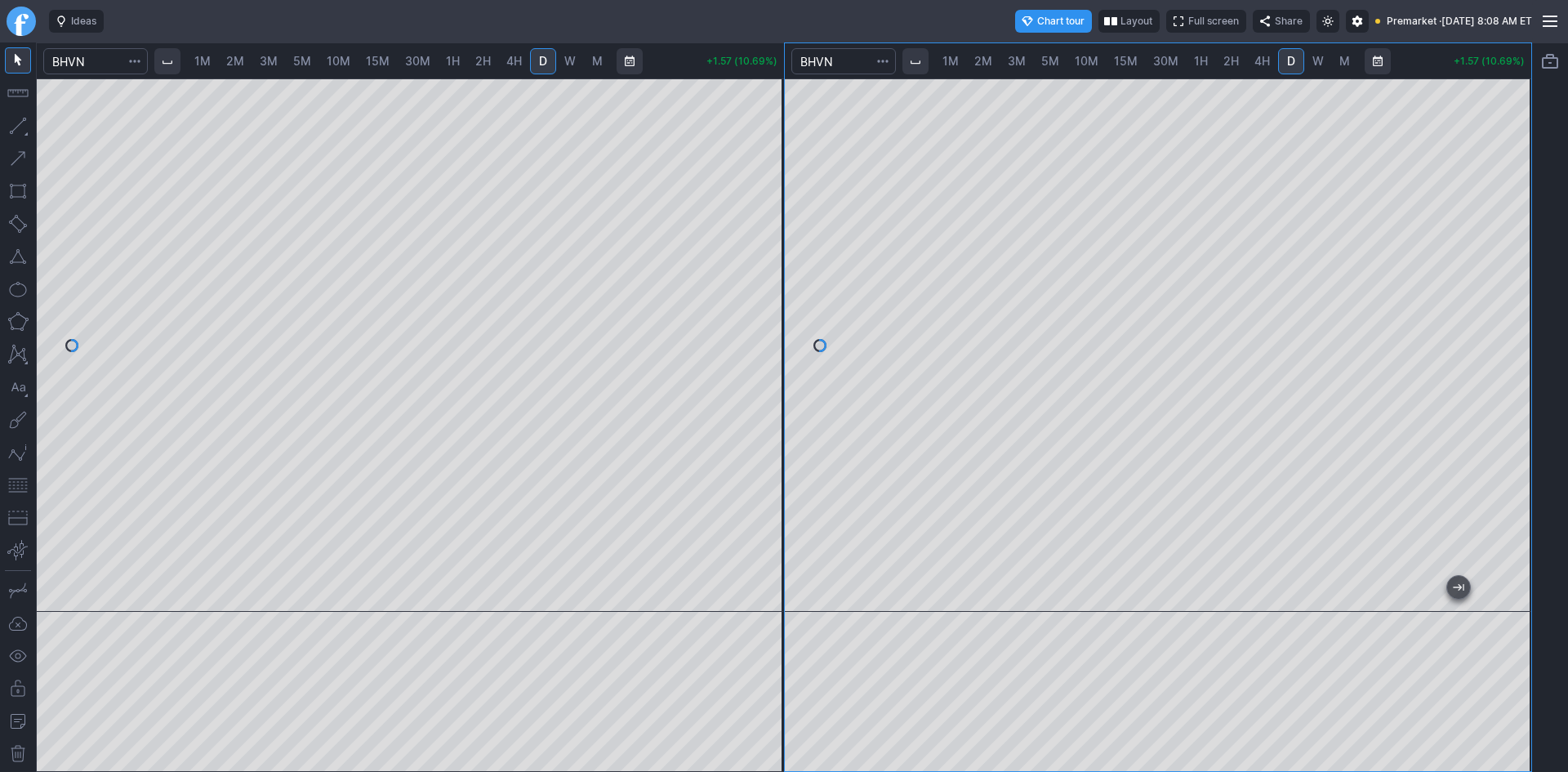
click at [1202, 64] on span "1H" at bounding box center [1200, 60] width 13 height 13
drag, startPoint x: 1518, startPoint y: 207, endPoint x: 1507, endPoint y: 303, distance: 96.6
click at [1507, 303] on div at bounding box center [1513, 341] width 34 height 493
click at [1228, 53] on span "2H" at bounding box center [1231, 61] width 15 height 16
click at [13, 488] on button "button" at bounding box center [17, 485] width 26 height 26
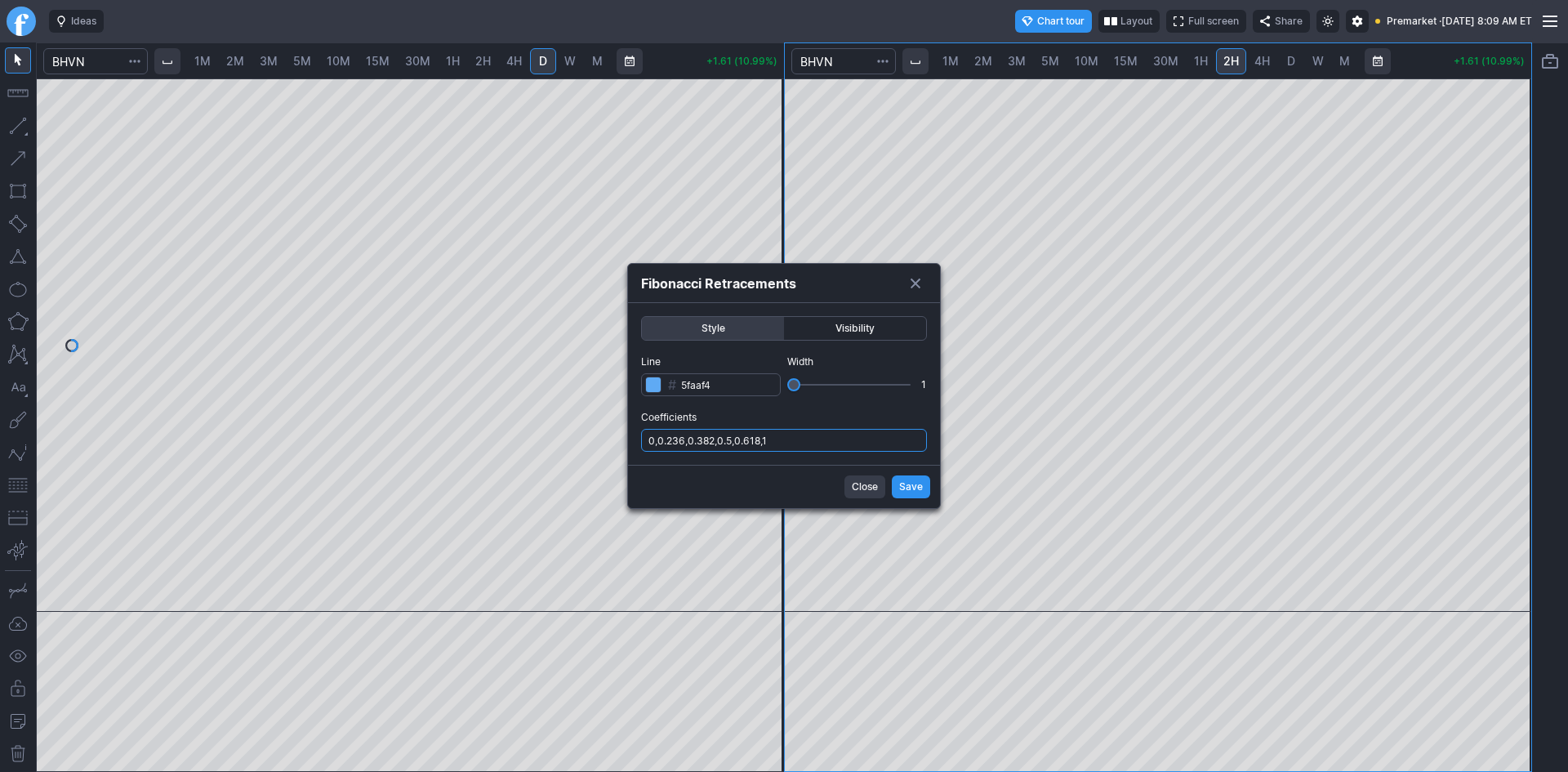
click at [837, 443] on input "0,0.236,0.382,0.5,0.618,1" at bounding box center [784, 440] width 285 height 22
type input "0,0.236,0.382,0.5,0.618,1,.786"
click at [906, 483] on span "Save" at bounding box center [911, 487] width 23 height 16
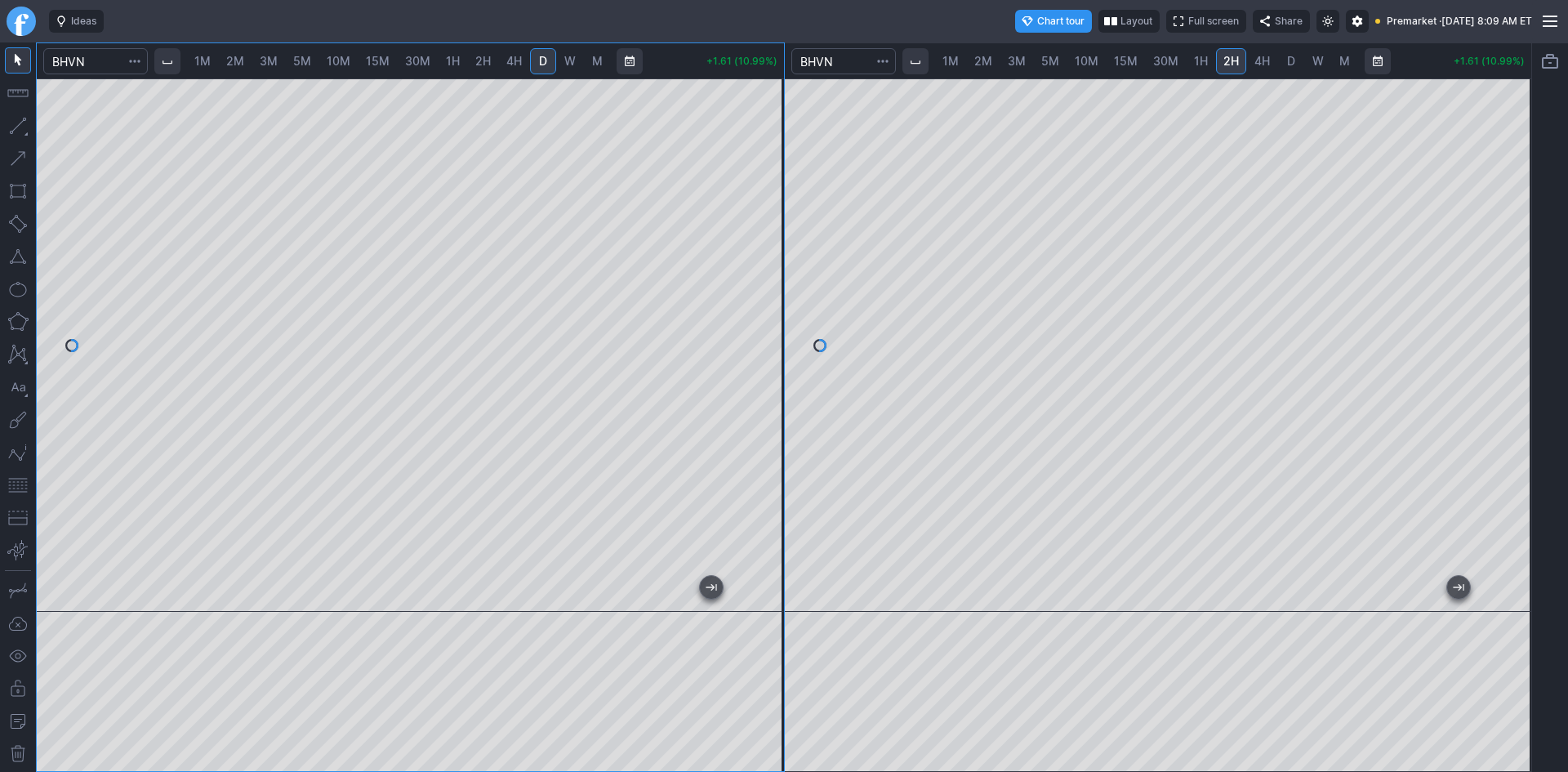
click at [239, 56] on span "2M" at bounding box center [235, 60] width 18 height 13
drag, startPoint x: 767, startPoint y: 164, endPoint x: 773, endPoint y: 343, distance: 179.1
click at [773, 343] on div at bounding box center [766, 341] width 34 height 493
click at [22, 485] on button "button" at bounding box center [17, 485] width 26 height 26
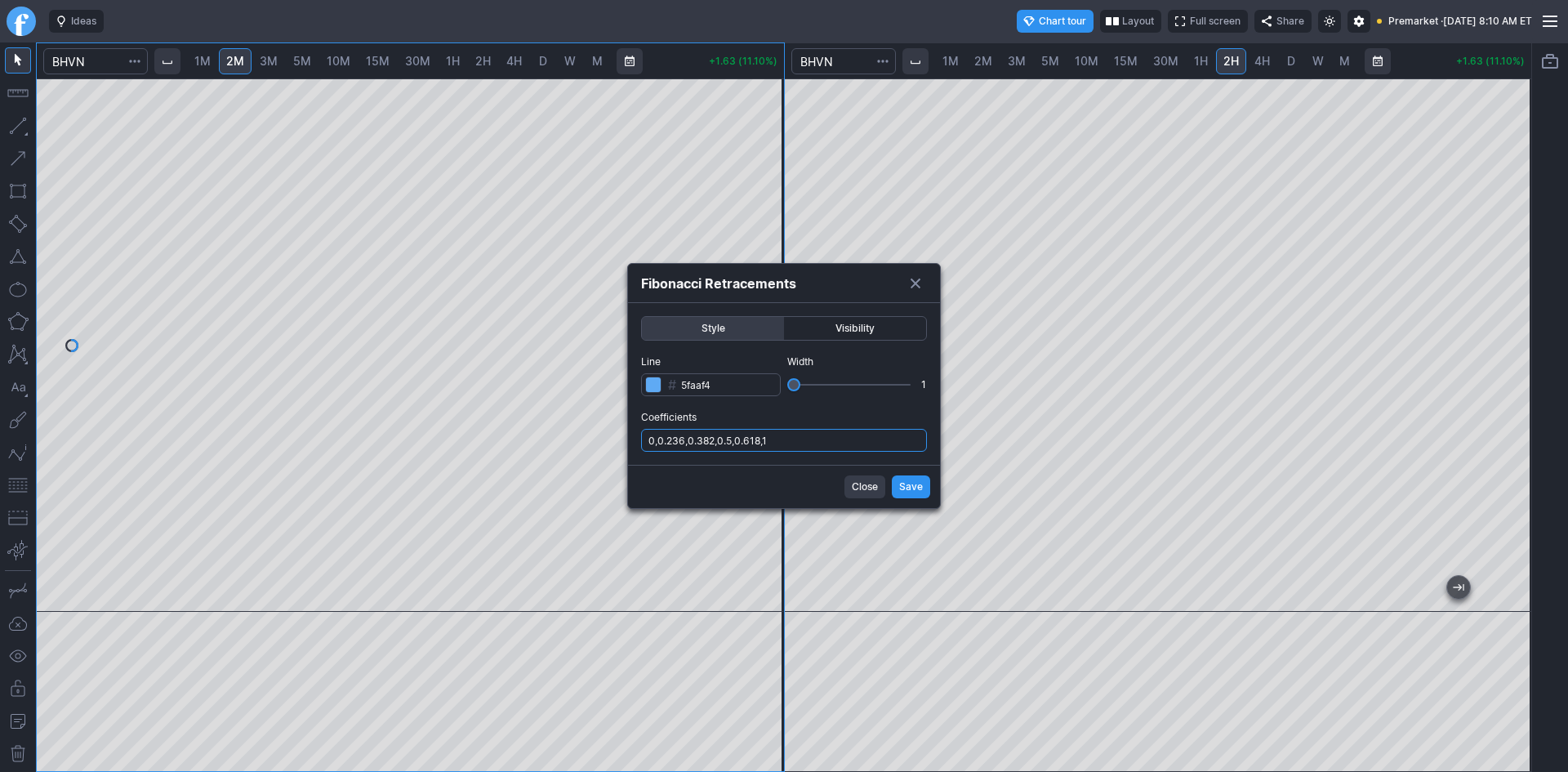
click at [830, 439] on input "0,0.236,0.382,0.5,0.618,1" at bounding box center [784, 440] width 285 height 22
type input "0,0.236,0.382,0.5,0.618,1,.786"
click at [907, 484] on span "Save" at bounding box center [911, 487] width 23 height 16
